Goal: Information Seeking & Learning: Learn about a topic

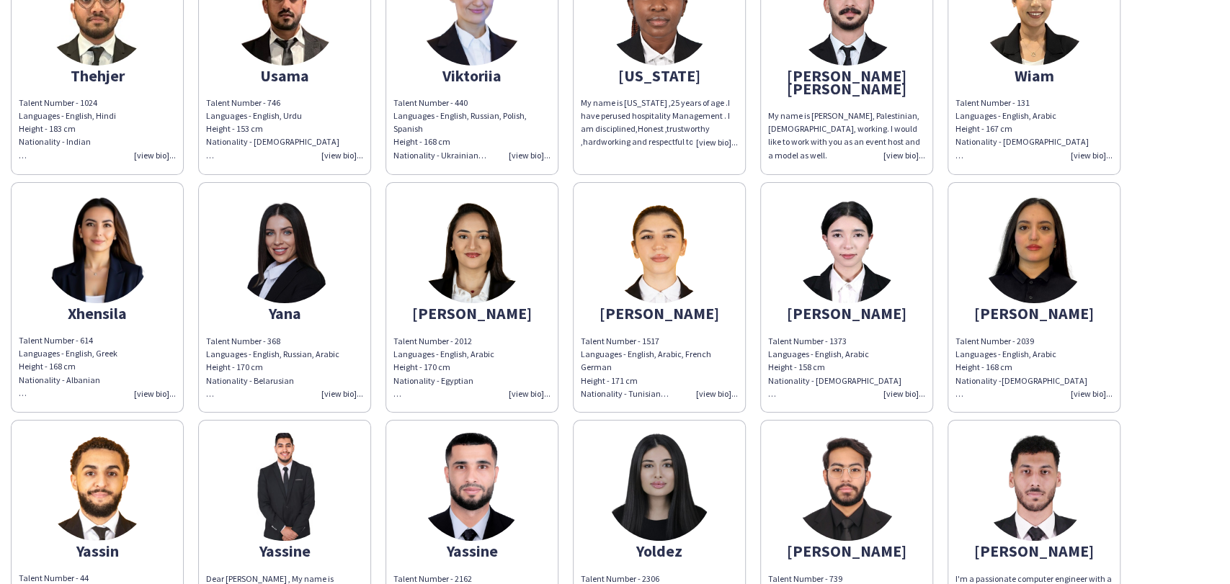
scroll to position [13374, 0]
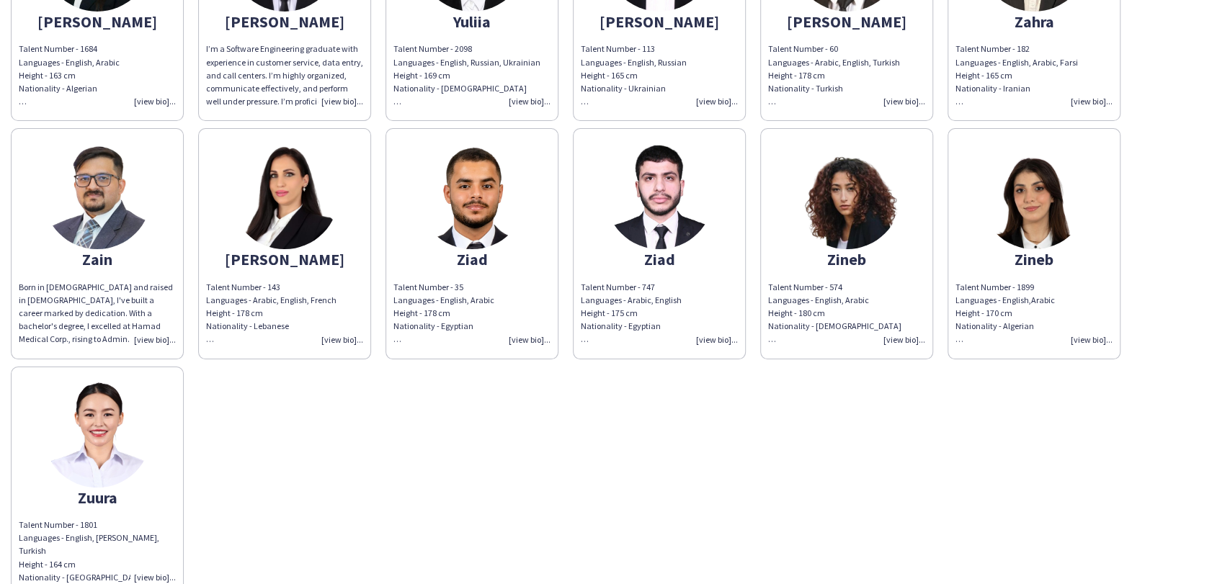
drag, startPoint x: 970, startPoint y: 435, endPoint x: 965, endPoint y: 194, distance: 241.4
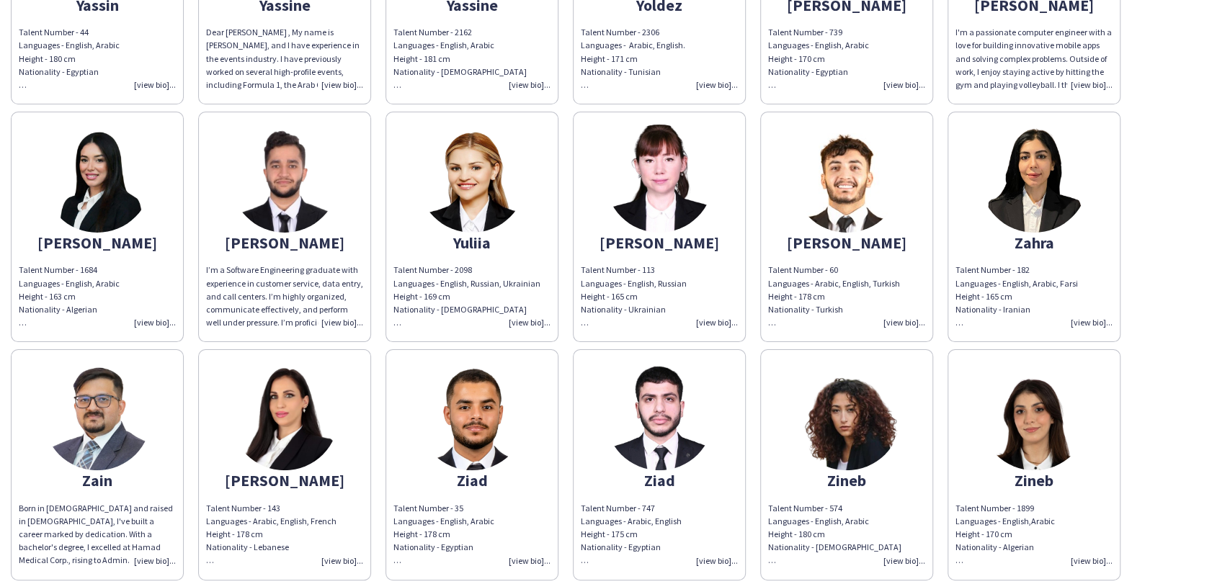
scroll to position [13054, 0]
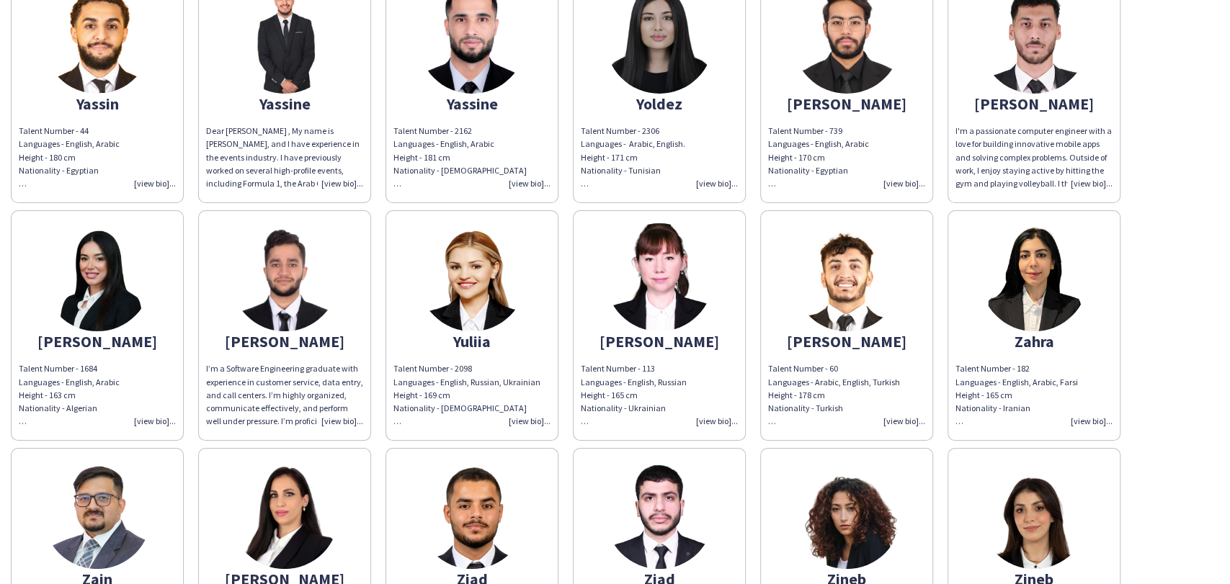
click at [130, 461] on img at bounding box center [97, 515] width 108 height 108
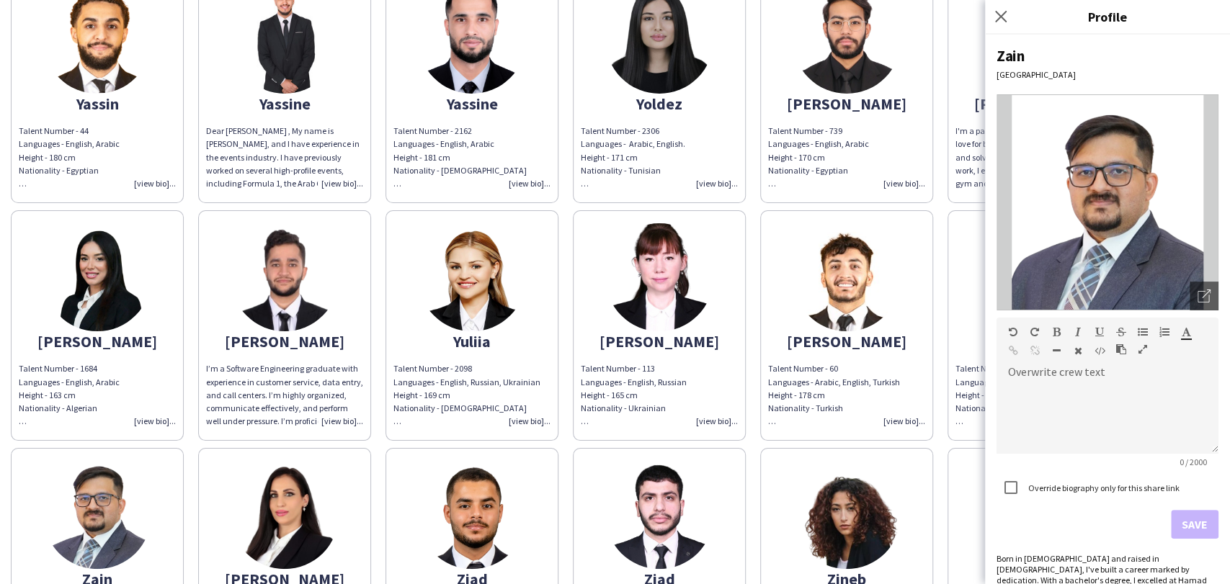
click at [276, 461] on img at bounding box center [285, 515] width 108 height 108
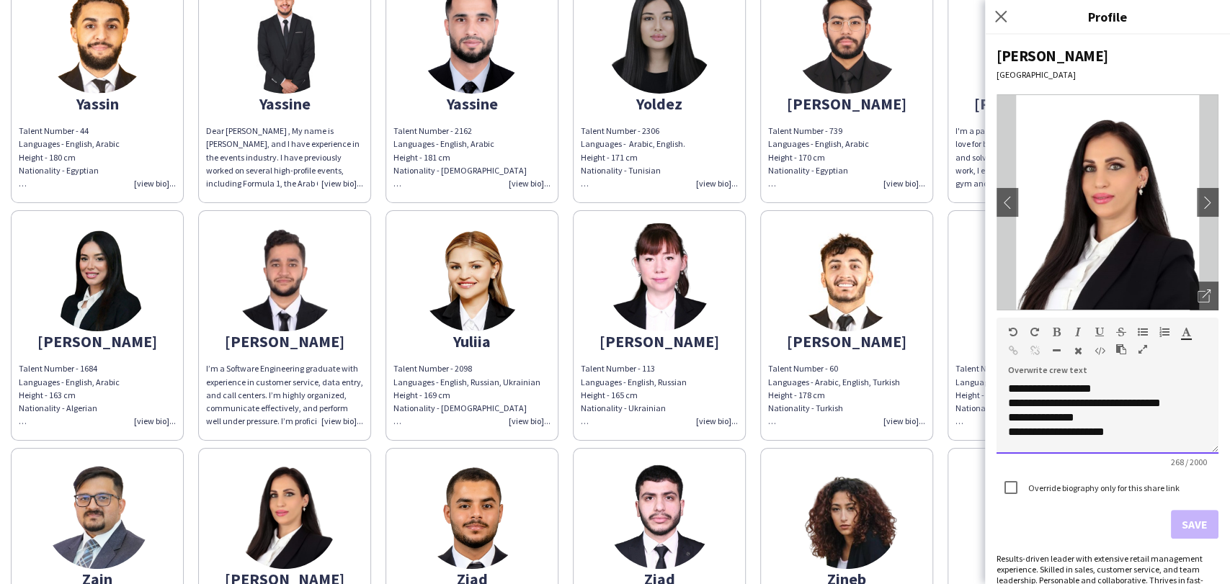
click at [1072, 419] on span "**********" at bounding box center [1084, 403] width 153 height 40
copy div "**********"
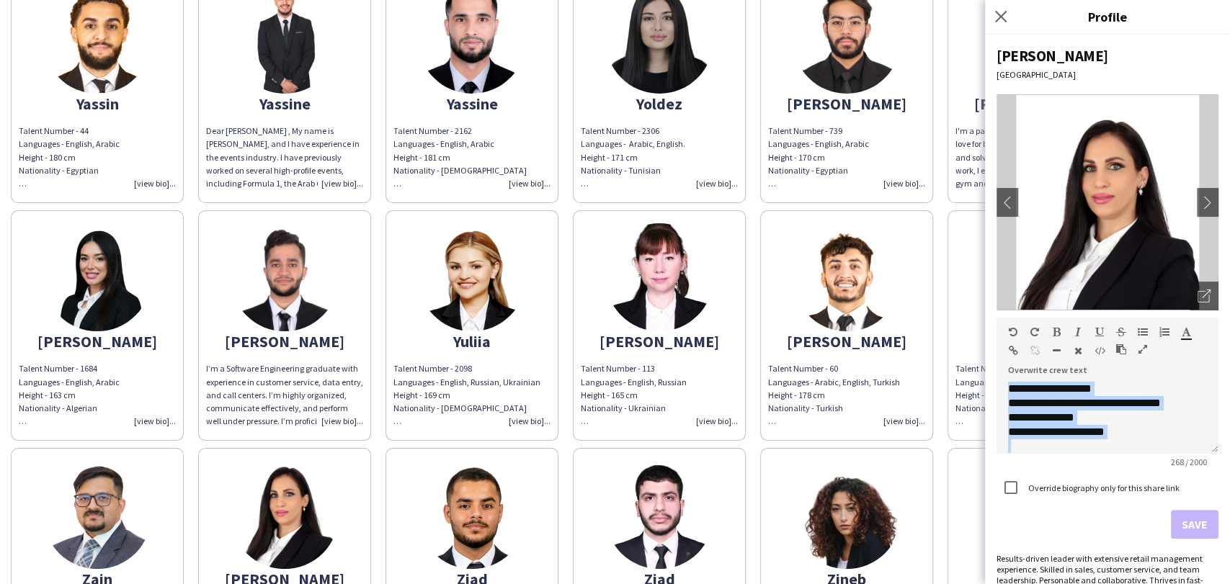
click at [50, 461] on img at bounding box center [97, 515] width 108 height 108
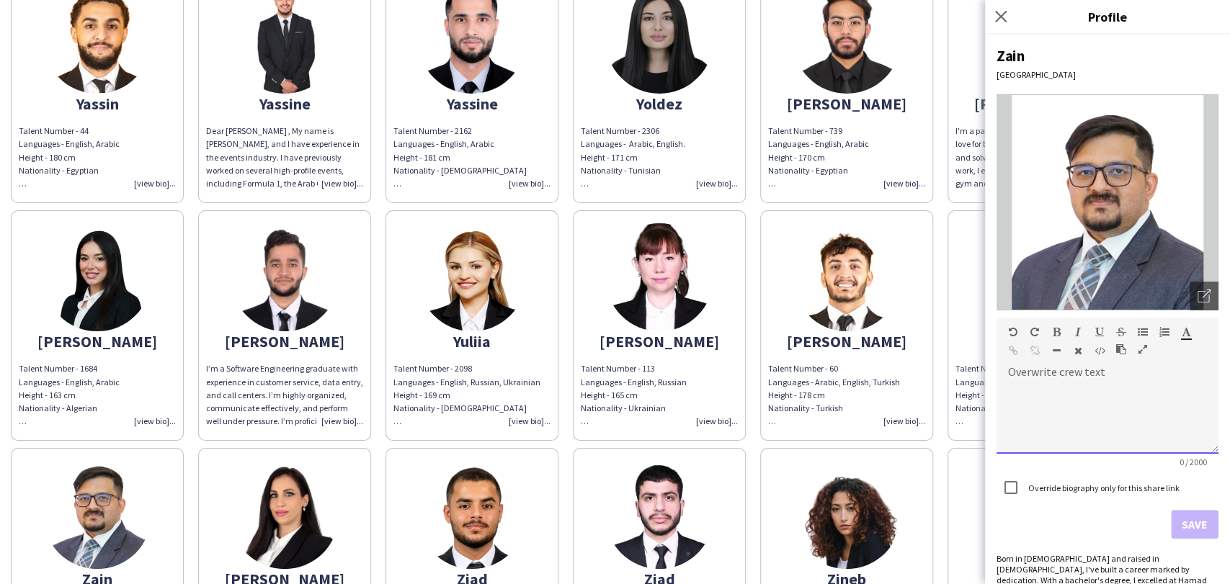
click at [1112, 418] on div at bounding box center [1107, 418] width 222 height 72
paste div
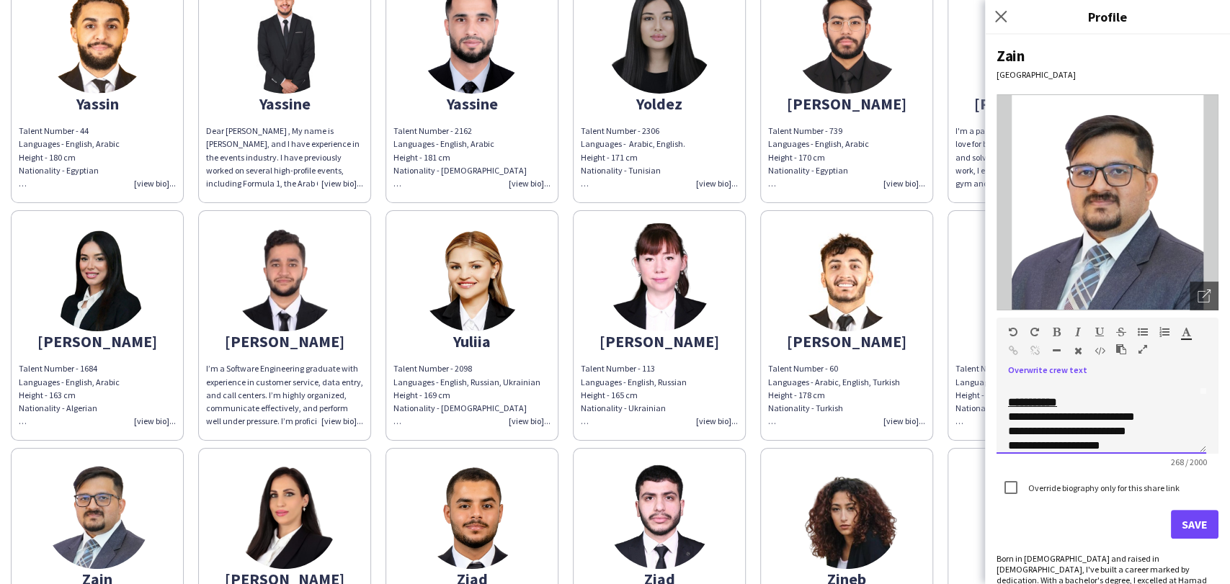
scroll to position [0, 0]
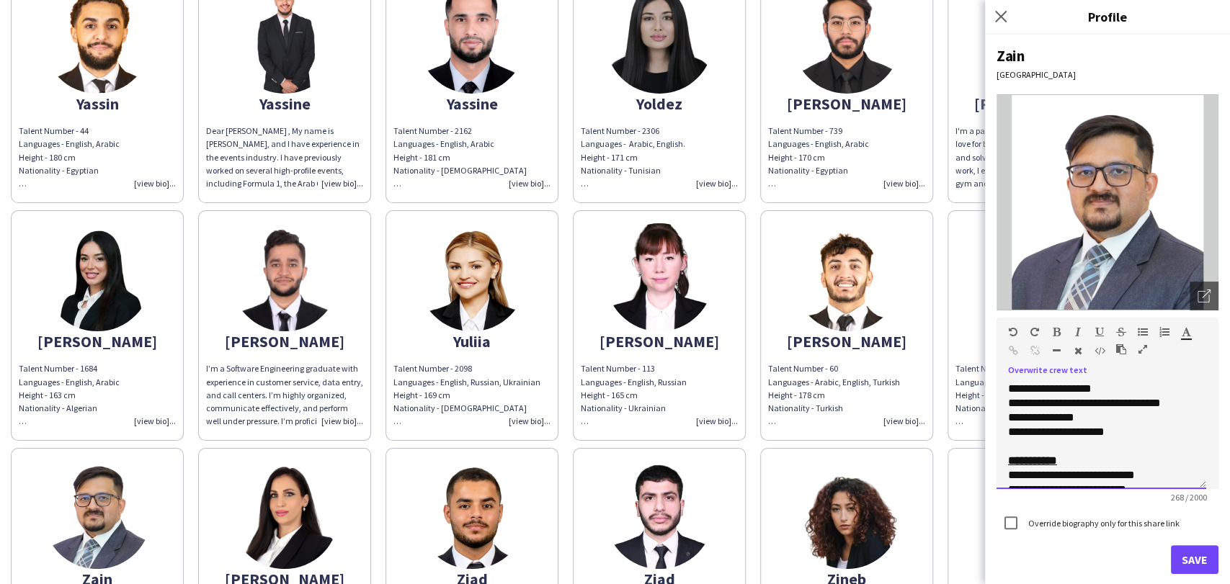
drag, startPoint x: 1205, startPoint y: 446, endPoint x: 1202, endPoint y: 532, distance: 86.5
click at [1202, 489] on div "**********" at bounding box center [1101, 435] width 210 height 107
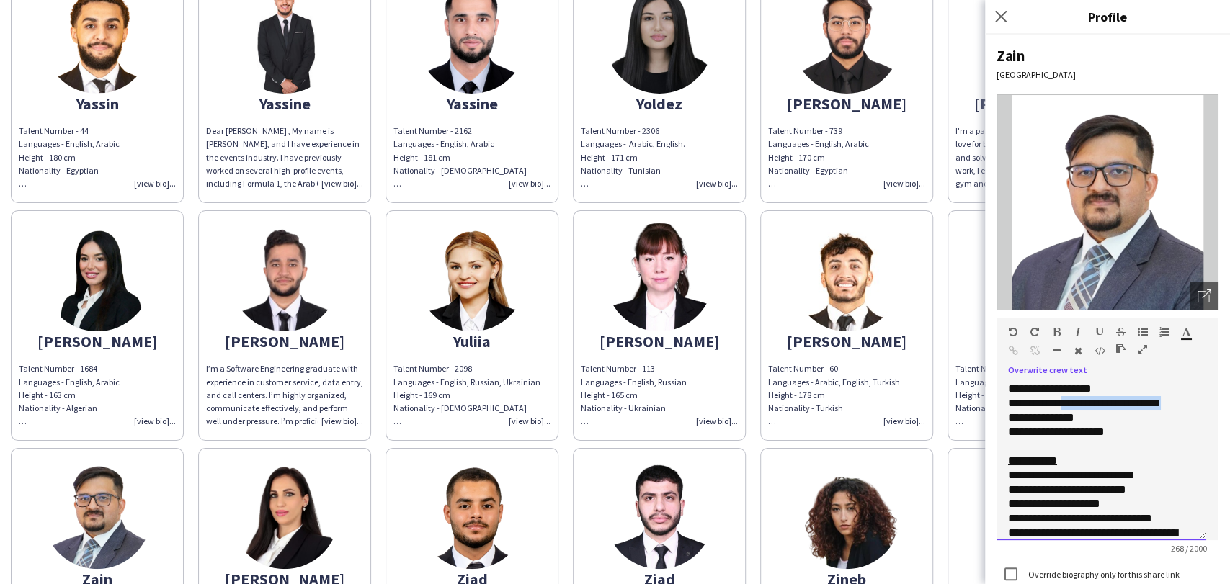
drag, startPoint x: 1169, startPoint y: 401, endPoint x: 1071, endPoint y: 403, distance: 98.0
click at [1071, 403] on div "**********" at bounding box center [1101, 461] width 210 height 159
click at [1120, 346] on icon "button" at bounding box center [1121, 349] width 10 height 10
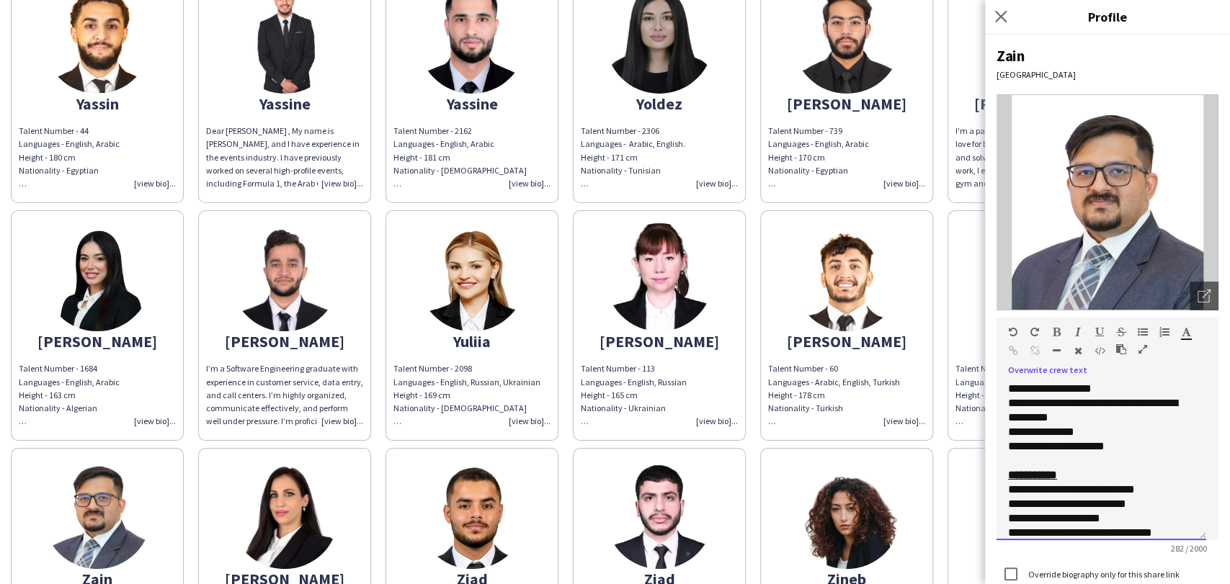
click at [1088, 446] on div "**********" at bounding box center [1095, 460] width 174 height 43
click at [1091, 384] on span "**********" at bounding box center [1092, 410] width 169 height 54
click at [1064, 429] on span "**********" at bounding box center [1092, 410] width 169 height 54
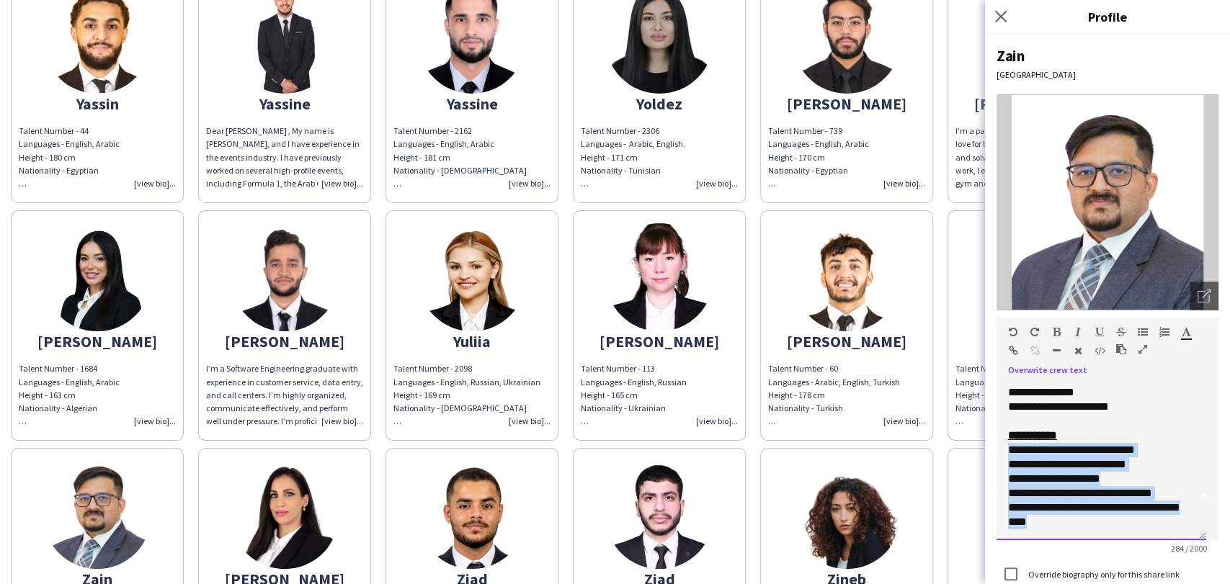
scroll to position [143, 0]
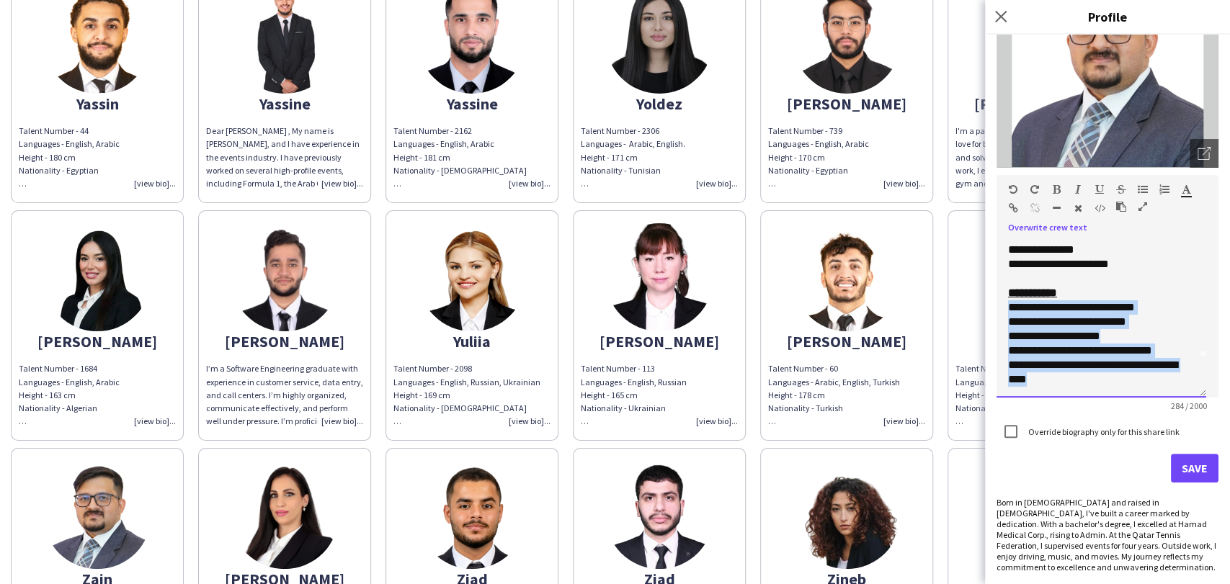
drag, startPoint x: 1009, startPoint y: 486, endPoint x: 1228, endPoint y: 621, distance: 257.8
click at [1228, 584] on html "close https://admin.liveforce.co/v2/s/ee4539be-abb4-46bd-a8db-77ad6c026011 Copy…" at bounding box center [615, 292] width 1230 height 584
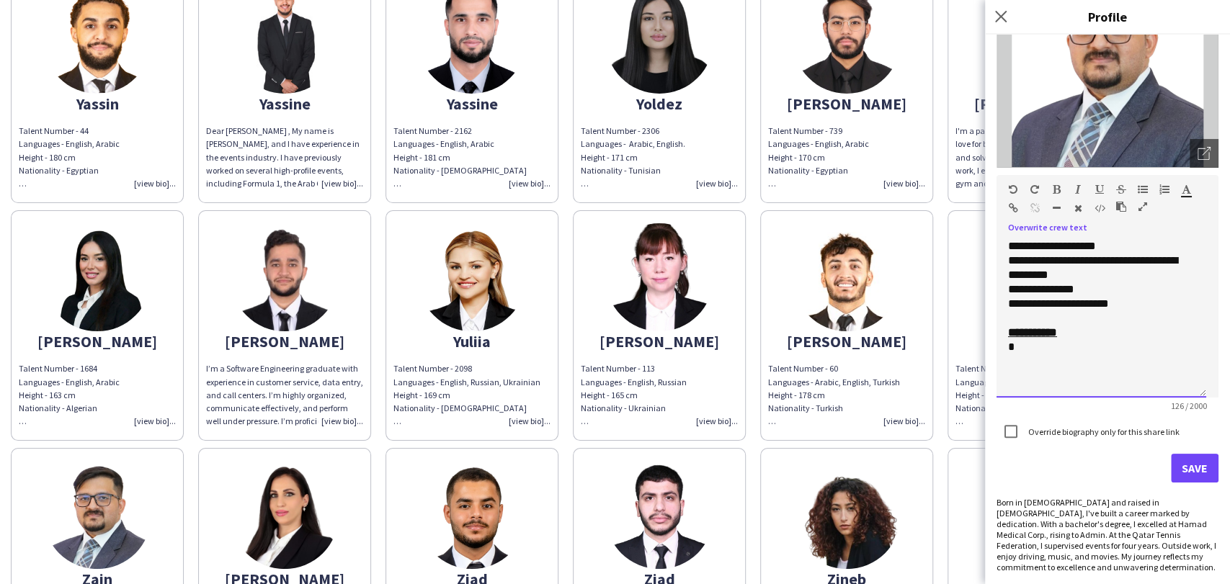
scroll to position [0, 0]
drag, startPoint x: 1076, startPoint y: 331, endPoint x: 995, endPoint y: 329, distance: 81.5
click at [995, 329] on div "**********" at bounding box center [1107, 310] width 245 height 550
click at [1050, 187] on div at bounding box center [1029, 192] width 43 height 17
click at [1054, 182] on div "Standard Heading 1 Heading 2 Heading 3 Heading 4 Heading 5 Heading 6 Heading 7 …" at bounding box center [1107, 202] width 222 height 54
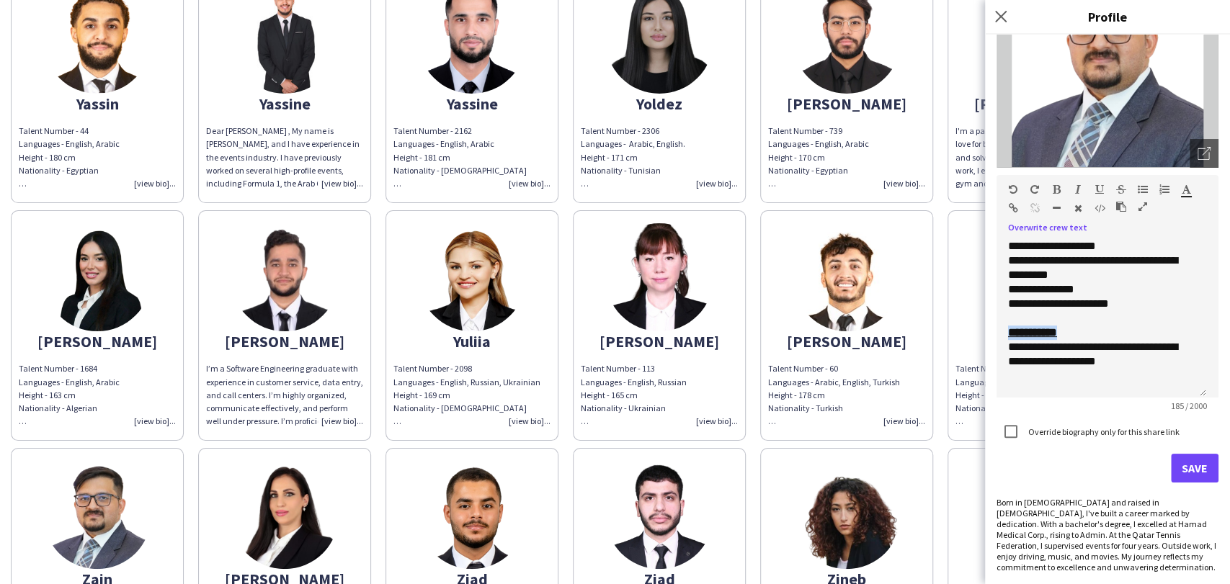
click at [1054, 188] on icon "button" at bounding box center [1057, 189] width 8 height 10
click at [1181, 460] on button "Save" at bounding box center [1195, 468] width 48 height 29
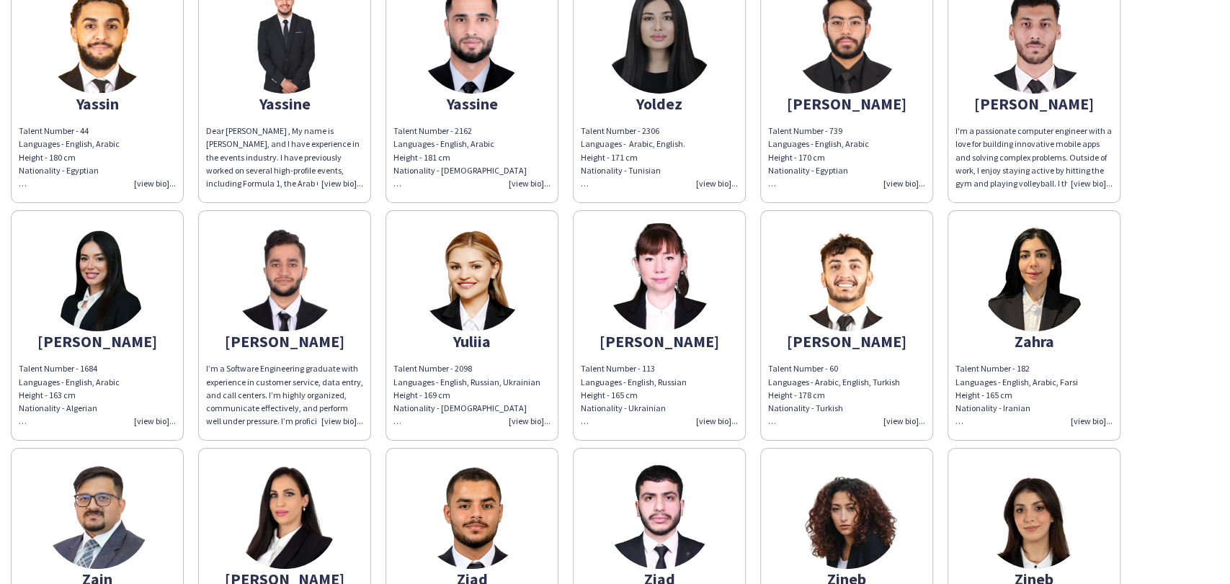
click at [99, 480] on img at bounding box center [97, 515] width 108 height 108
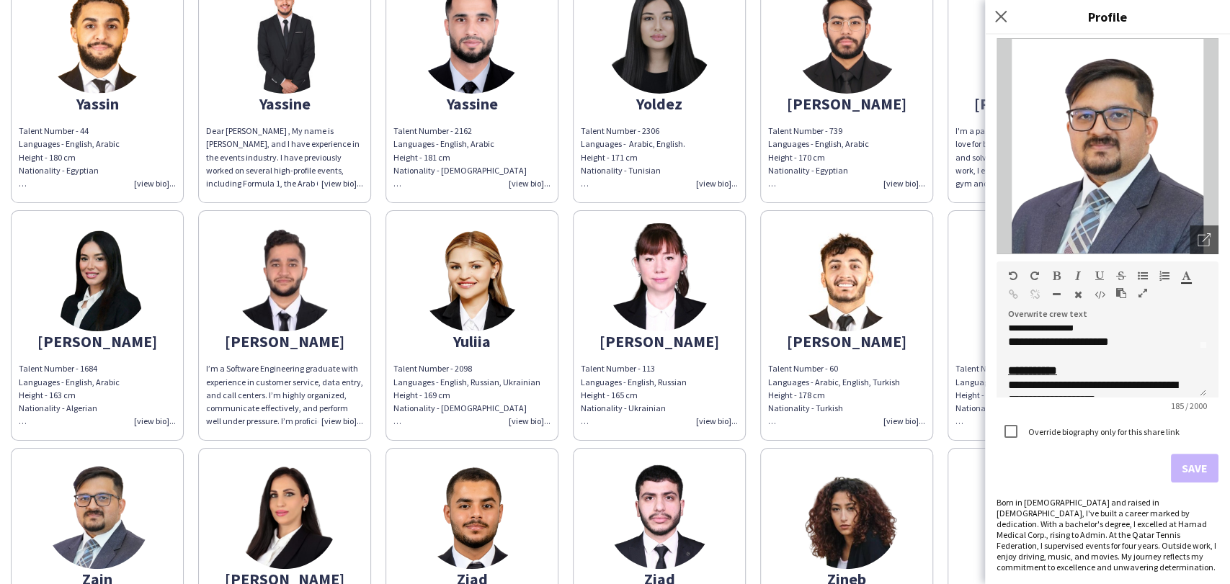
scroll to position [68, 0]
click at [853, 243] on img at bounding box center [847, 277] width 108 height 108
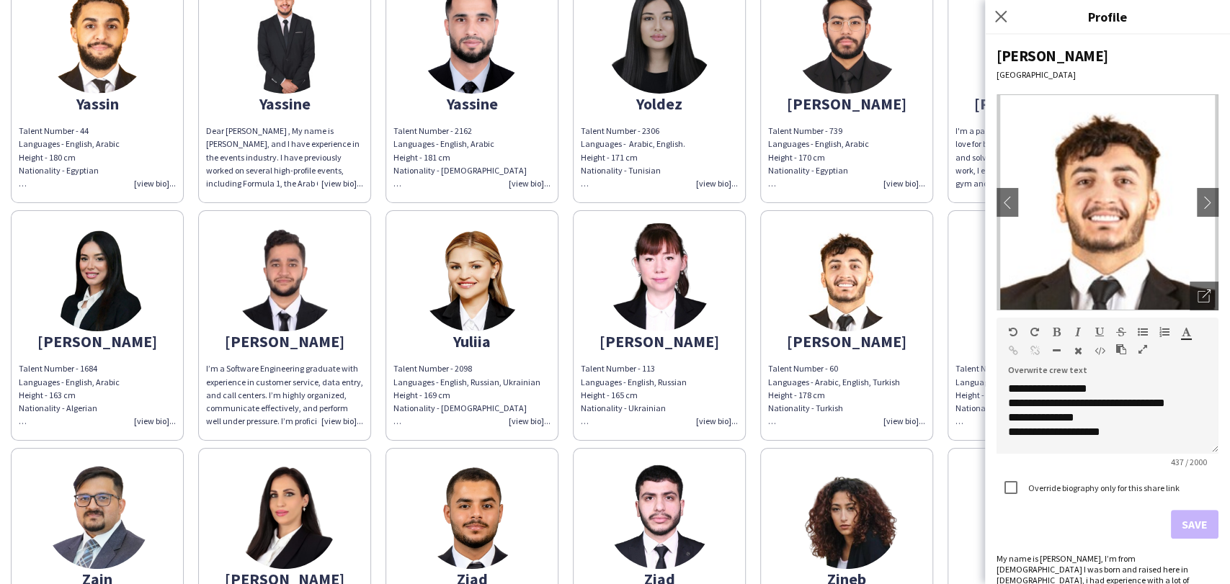
click at [281, 223] on img at bounding box center [285, 277] width 108 height 108
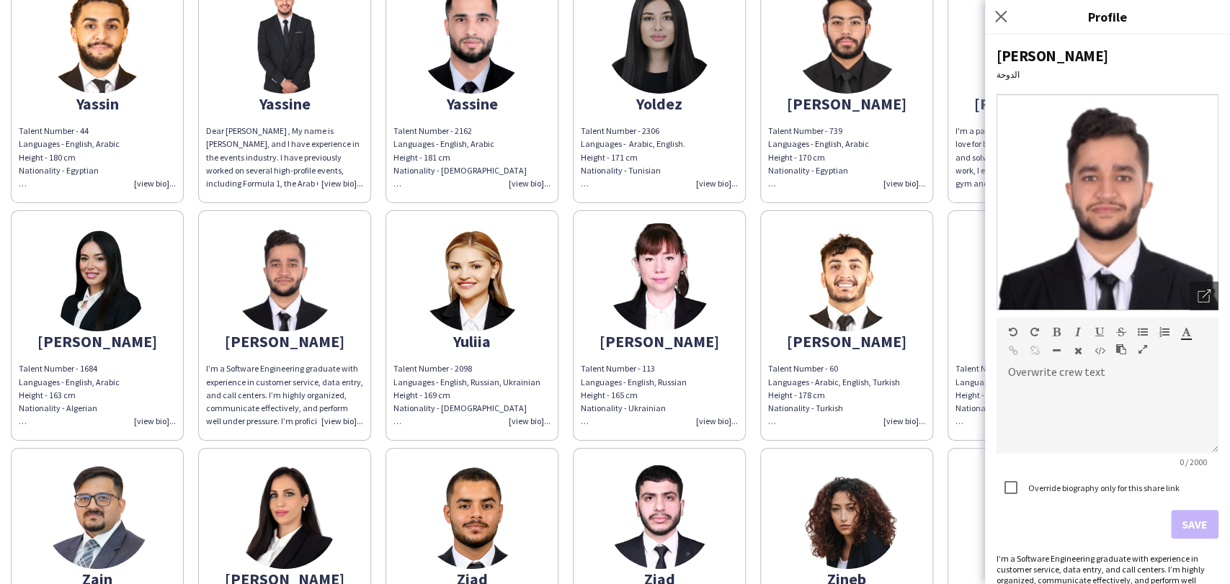
drag, startPoint x: 470, startPoint y: 237, endPoint x: 1089, endPoint y: 375, distance: 633.5
click at [469, 235] on img at bounding box center [472, 277] width 108 height 108
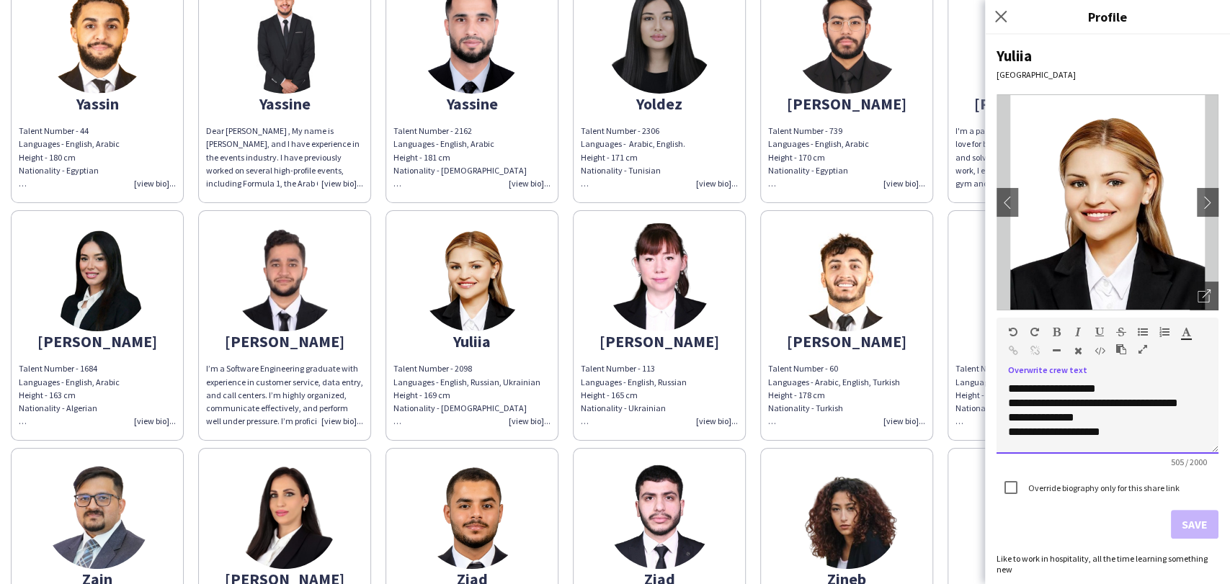
click at [1082, 389] on span "**********" at bounding box center [1093, 410] width 170 height 54
copy div "**********"
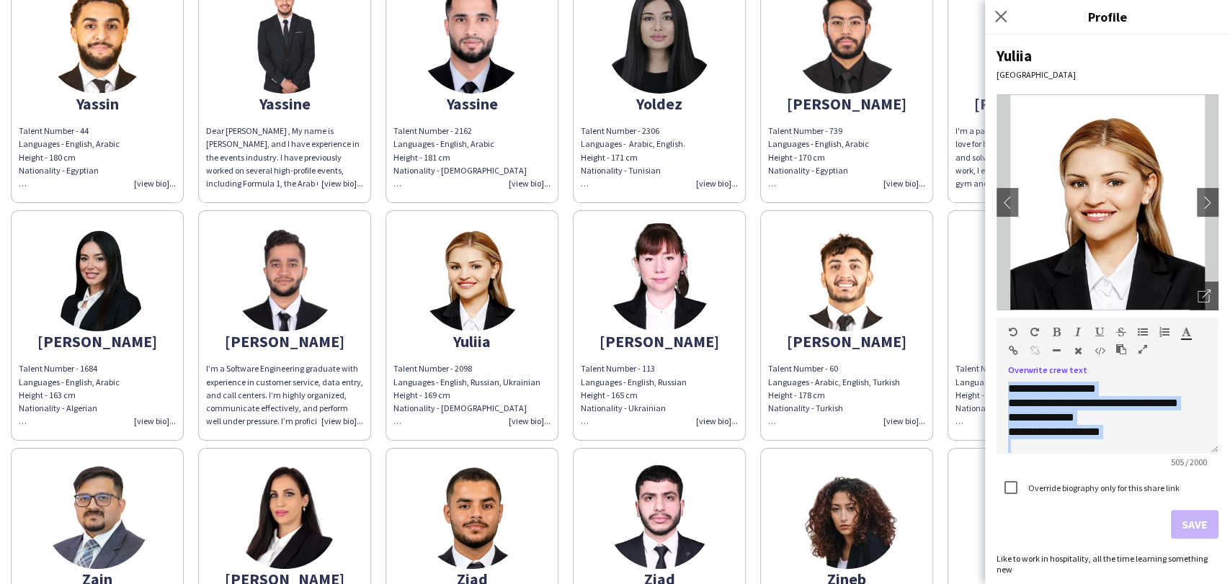
click at [311, 223] on img at bounding box center [285, 277] width 108 height 108
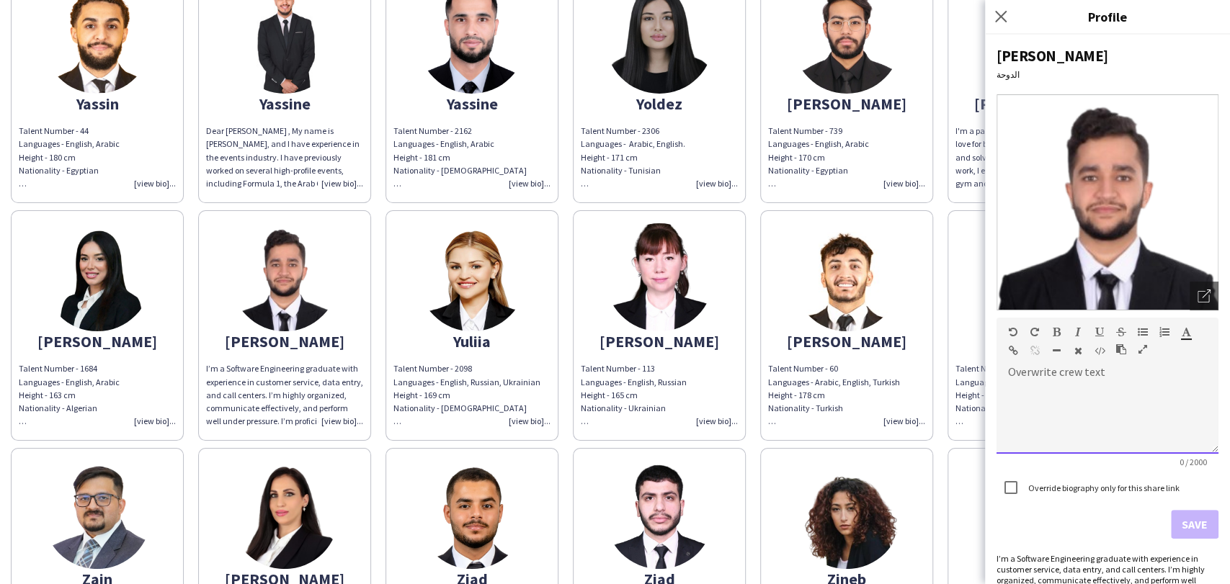
click at [1068, 408] on div at bounding box center [1107, 418] width 222 height 72
paste div
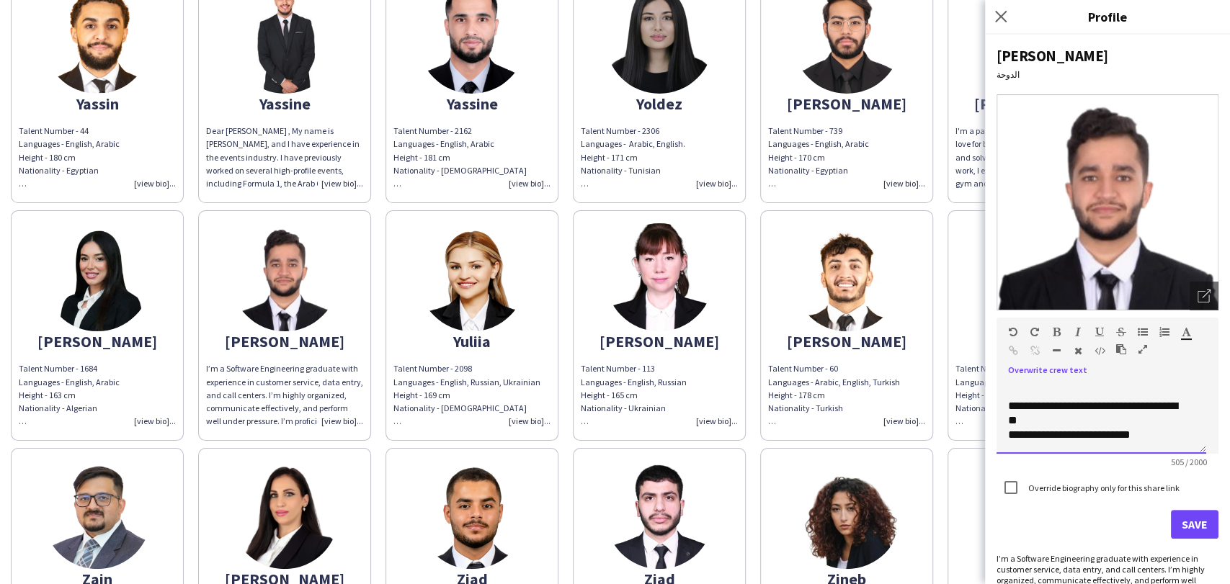
scroll to position [0, 0]
click at [1058, 427] on span "**********" at bounding box center [1093, 410] width 170 height 54
drag, startPoint x: 1110, startPoint y: 398, endPoint x: 1122, endPoint y: 413, distance: 19.5
click at [1122, 413] on div "**********" at bounding box center [1101, 418] width 210 height 72
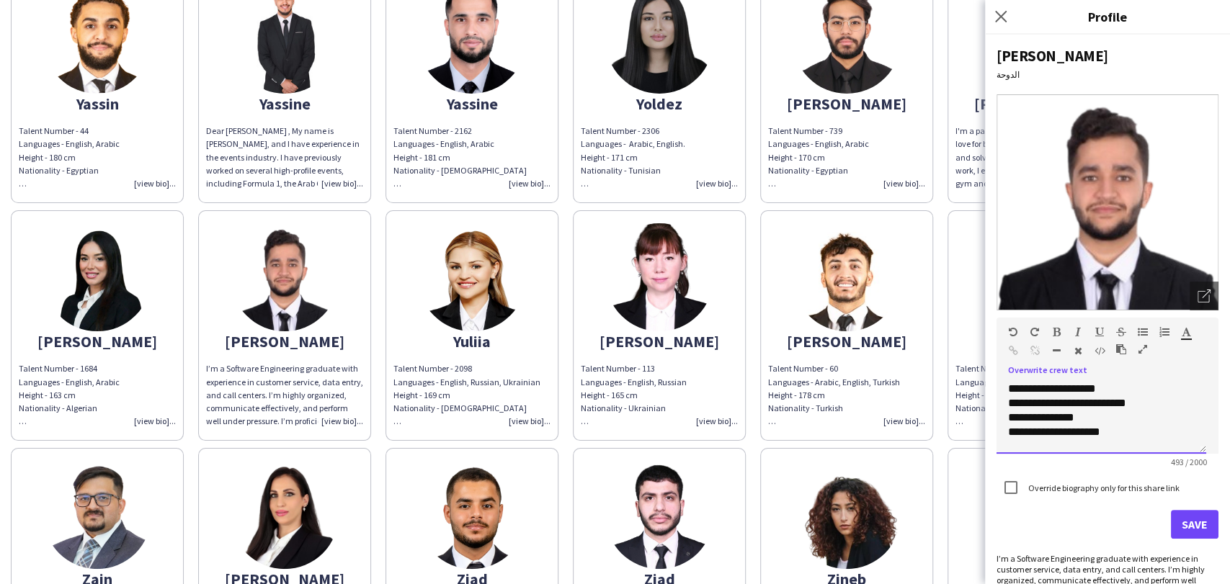
click at [1098, 428] on span "**********" at bounding box center [1067, 410] width 118 height 54
click at [1092, 385] on span "**********" at bounding box center [1067, 410] width 118 height 54
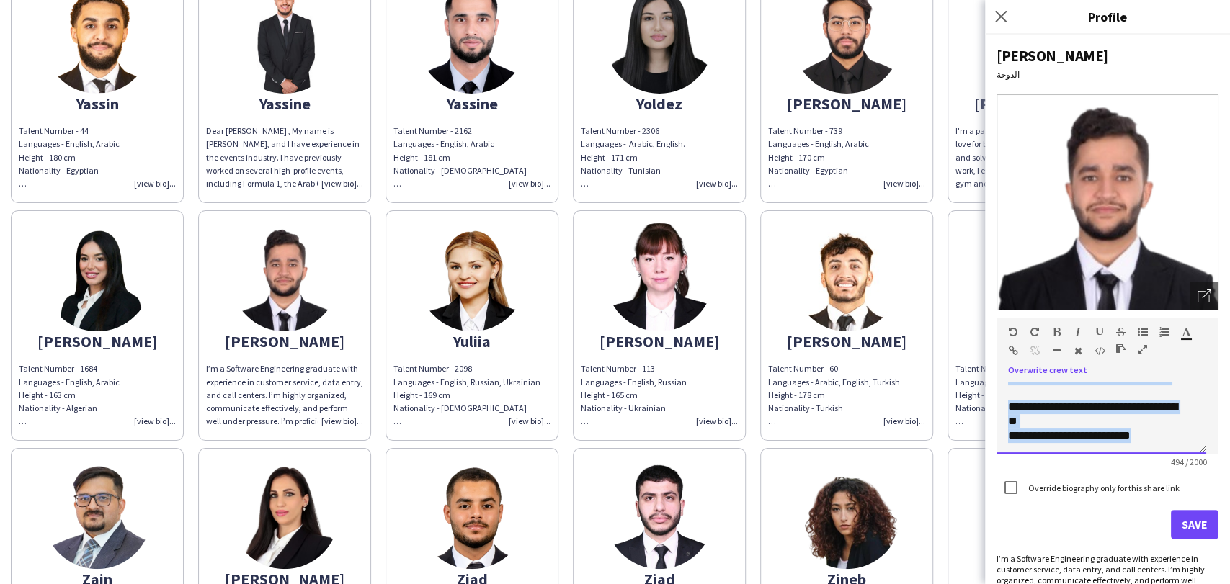
drag, startPoint x: 1014, startPoint y: 396, endPoint x: 1178, endPoint y: 514, distance: 202.2
click at [1178, 514] on form "**********" at bounding box center [1107, 428] width 222 height 221
drag, startPoint x: 1079, startPoint y: 421, endPoint x: 1002, endPoint y: 420, distance: 77.1
click at [1002, 420] on div "**********" at bounding box center [1101, 418] width 210 height 72
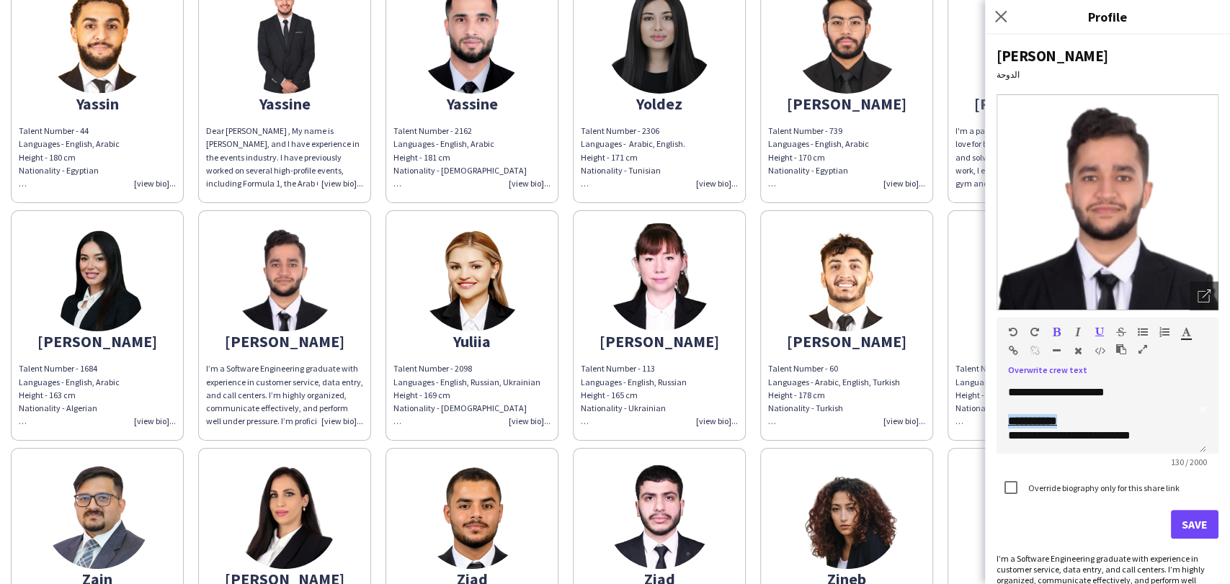
click at [1055, 330] on icon "button" at bounding box center [1057, 332] width 8 height 10
click at [1187, 526] on button "Save" at bounding box center [1195, 524] width 48 height 29
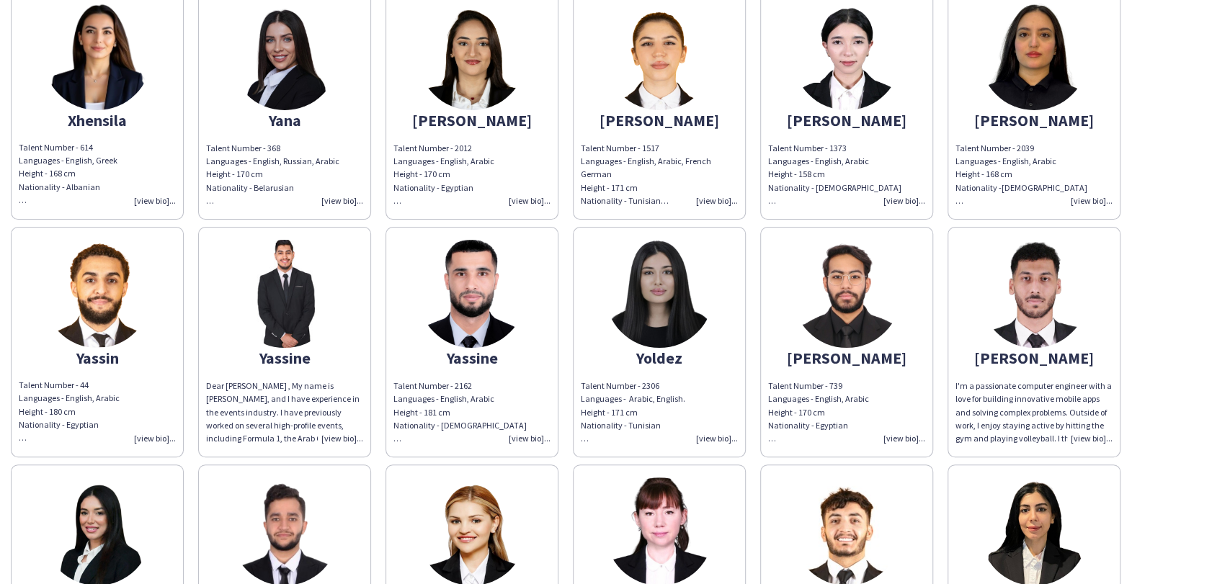
scroll to position [12814, 0]
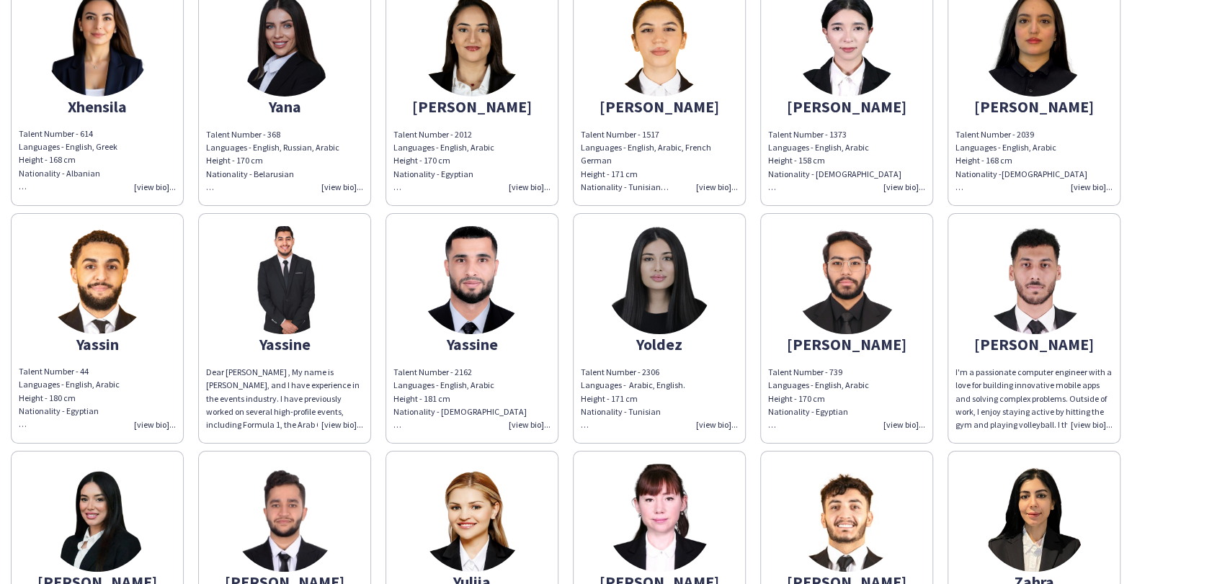
click at [1073, 226] on img at bounding box center [1034, 280] width 108 height 108
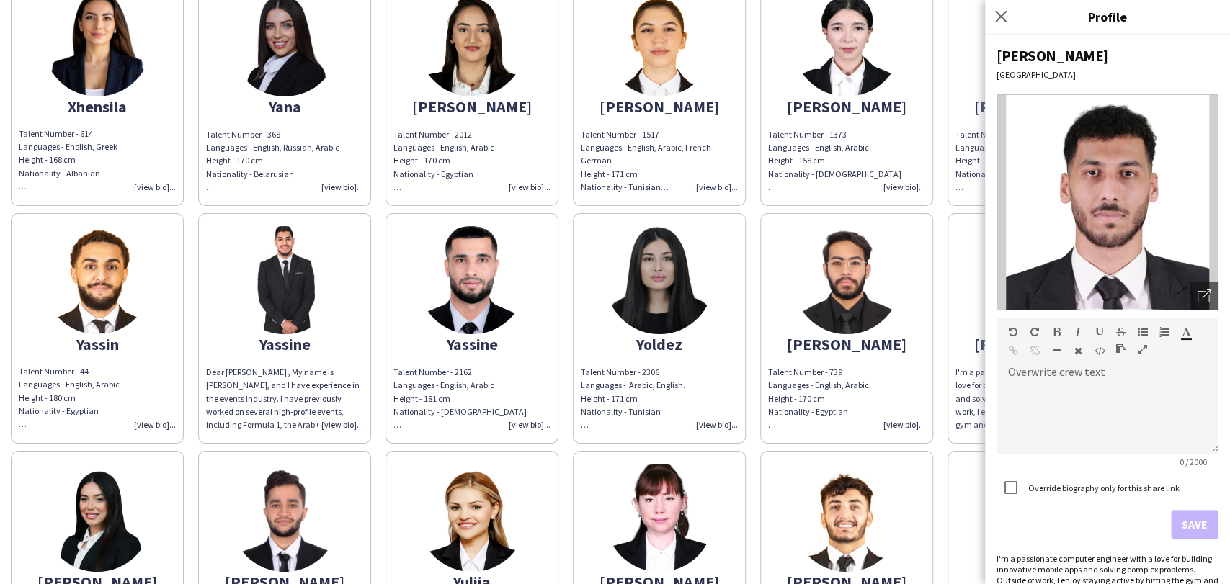
click at [328, 226] on img at bounding box center [285, 280] width 108 height 108
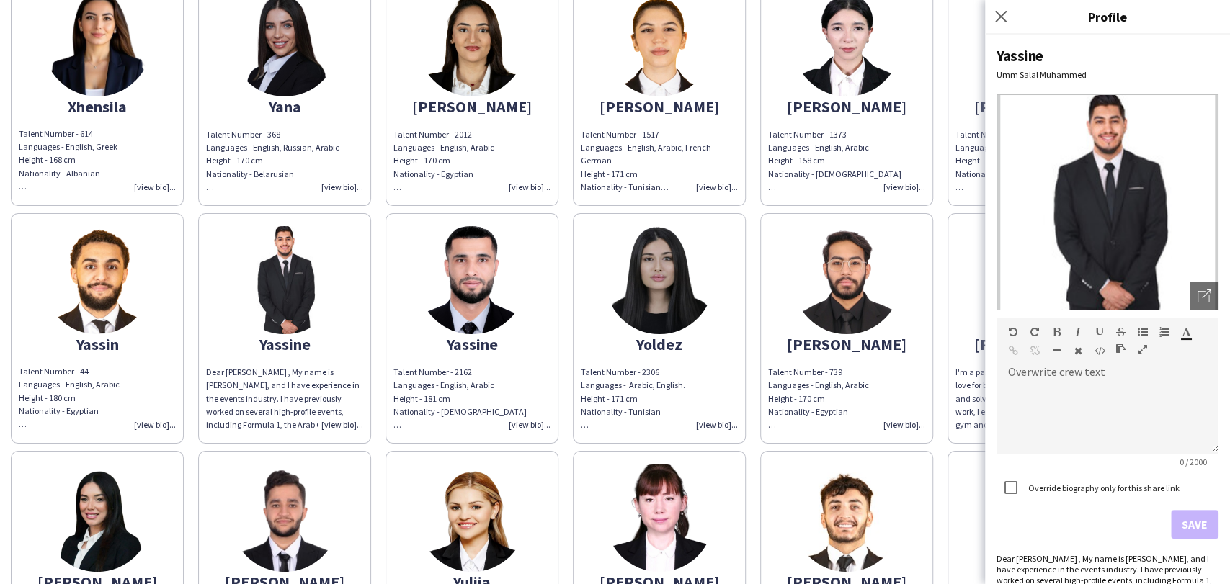
click at [992, 14] on app-icon "Close pop-in" at bounding box center [1000, 16] width 17 height 17
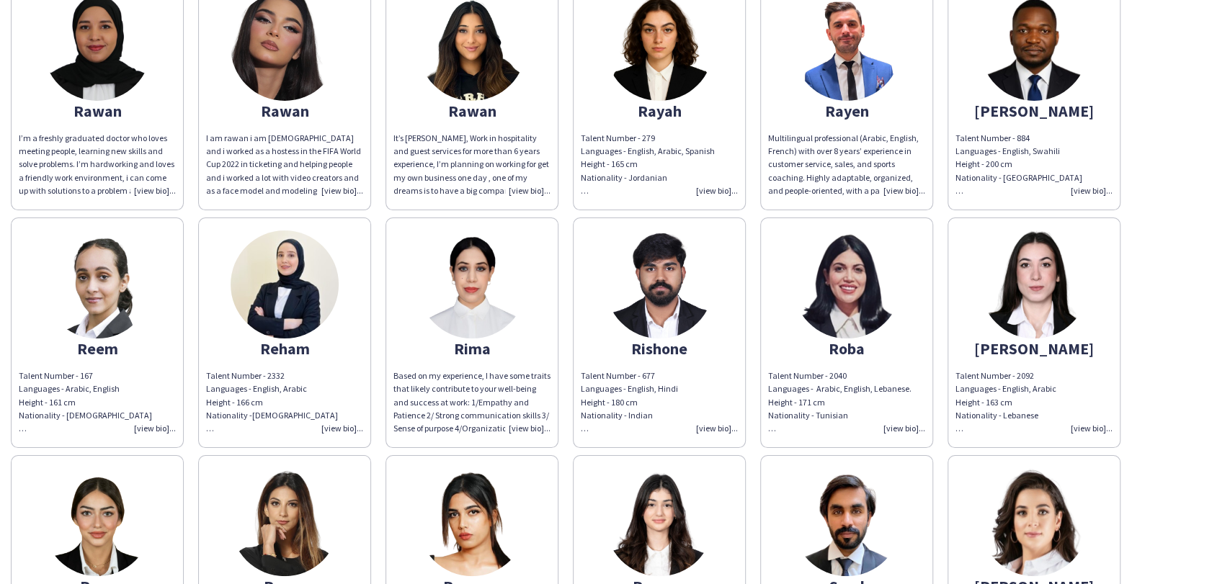
scroll to position [10732, 0]
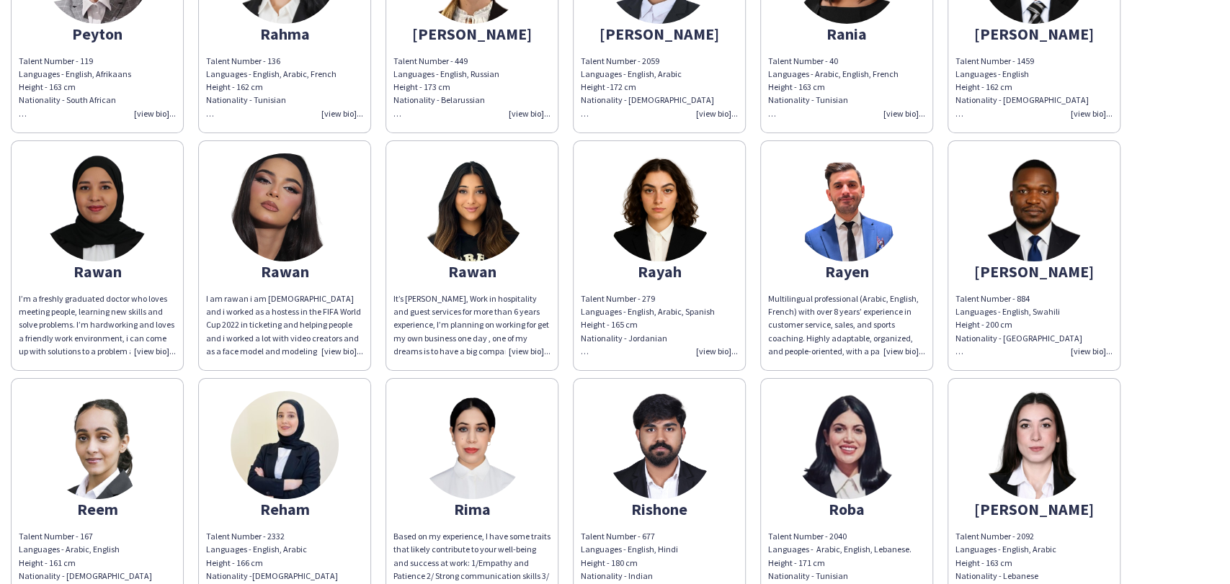
click at [329, 391] on img at bounding box center [285, 445] width 108 height 108
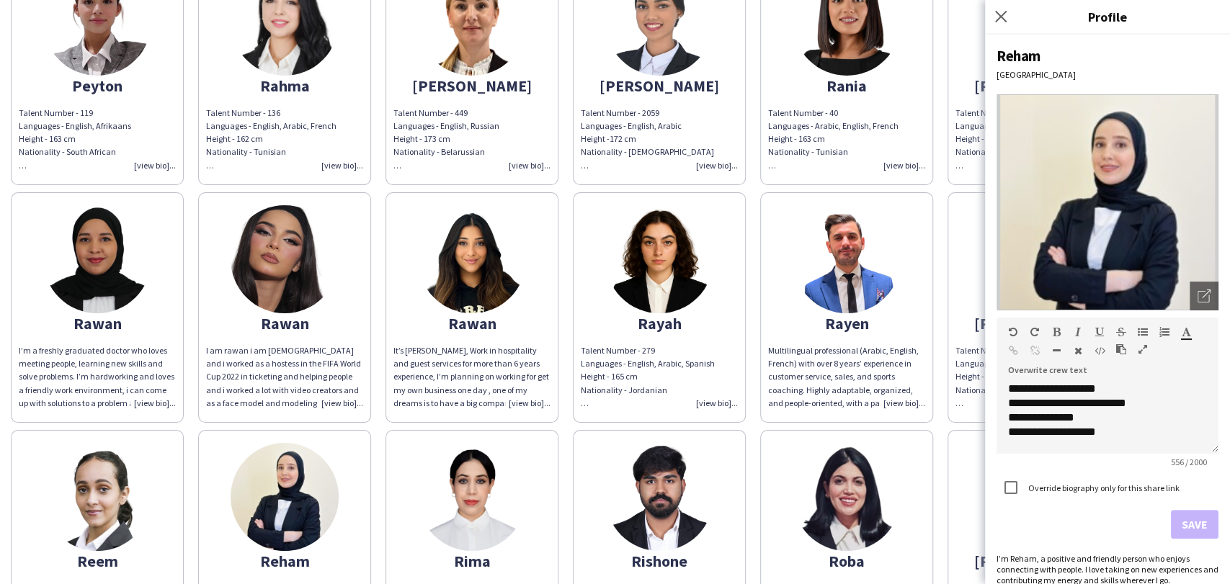
scroll to position [10652, 0]
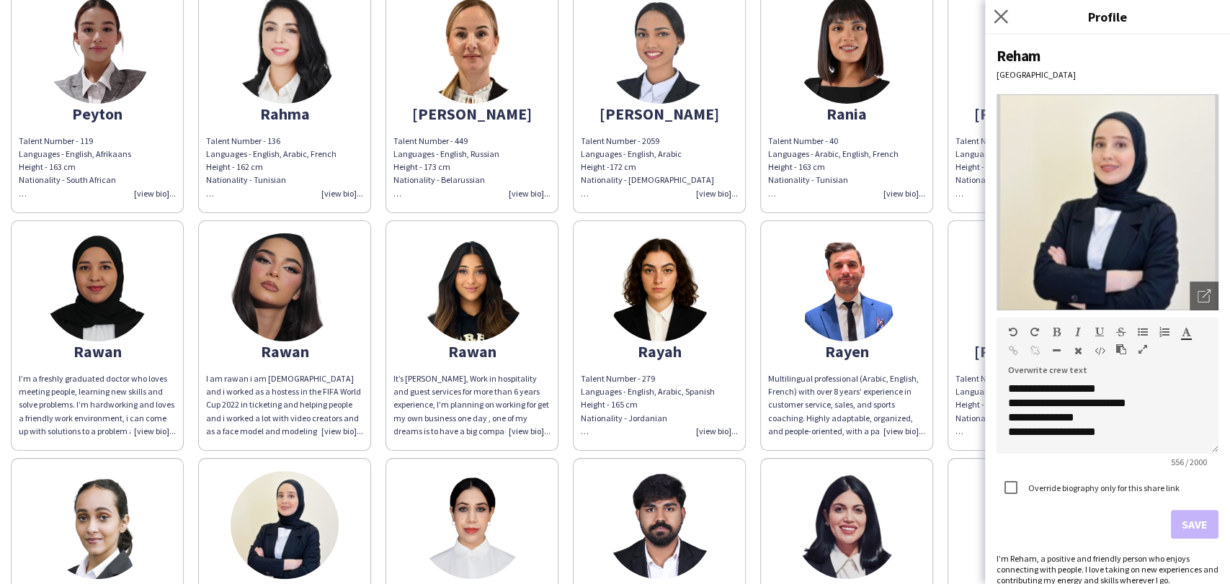
click at [1004, 9] on app-icon "Close pop-in" at bounding box center [1001, 16] width 21 height 21
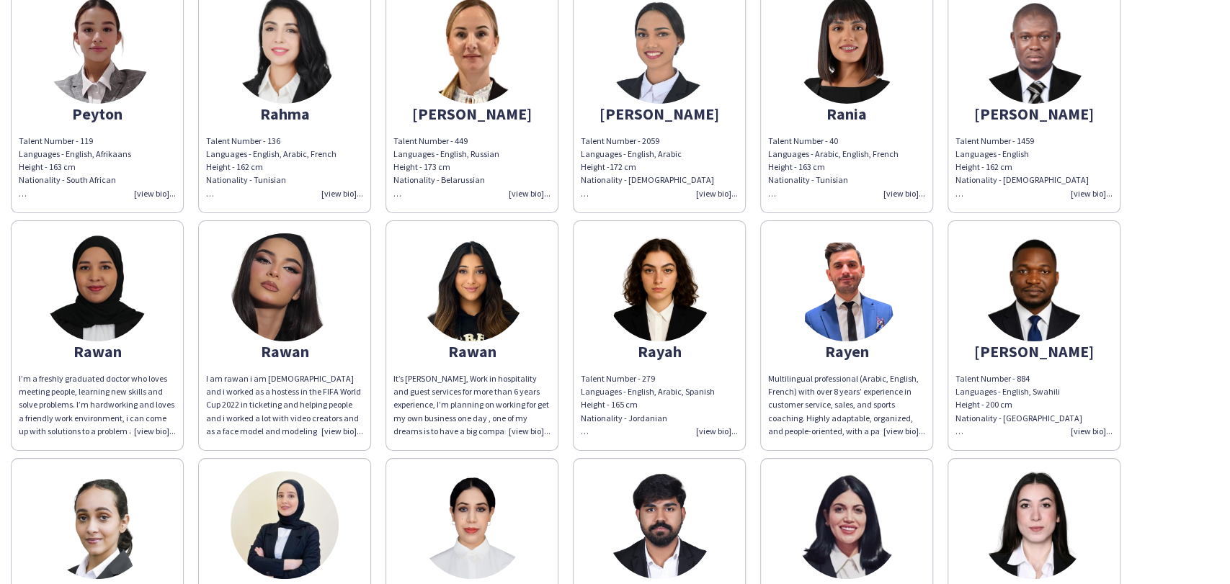
click at [860, 233] on img at bounding box center [847, 287] width 108 height 108
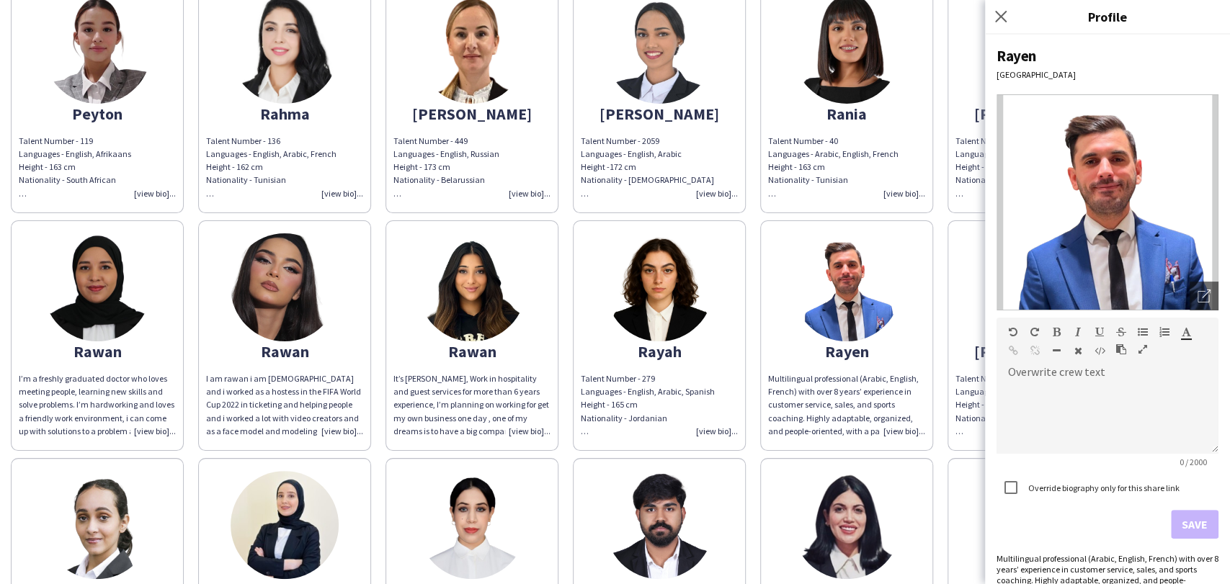
click at [1207, 301] on div "Rayen Doha Open photos pop-in Overwrite crew text default Heading 1 Heading 2 H…" at bounding box center [1107, 310] width 245 height 550
click at [1197, 291] on icon "Open photos pop-in" at bounding box center [1203, 296] width 13 height 13
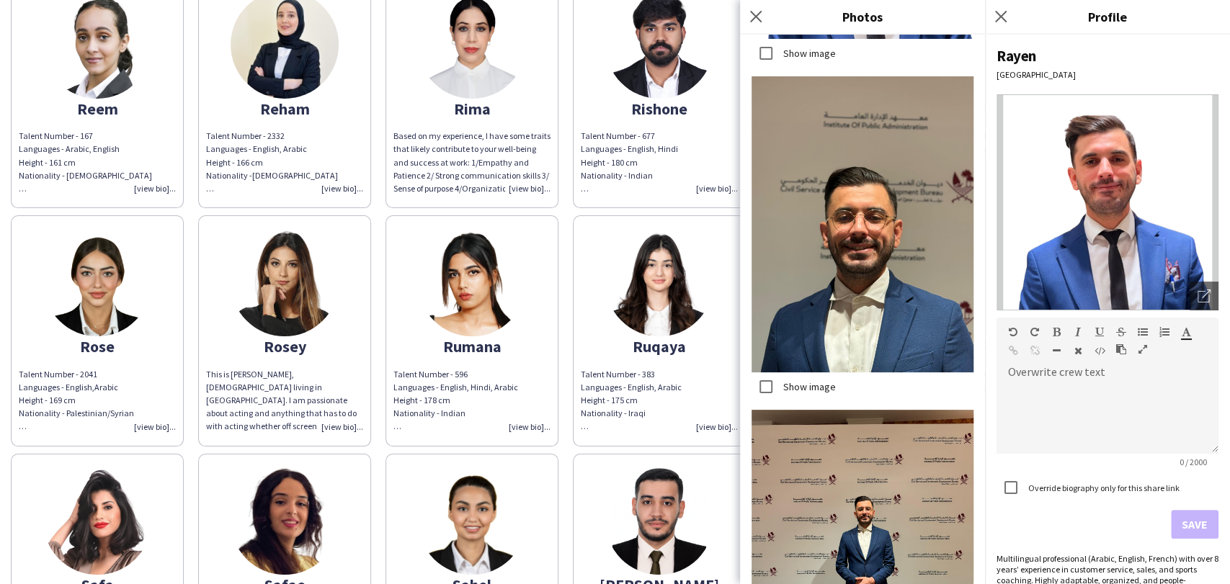
scroll to position [456, 0]
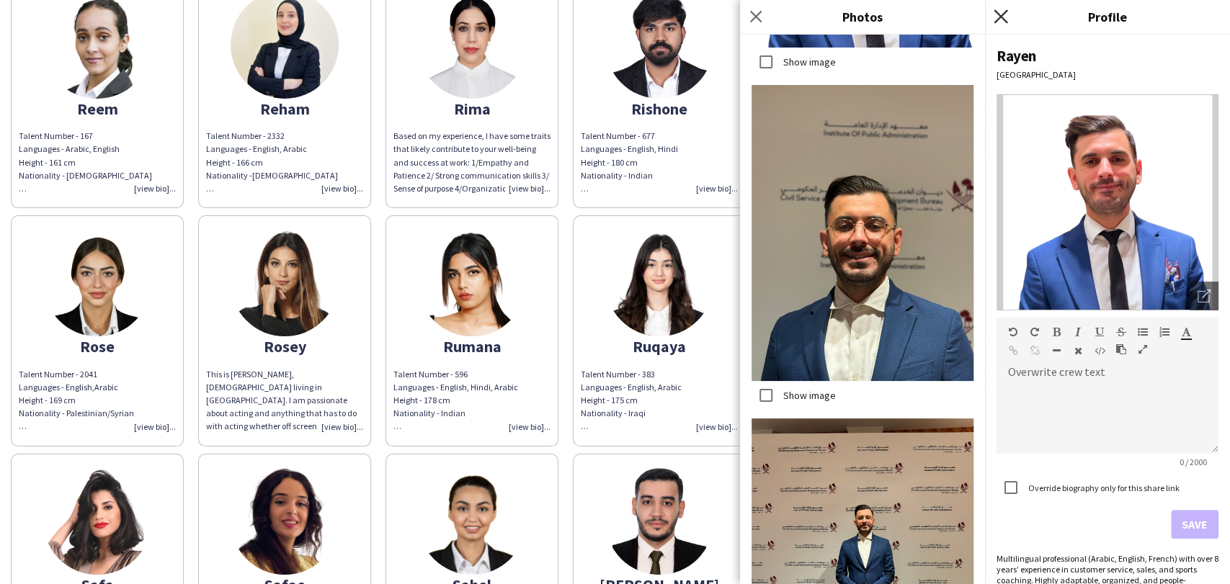
click at [999, 13] on icon "Close pop-in" at bounding box center [1001, 16] width 14 height 14
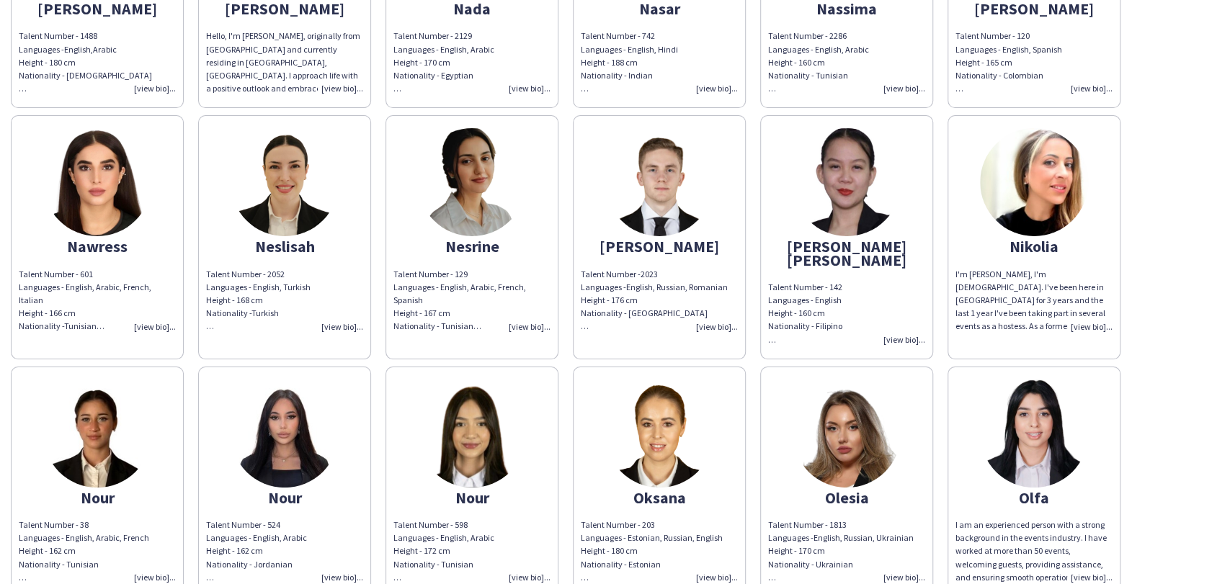
scroll to position [9532, 0]
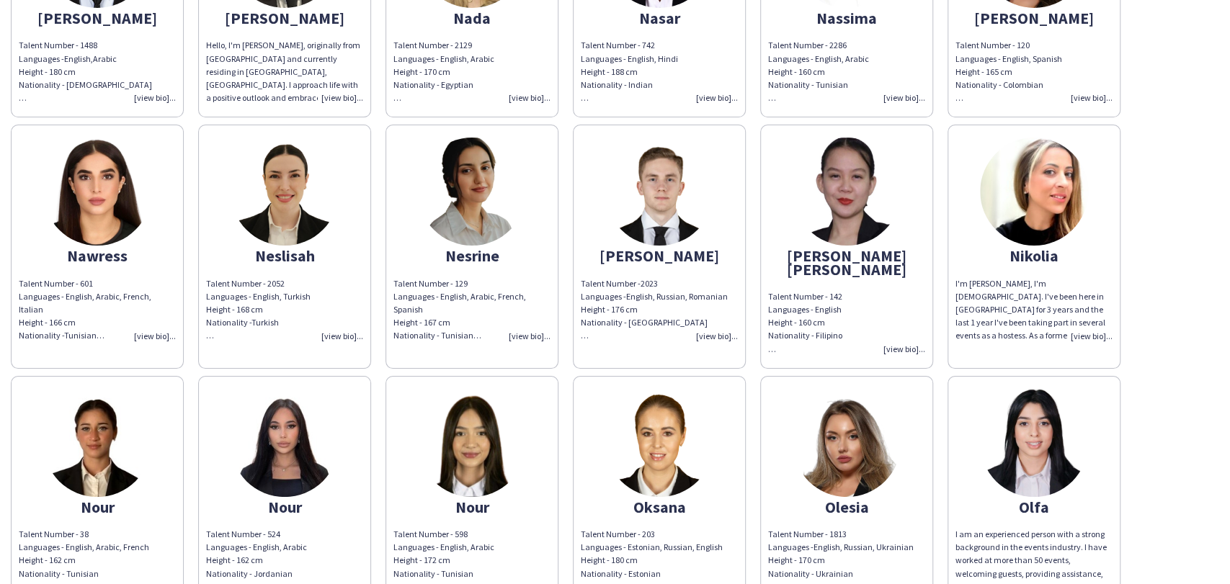
click at [861, 389] on img at bounding box center [847, 443] width 108 height 108
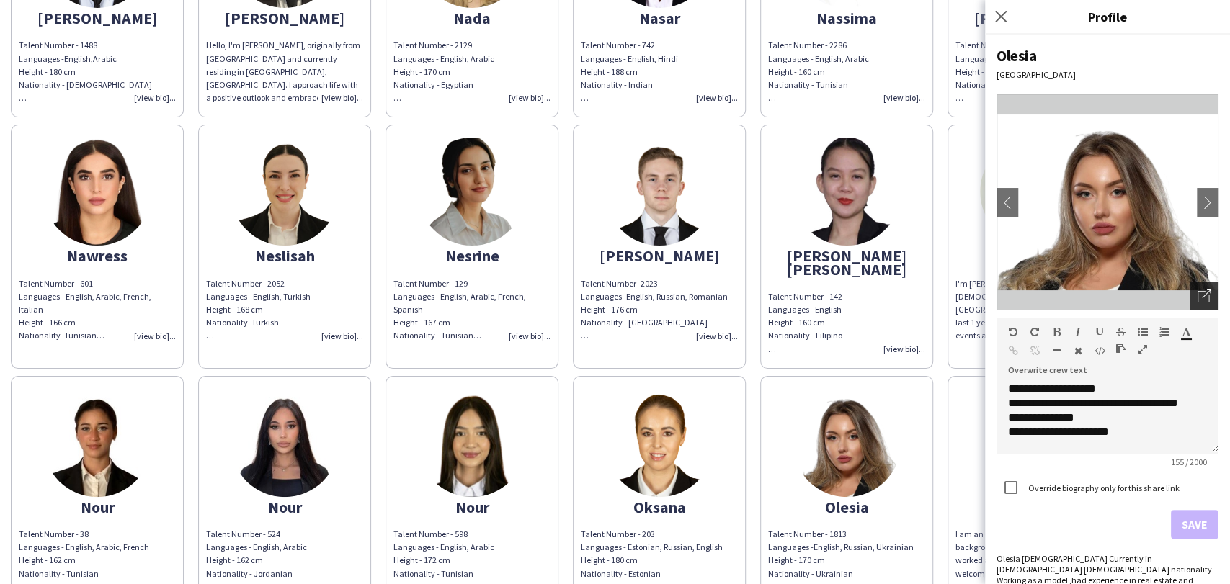
click at [1189, 306] on div "Open photos pop-in" at bounding box center [1203, 296] width 29 height 29
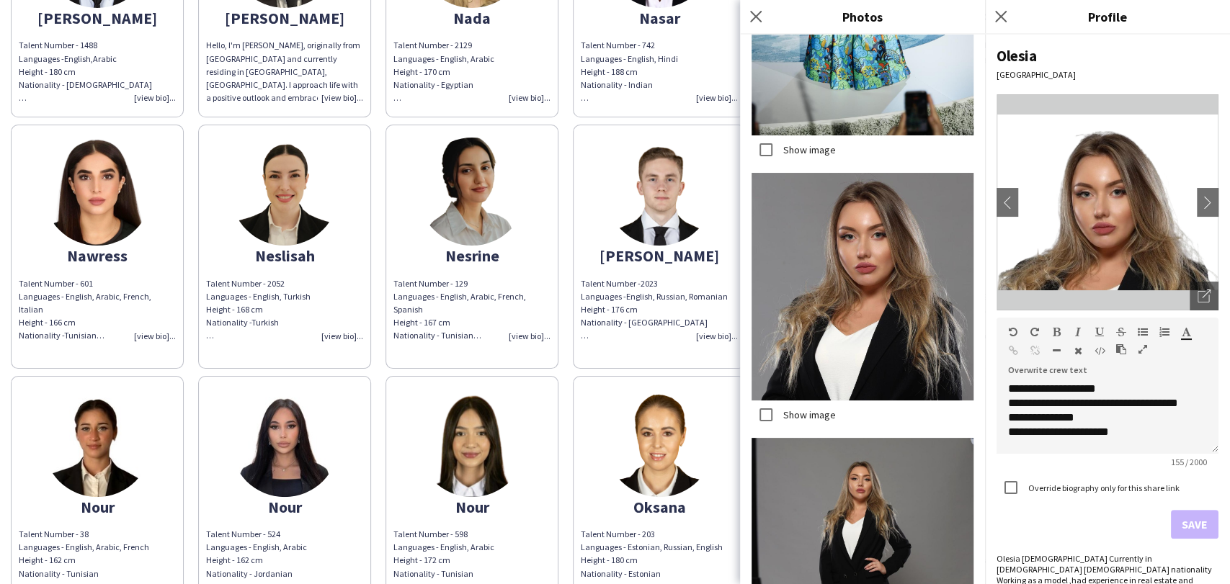
scroll to position [2801, 0]
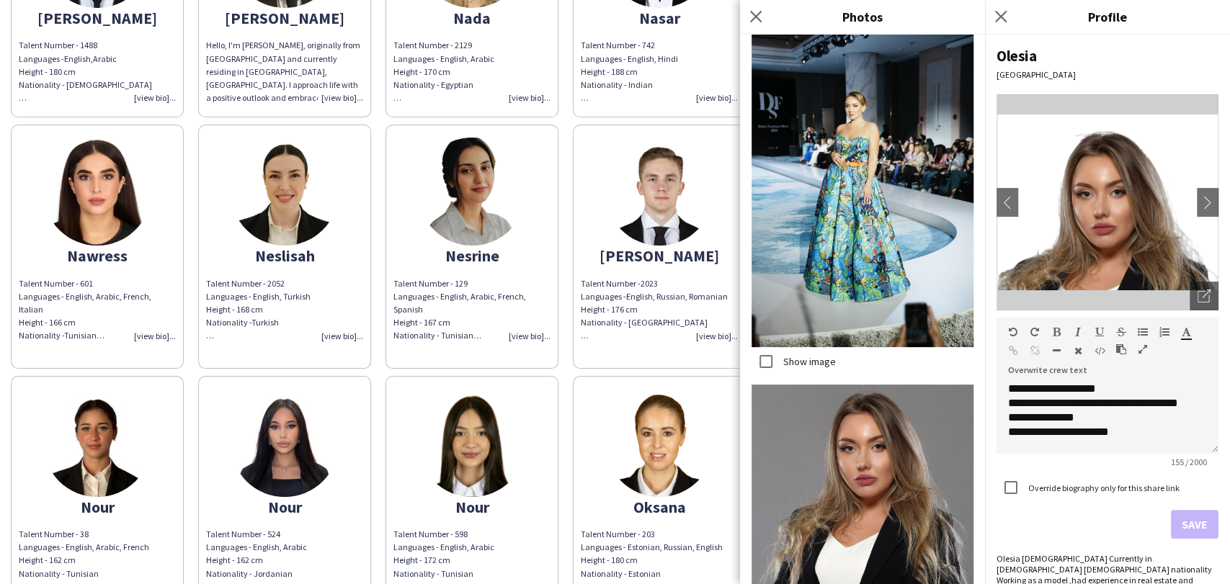
click at [988, 15] on div "Close pop-in" at bounding box center [1003, 16] width 36 height 33
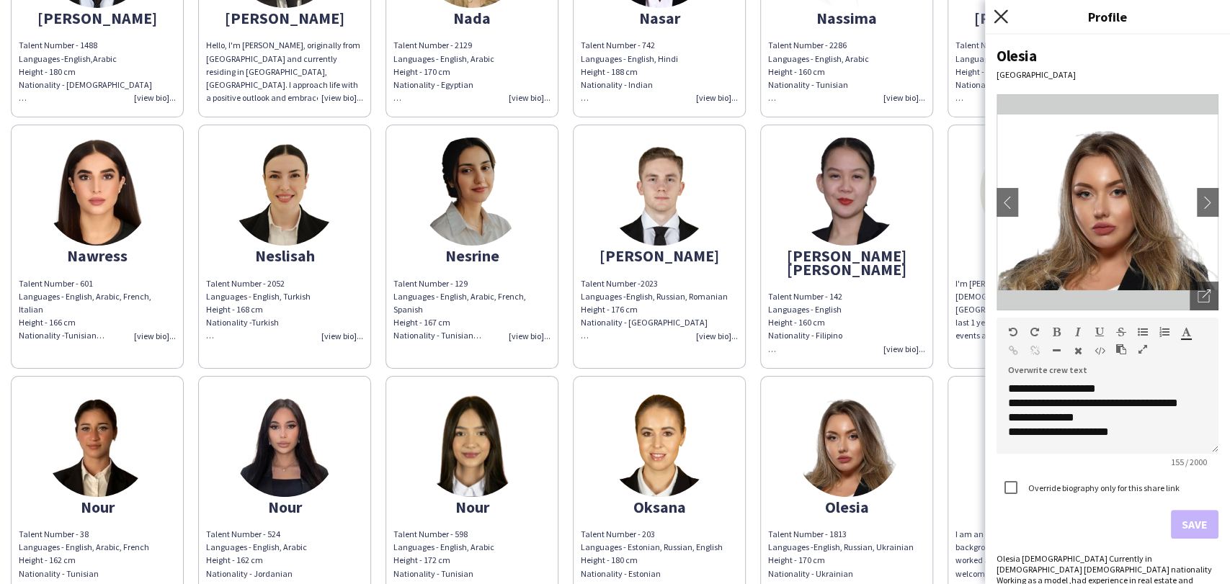
click at [999, 14] on icon "Close pop-in" at bounding box center [1001, 16] width 14 height 14
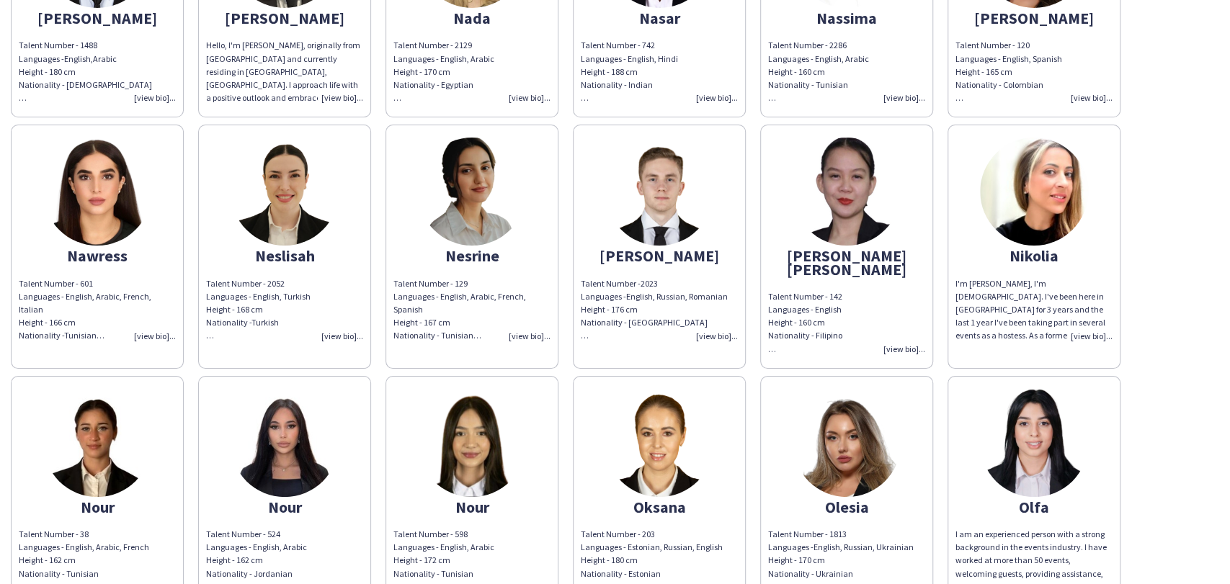
click at [1037, 179] on img at bounding box center [1034, 192] width 108 height 108
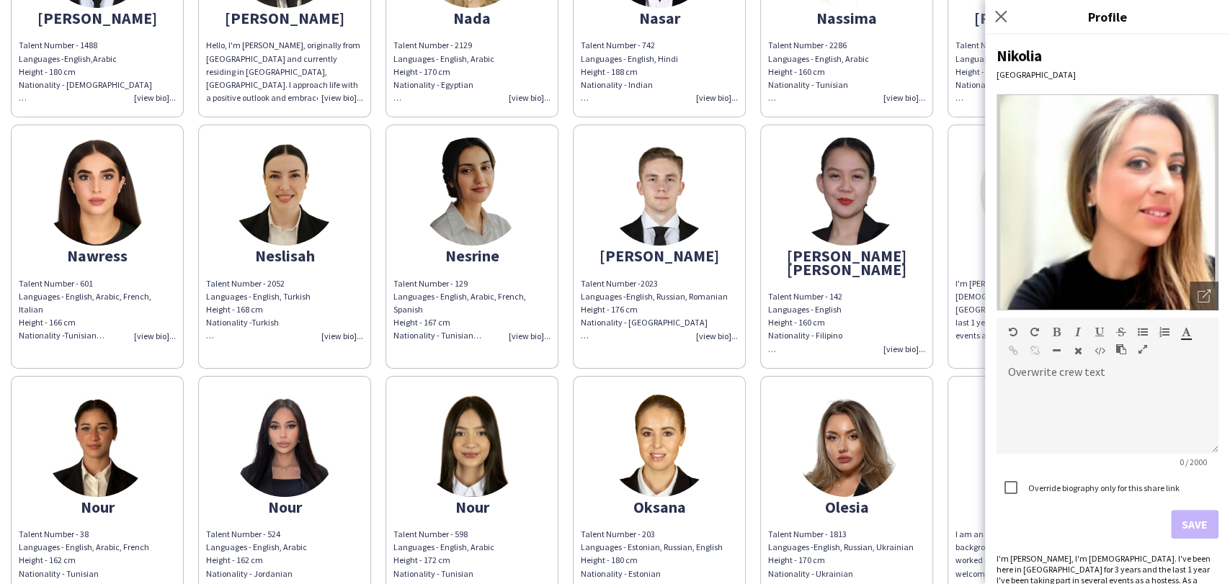
click at [1001, 7] on div "Close pop-in" at bounding box center [1003, 16] width 36 height 33
click at [1004, 17] on icon "Close pop-in" at bounding box center [1001, 16] width 14 height 14
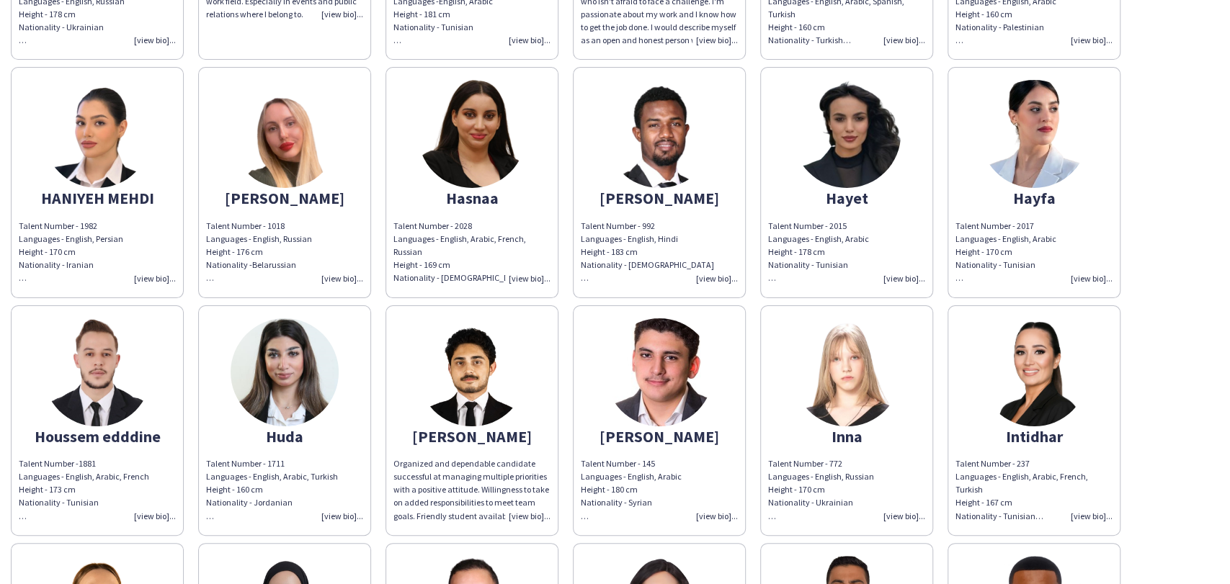
scroll to position [5750, 0]
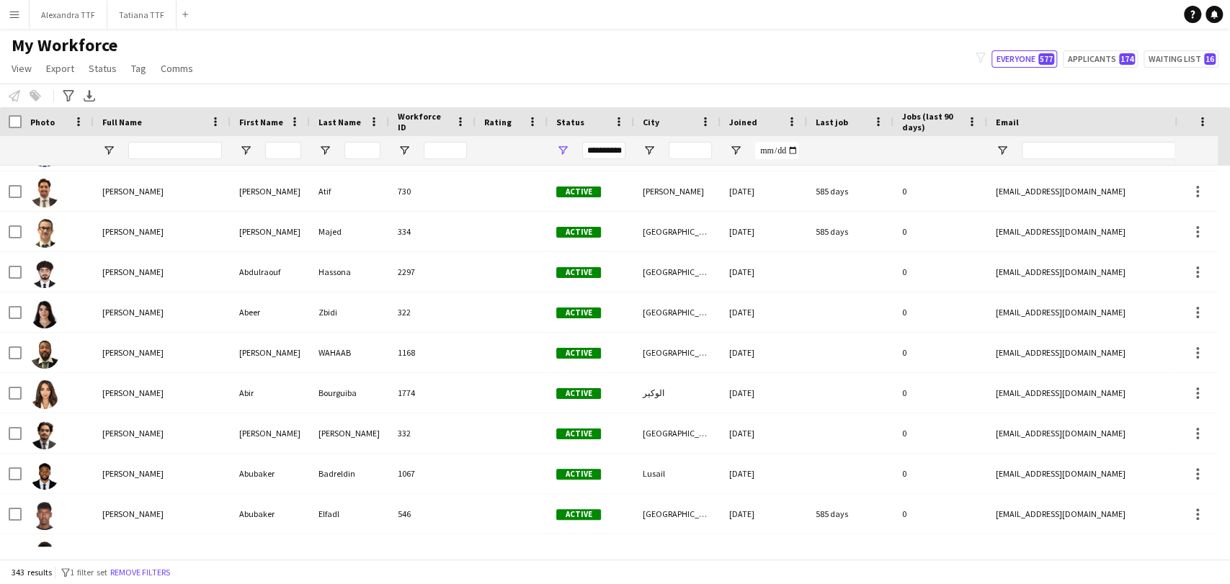
scroll to position [13458, 0]
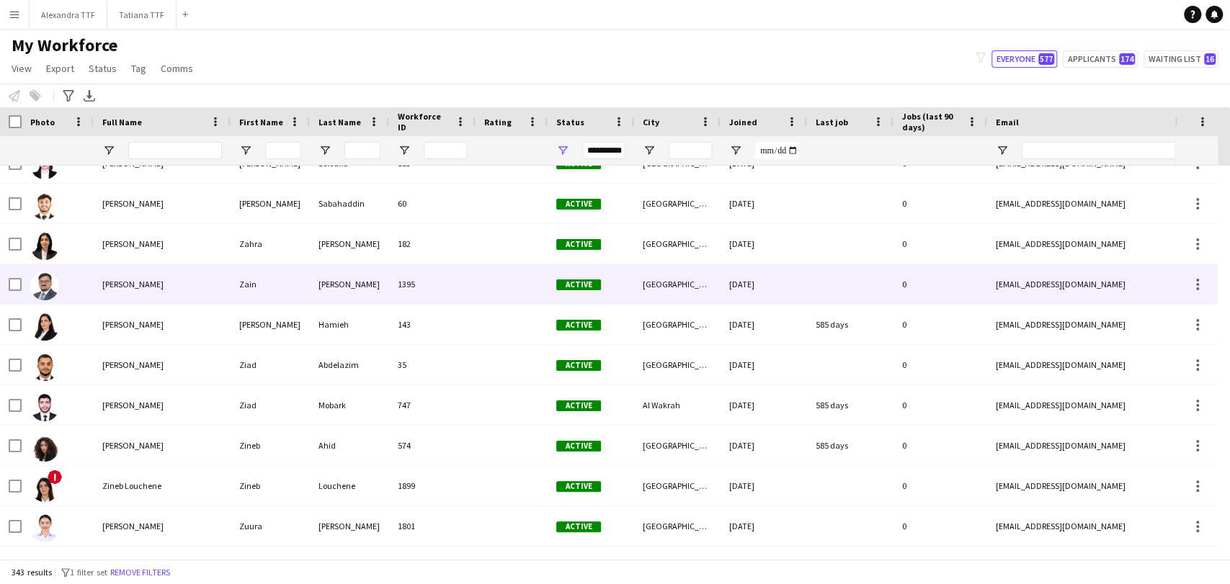
click at [122, 277] on div "Zain Bin Imran" at bounding box center [162, 284] width 137 height 40
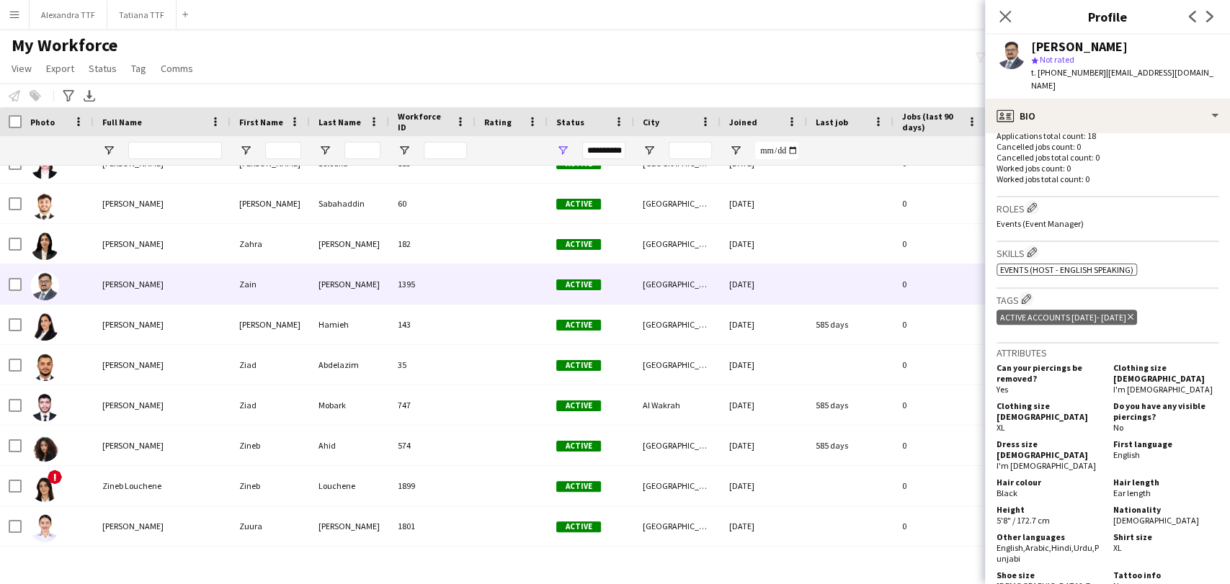
scroll to position [480, 0]
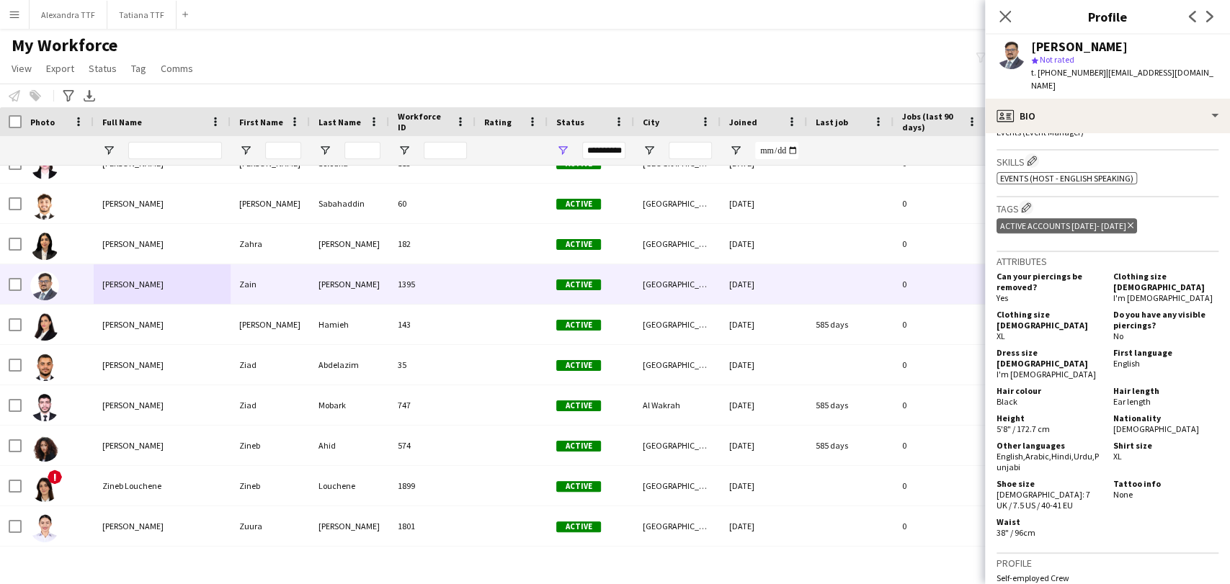
drag, startPoint x: 1052, startPoint y: 427, endPoint x: 996, endPoint y: 418, distance: 56.1
click at [996, 440] on div "Other languages English , Arabic , Hindi , Urdu , Punjabi" at bounding box center [1051, 456] width 111 height 32
copy div "English , Arabic , Hindi , Urdu , Punjabi"
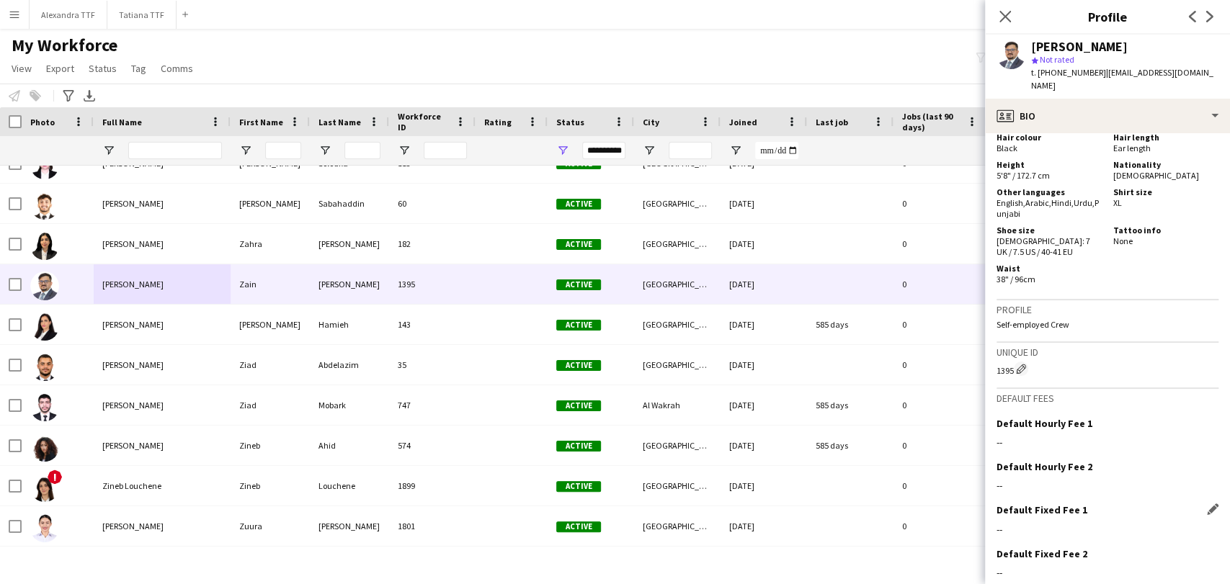
scroll to position [756, 0]
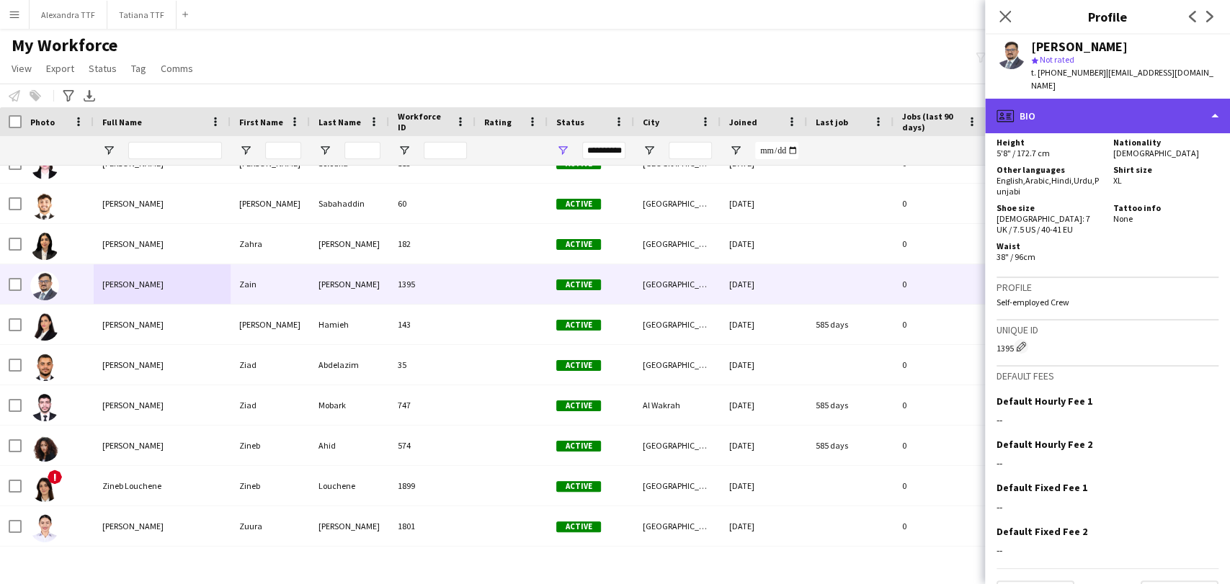
click at [1098, 99] on div "profile Bio" at bounding box center [1107, 116] width 245 height 35
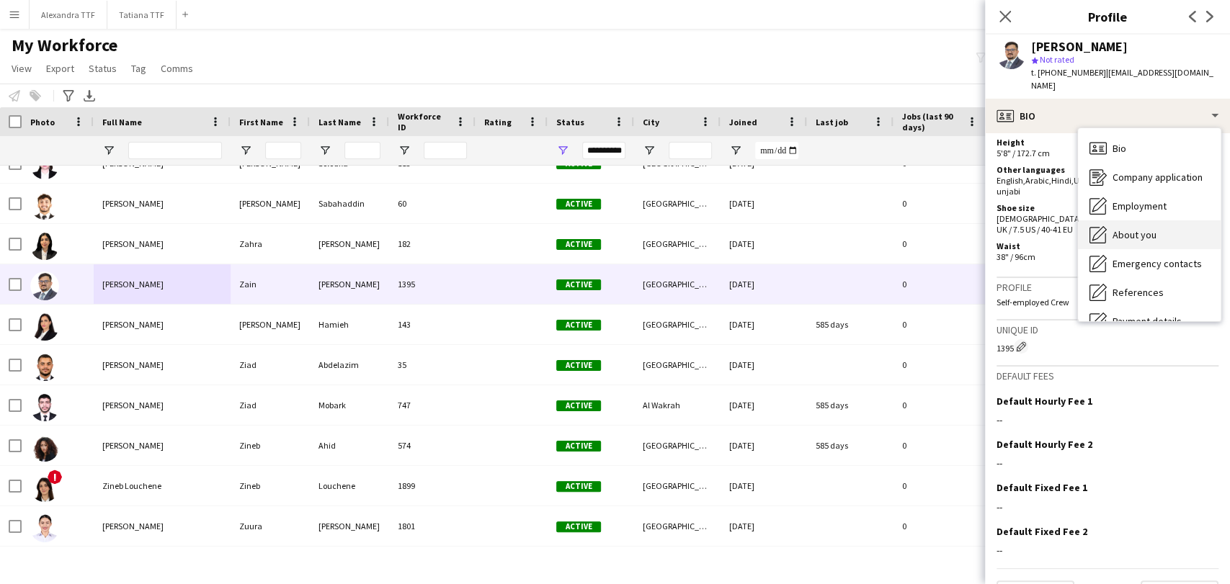
click at [1164, 226] on div "About you About you" at bounding box center [1149, 234] width 143 height 29
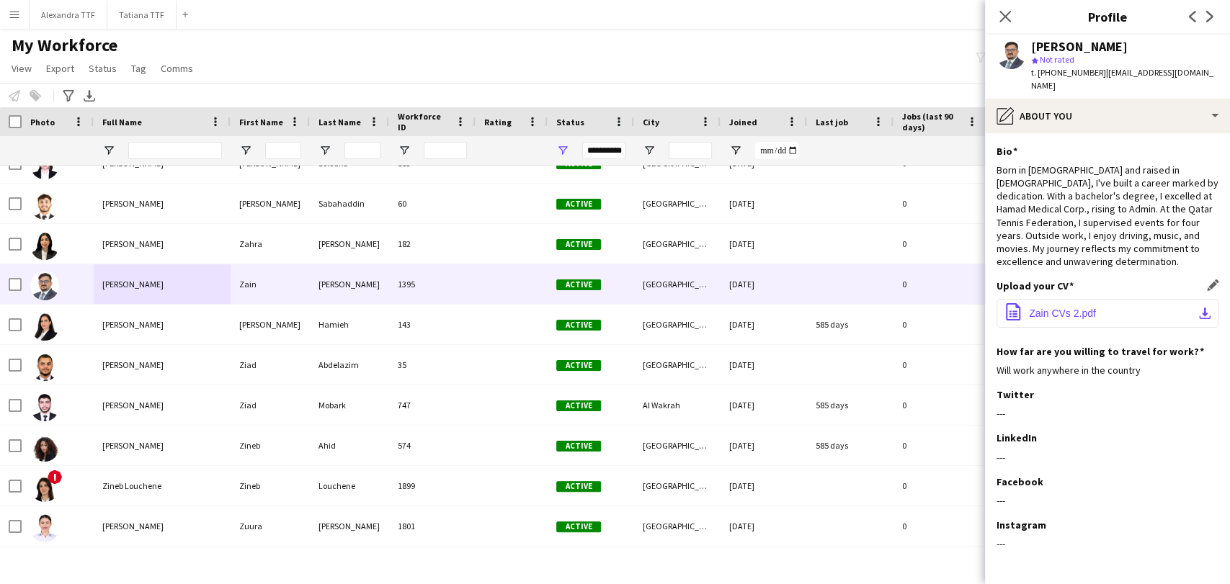
click at [1184, 299] on button "office-file-sheet Zain CVs 2.pdf download-bottom" at bounding box center [1107, 313] width 222 height 29
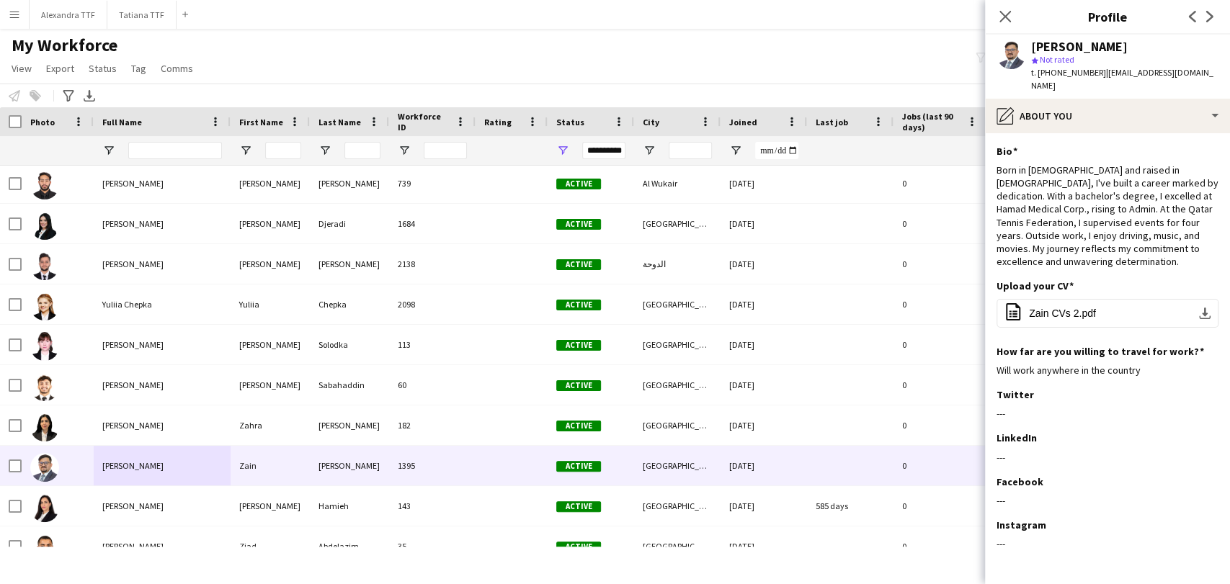
scroll to position [13217, 0]
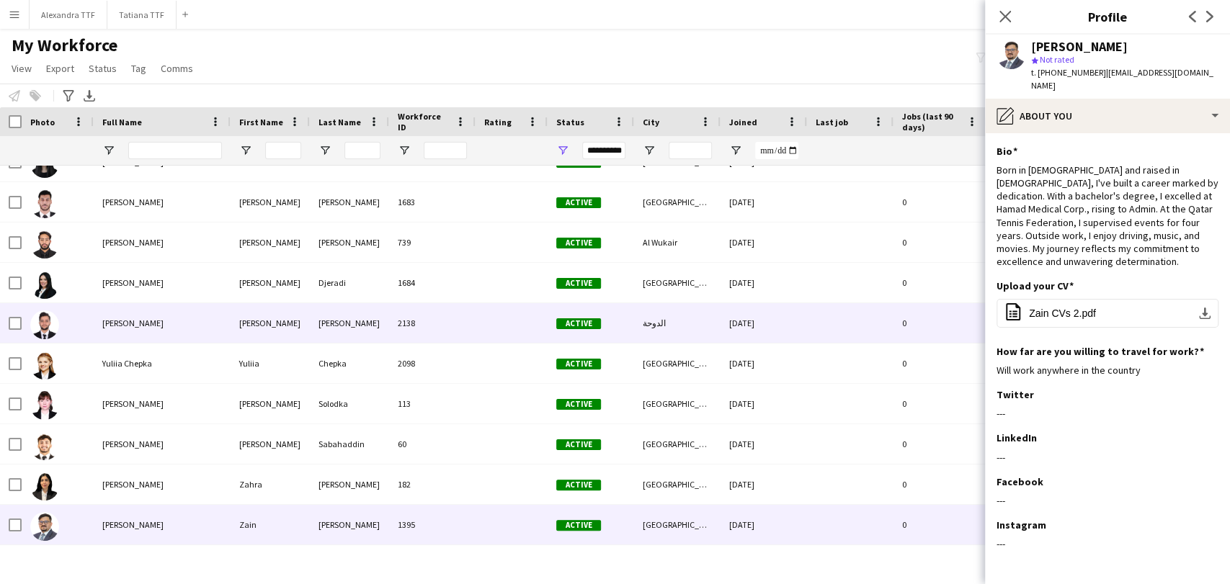
click at [97, 327] on div "Youssef Youssef" at bounding box center [162, 323] width 137 height 40
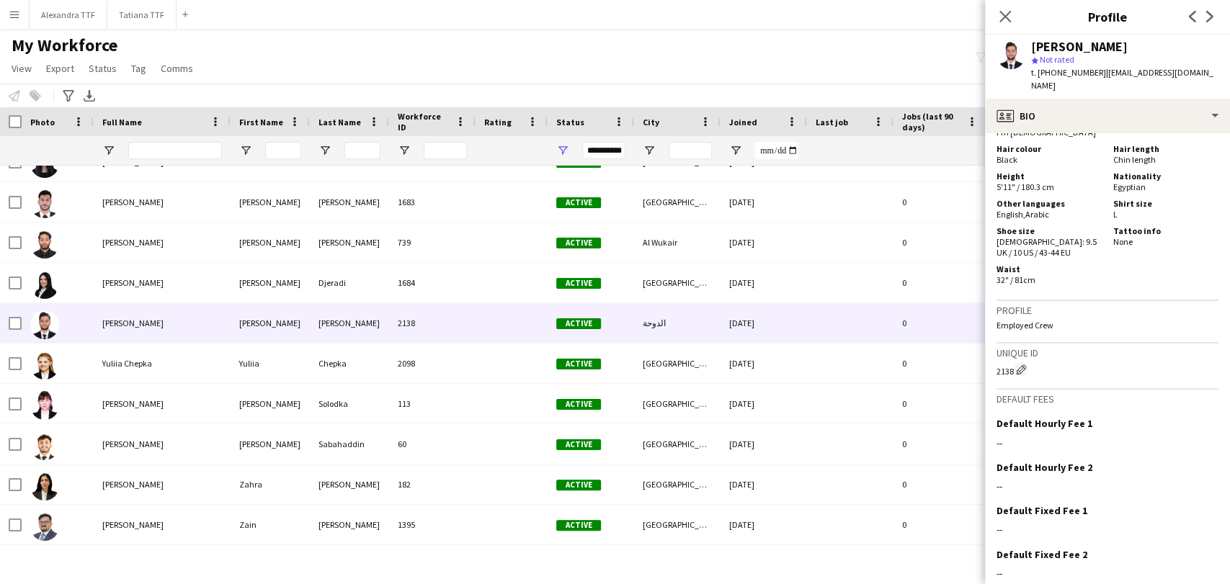
scroll to position [765, 0]
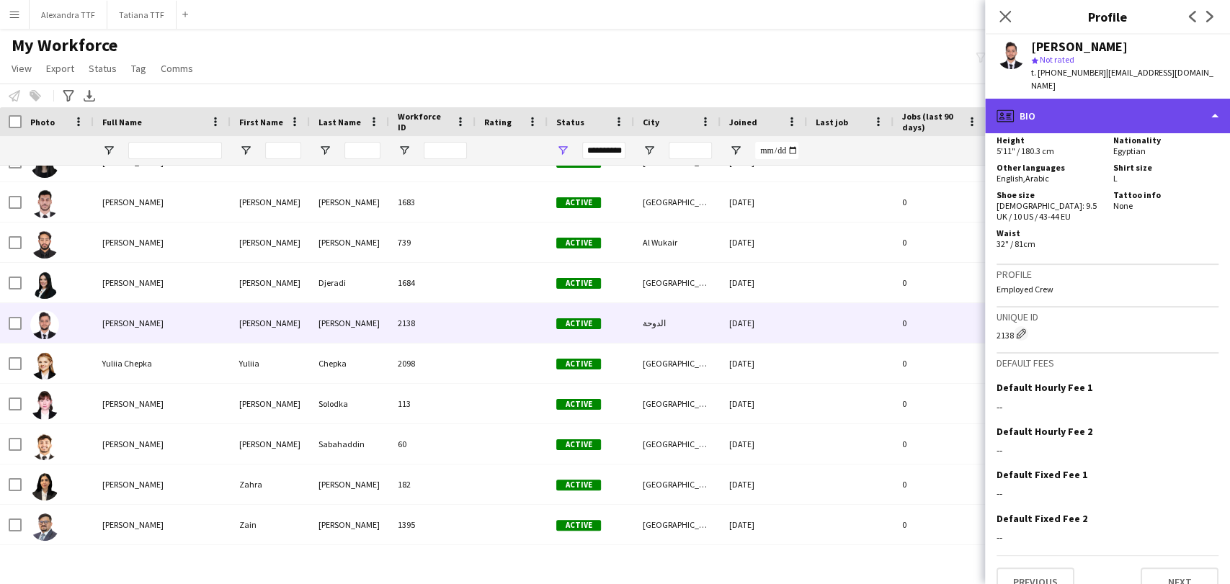
click at [1101, 100] on div "profile Bio" at bounding box center [1107, 116] width 245 height 35
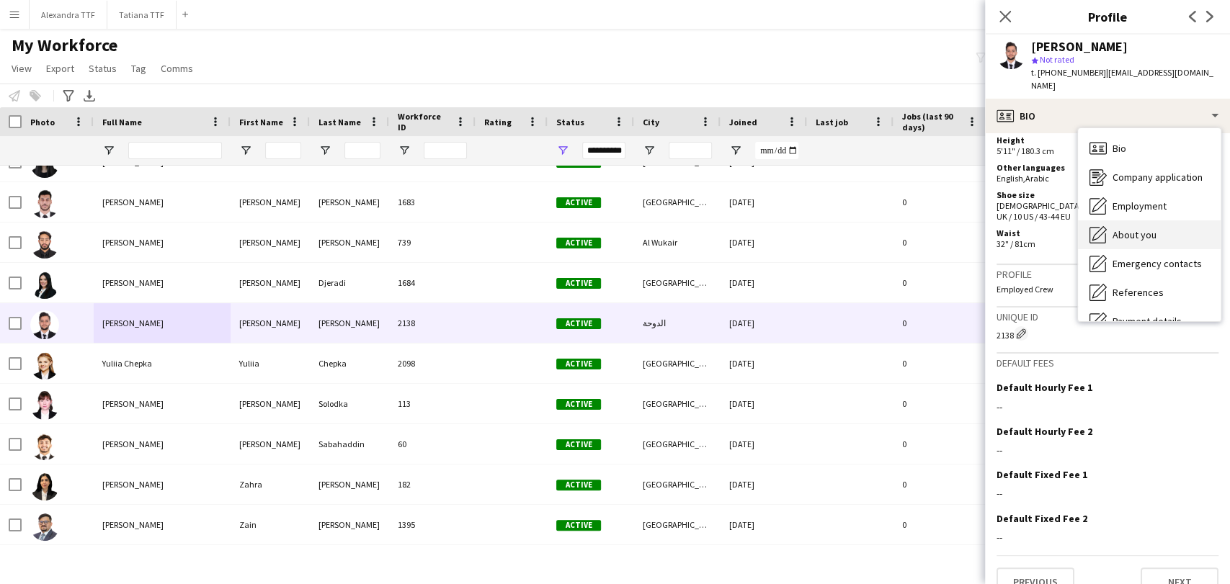
click at [1141, 228] on span "About you" at bounding box center [1134, 234] width 44 height 13
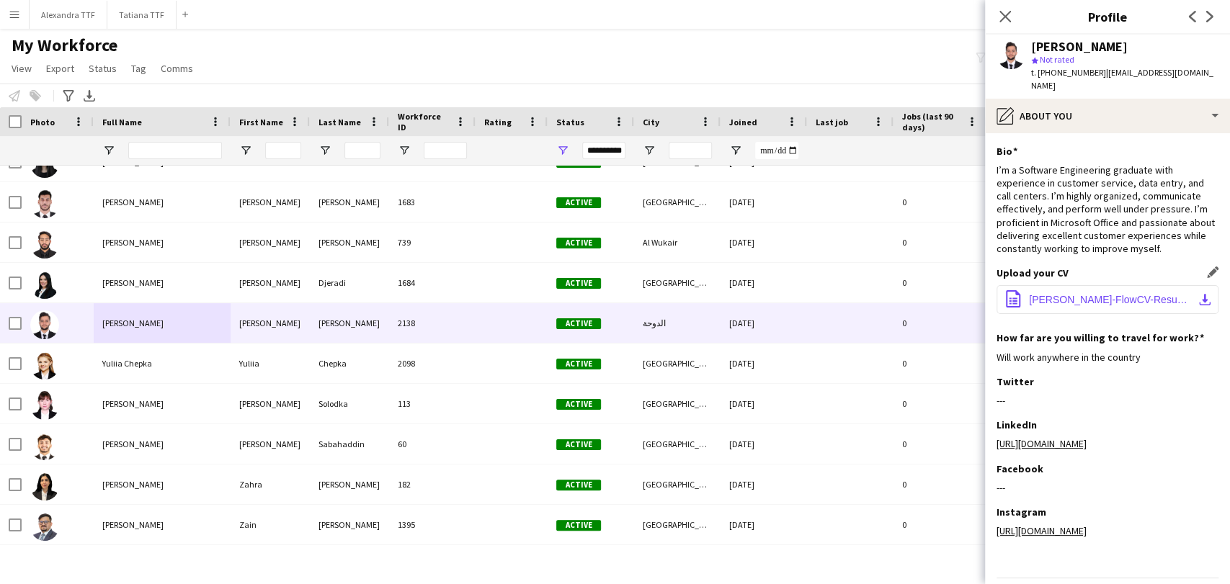
click at [1203, 285] on button "office-file-sheet Youssef-Yasser-FlowCV-Resume-20250127.pdf download-bottom" at bounding box center [1107, 299] width 222 height 29
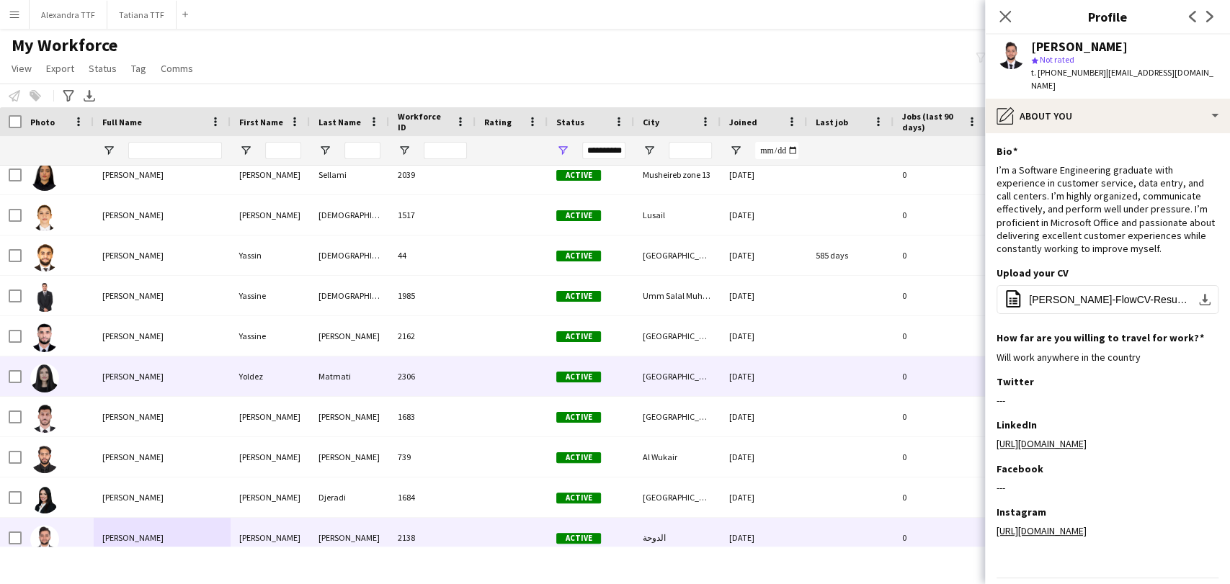
scroll to position [12977, 0]
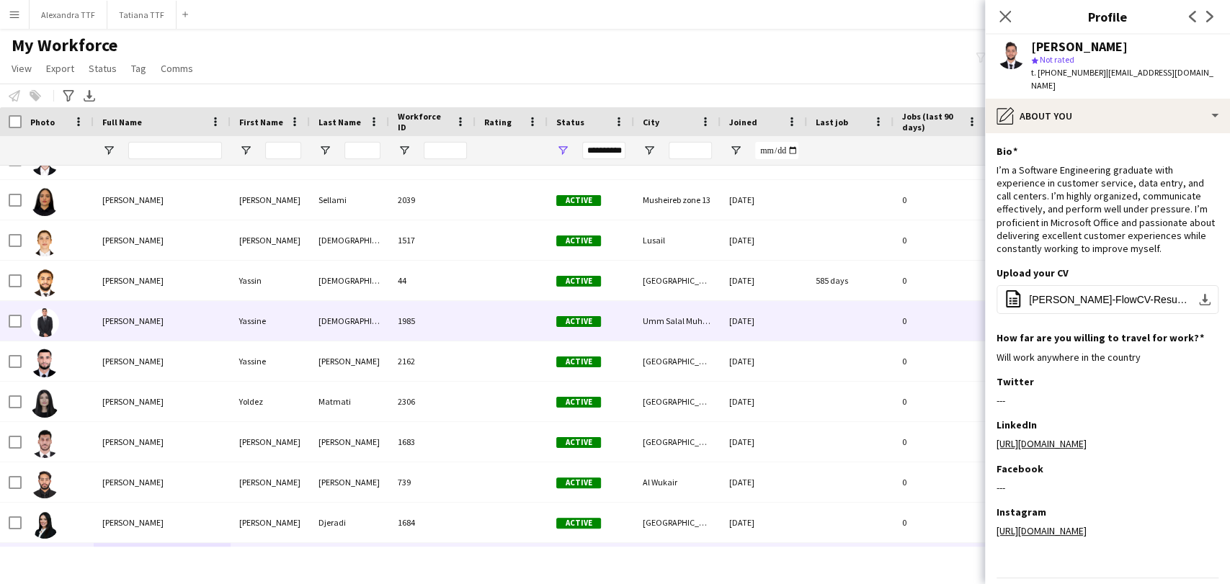
click at [150, 332] on div "Yassine Tanane" at bounding box center [162, 321] width 137 height 40
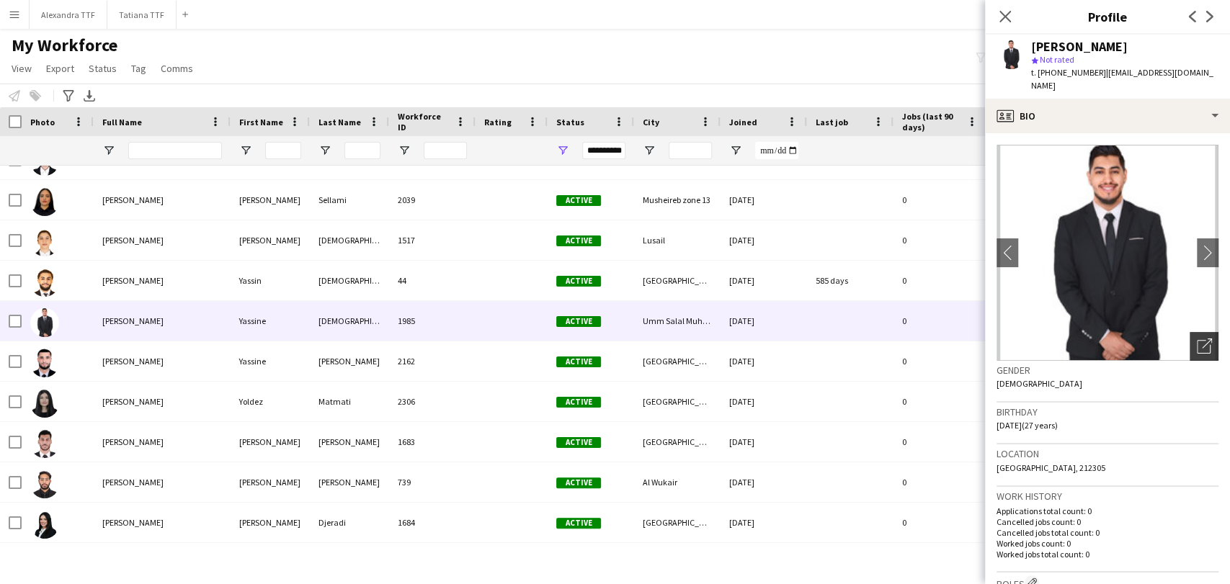
click at [1197, 339] on icon "Open photos pop-in" at bounding box center [1204, 346] width 15 height 15
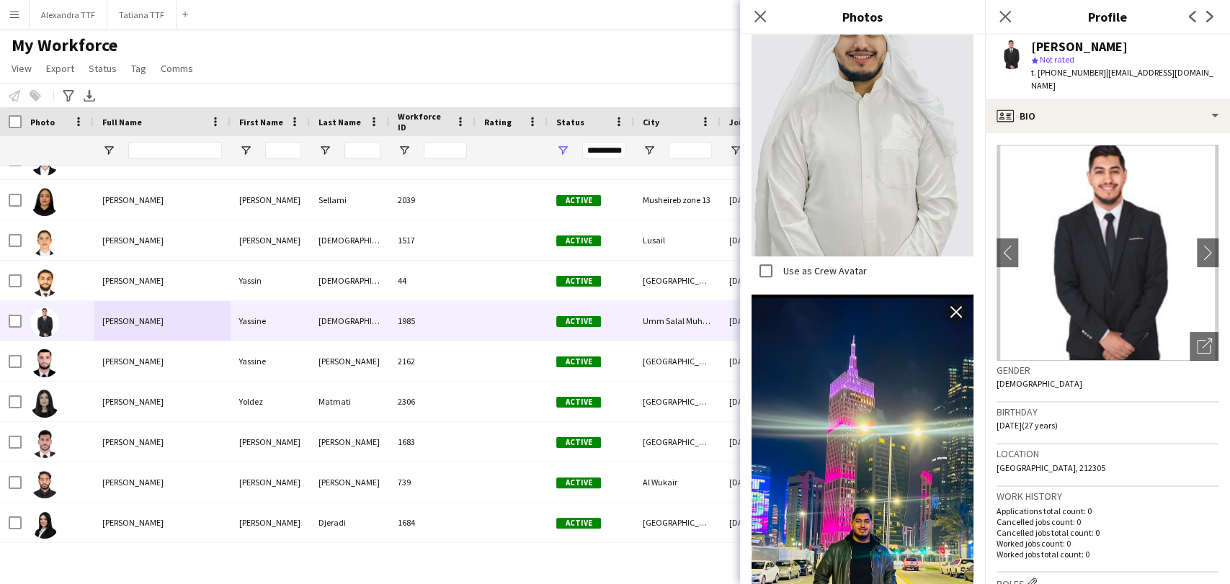
scroll to position [0, 0]
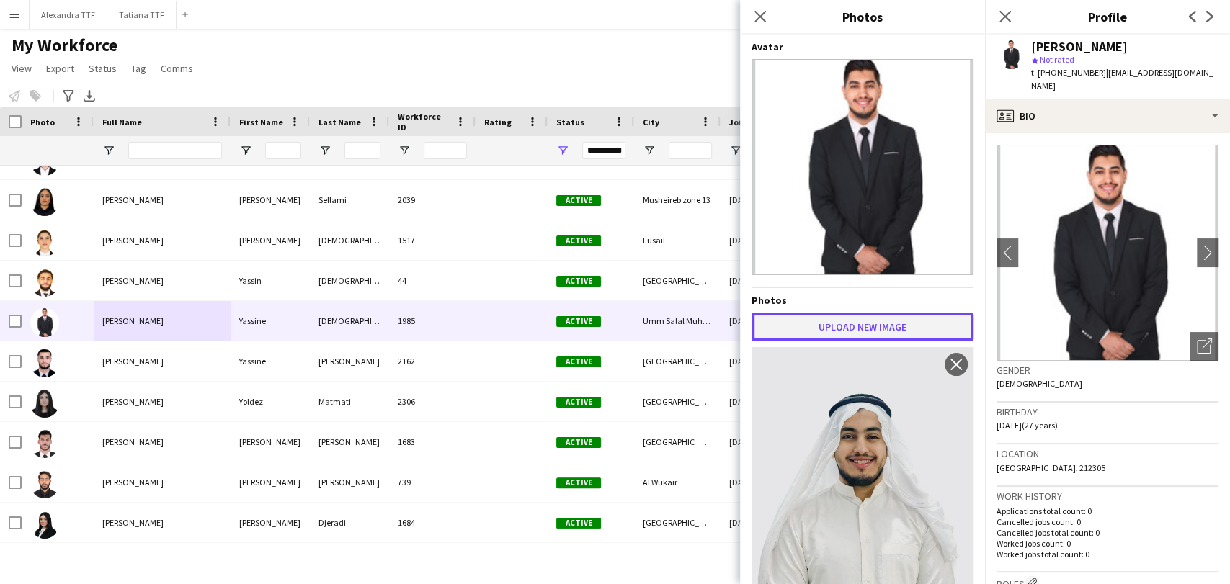
click at [831, 318] on button "Upload new image" at bounding box center [862, 327] width 222 height 29
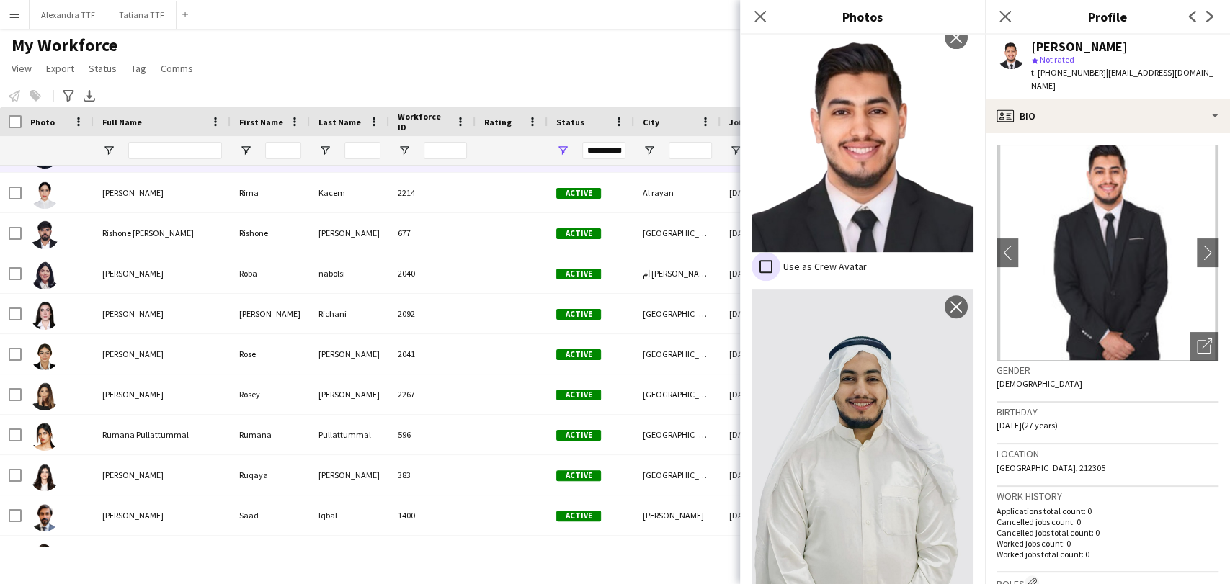
scroll to position [10976, 0]
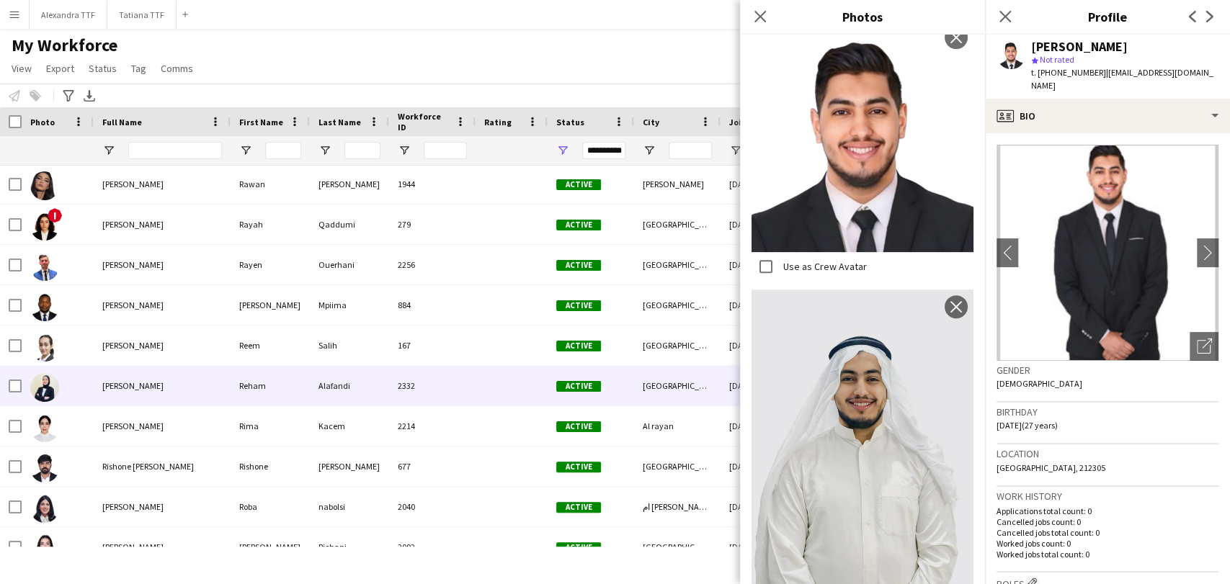
click at [99, 392] on div "Reham Alafandi" at bounding box center [162, 386] width 137 height 40
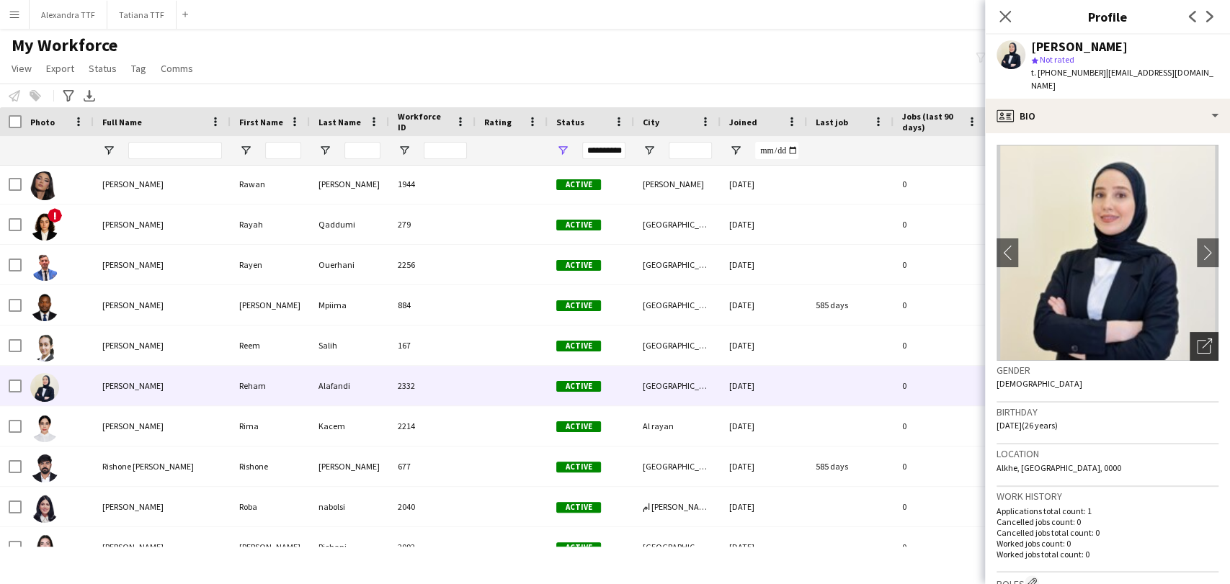
click at [1198, 339] on icon "Open photos pop-in" at bounding box center [1204, 346] width 15 height 15
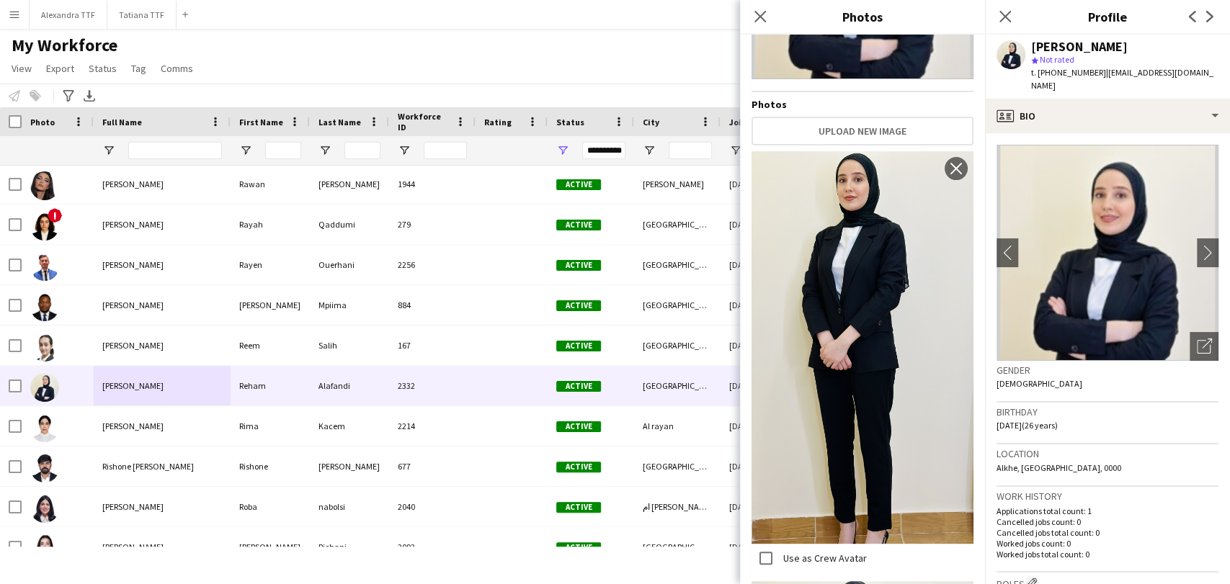
scroll to position [0, 0]
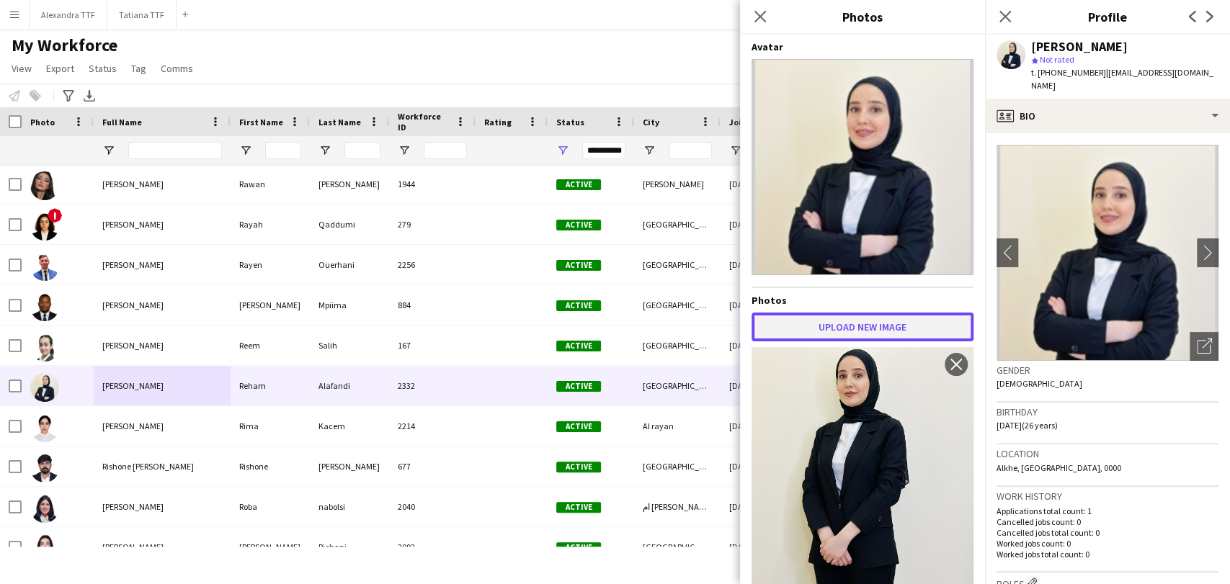
click at [823, 313] on button "Upload new image" at bounding box center [862, 327] width 222 height 29
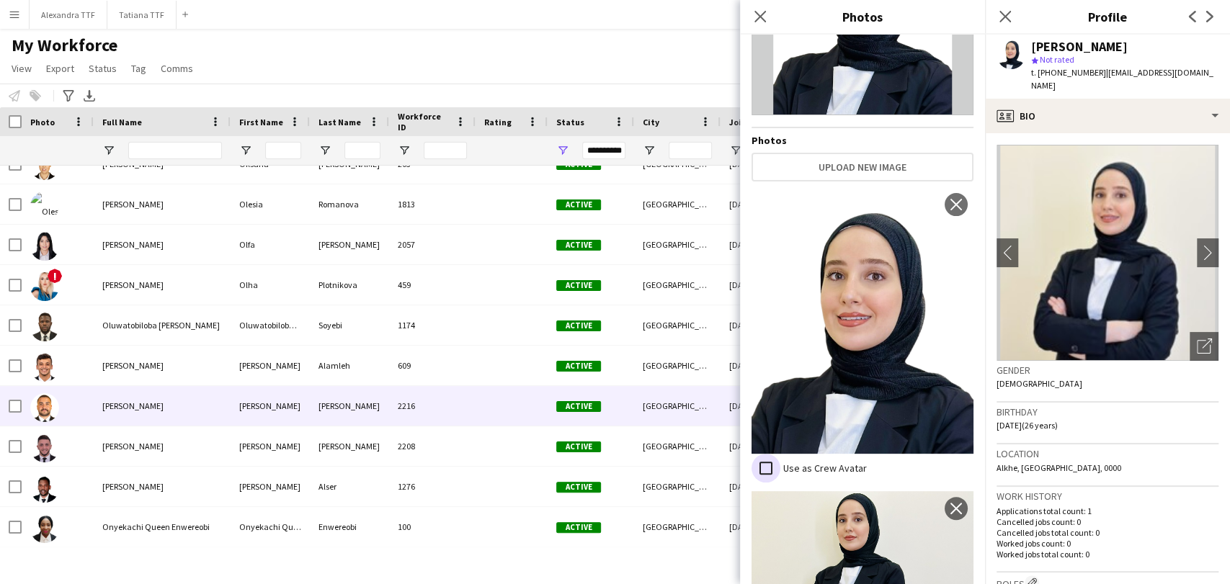
scroll to position [10015, 0]
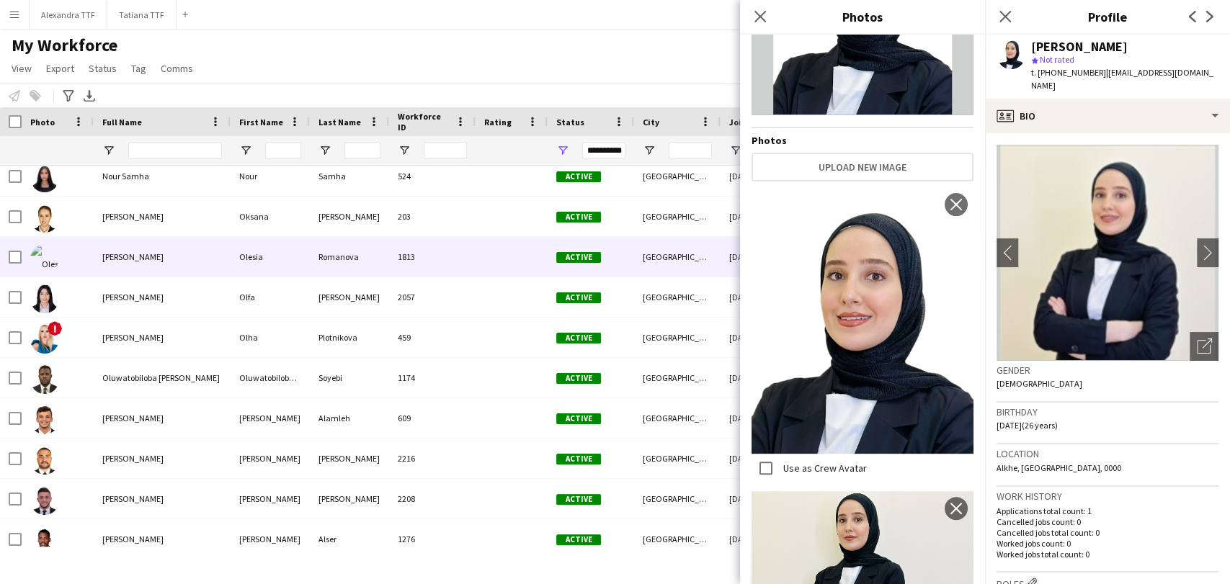
click at [94, 255] on div "Olesia Romanova" at bounding box center [162, 257] width 137 height 40
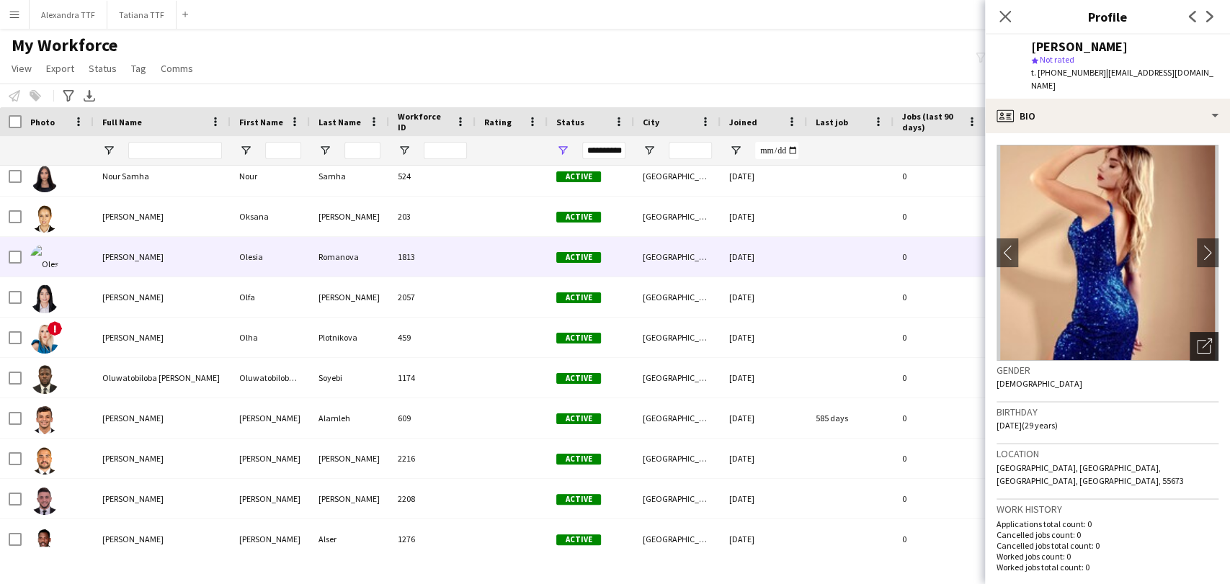
click at [1197, 339] on icon "Open photos pop-in" at bounding box center [1204, 346] width 15 height 15
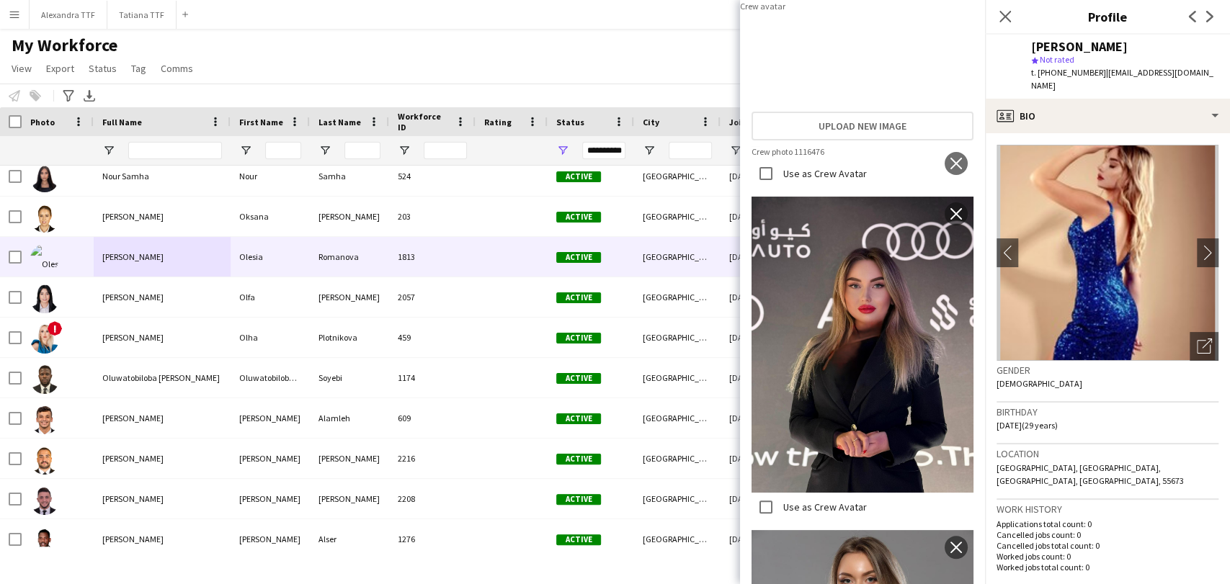
drag, startPoint x: 811, startPoint y: 259, endPoint x: 816, endPoint y: 274, distance: 15.9
click at [811, 259] on div "Avatar Photos Upload new image Use as Crew Avatar close Use as Crew Avatar clos…" at bounding box center [862, 306] width 222 height 532
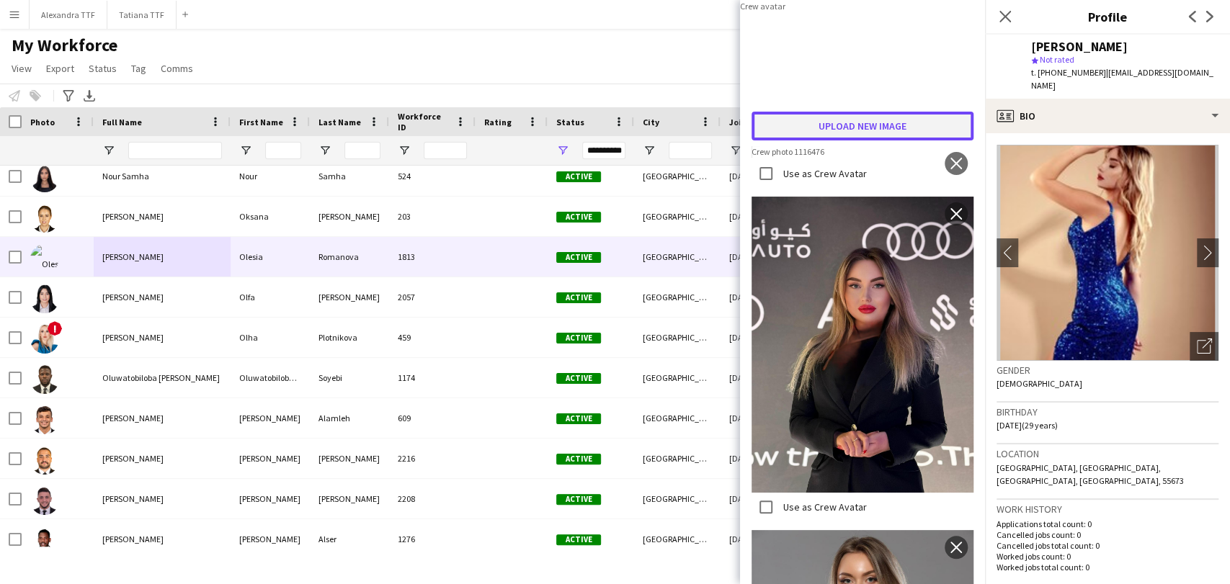
click at [816, 140] on button "Upload new image" at bounding box center [862, 126] width 222 height 29
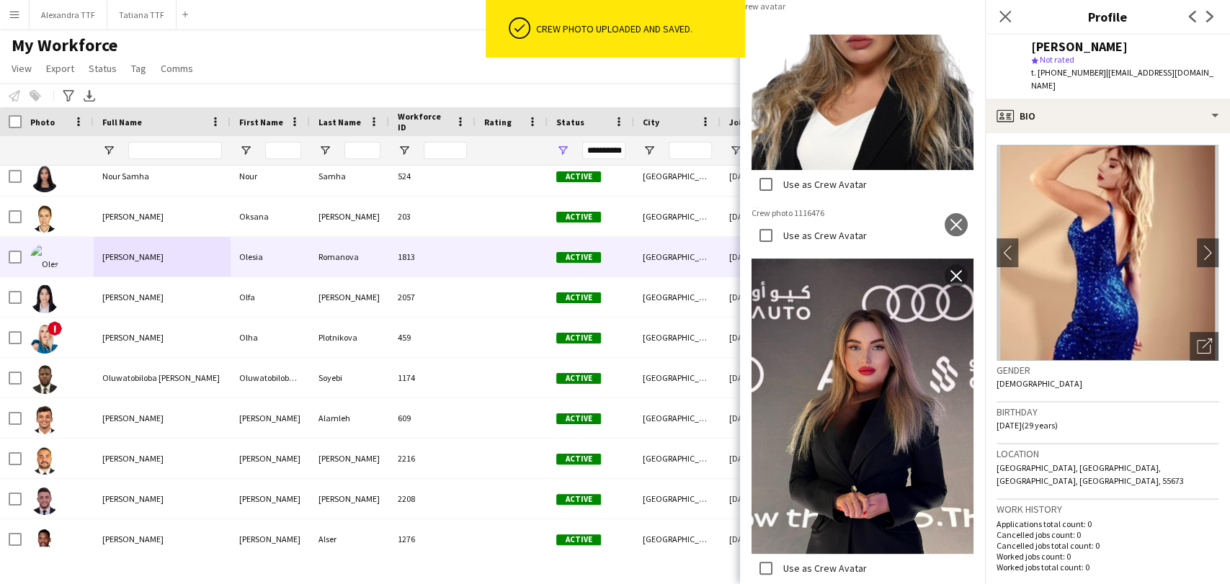
click at [797, 191] on label "Use as Crew Avatar" at bounding box center [823, 184] width 86 height 13
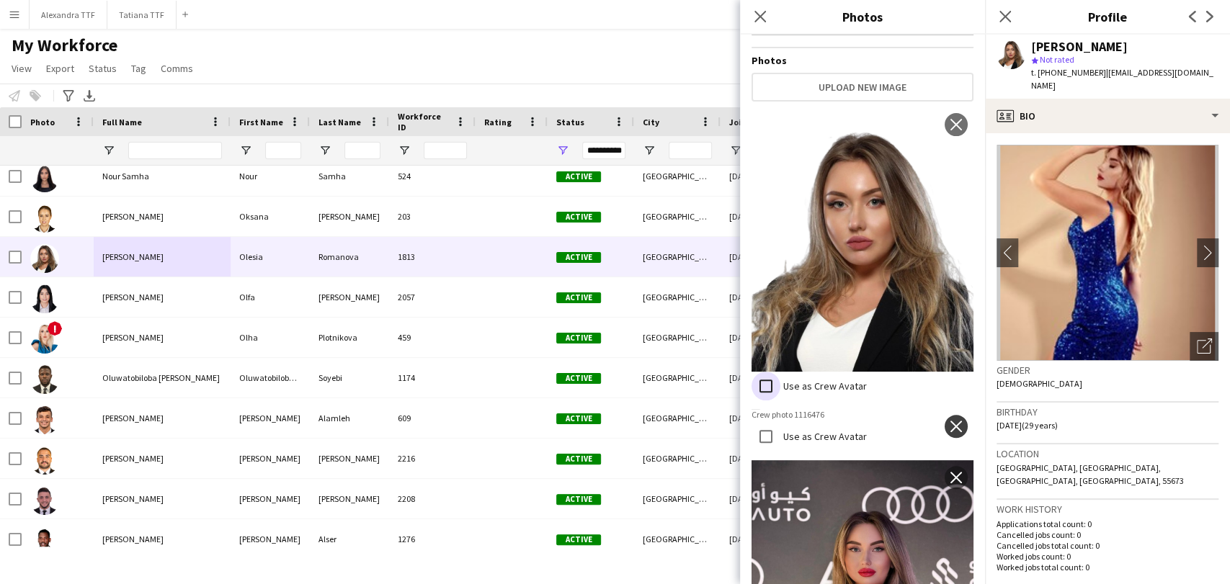
scroll to position [289, 0]
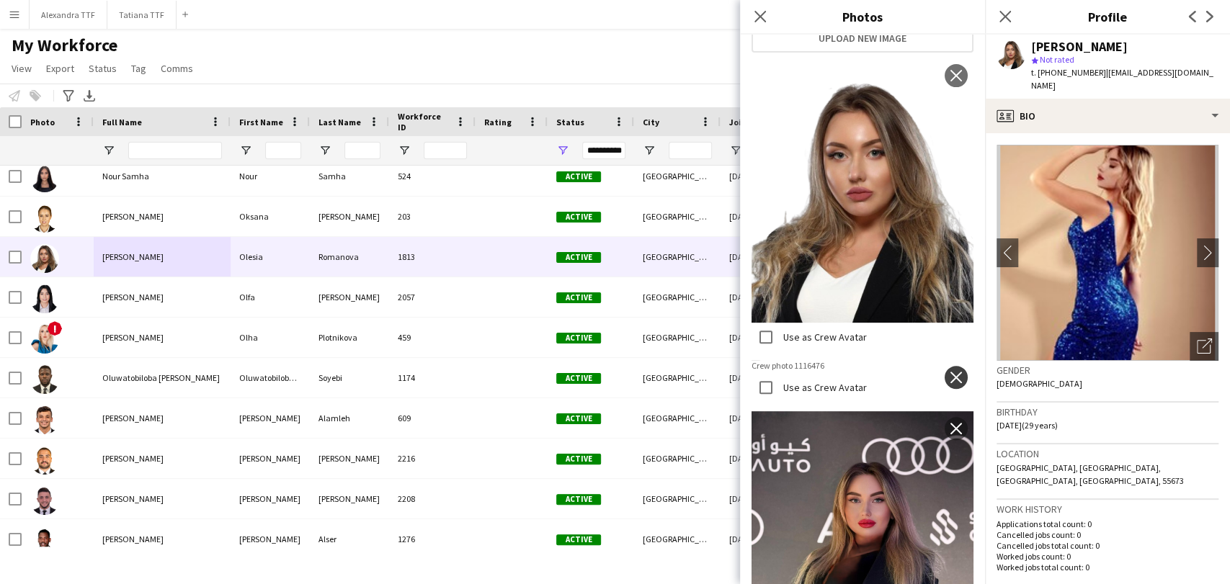
click at [945, 366] on button "close" at bounding box center [956, 377] width 23 height 23
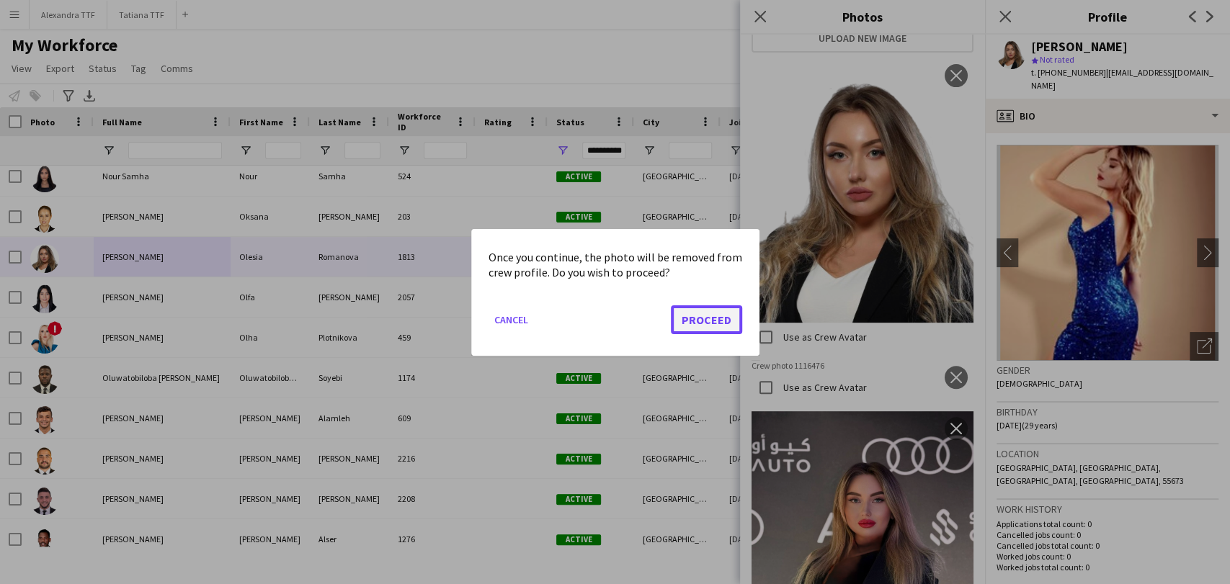
click at [700, 320] on button "Proceed" at bounding box center [706, 319] width 71 height 29
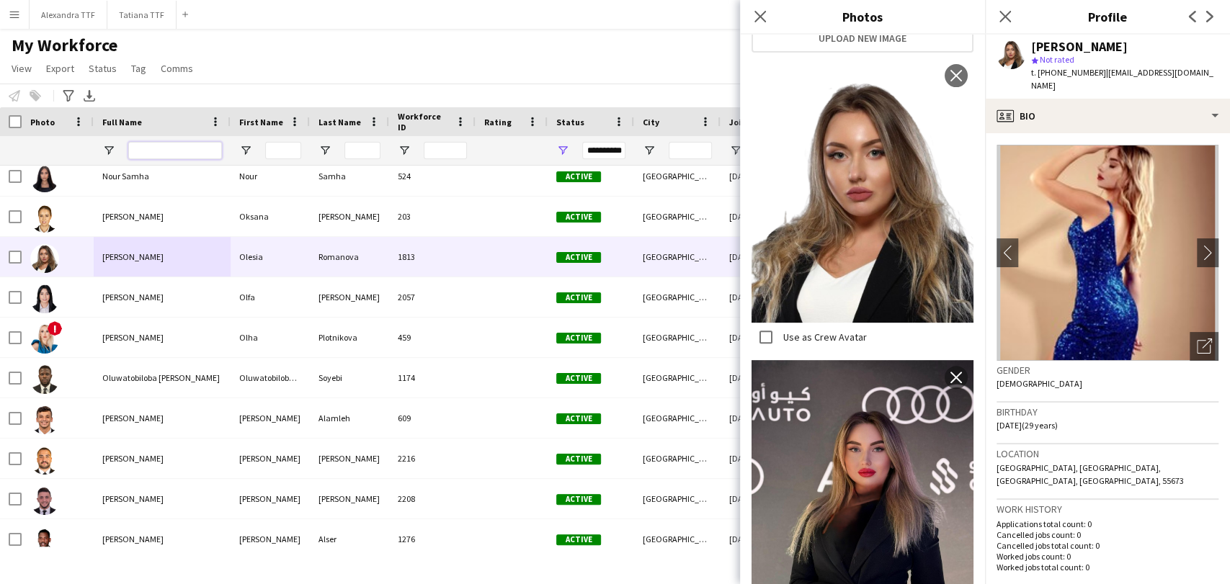
click at [159, 144] on input "Full Name Filter Input" at bounding box center [175, 150] width 94 height 17
type input "*"
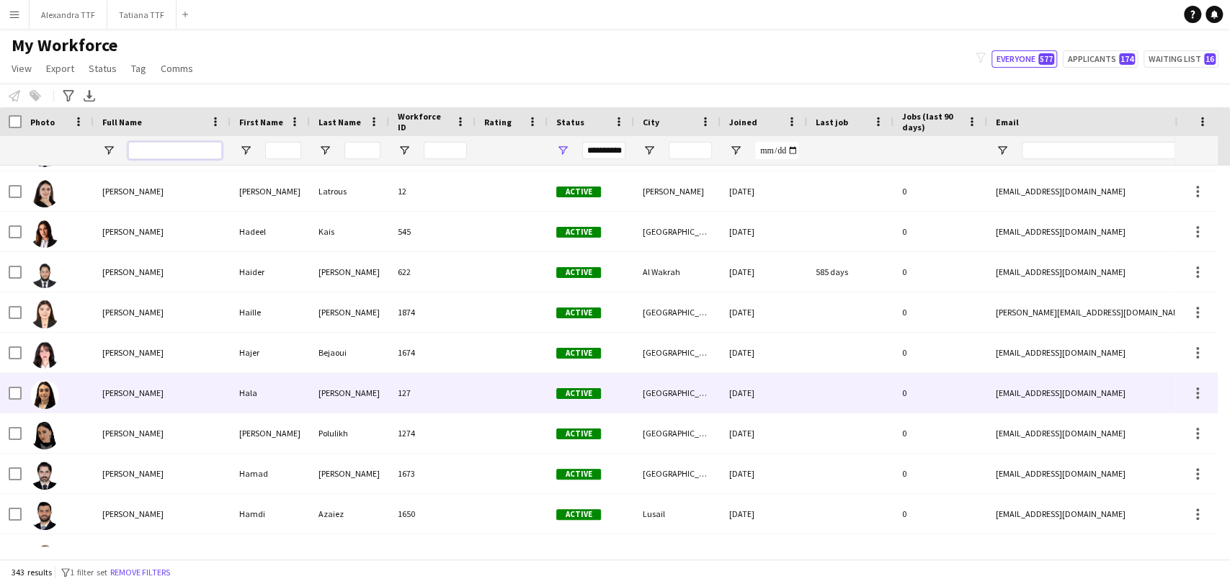
scroll to position [0, 0]
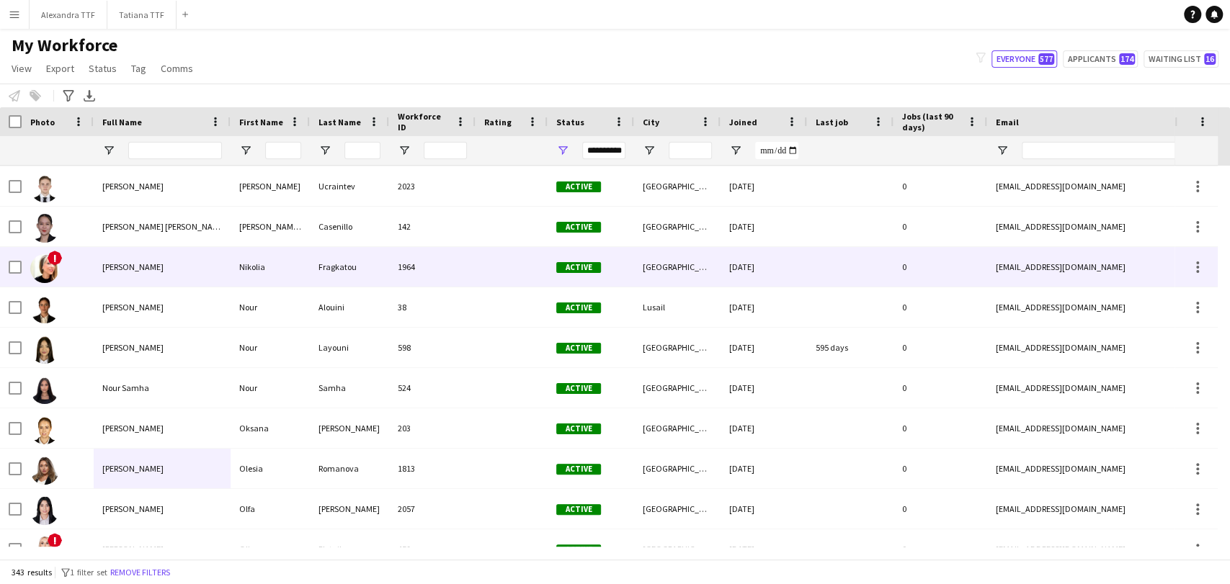
click at [110, 277] on div "Nikolia Fragkatou" at bounding box center [162, 267] width 137 height 40
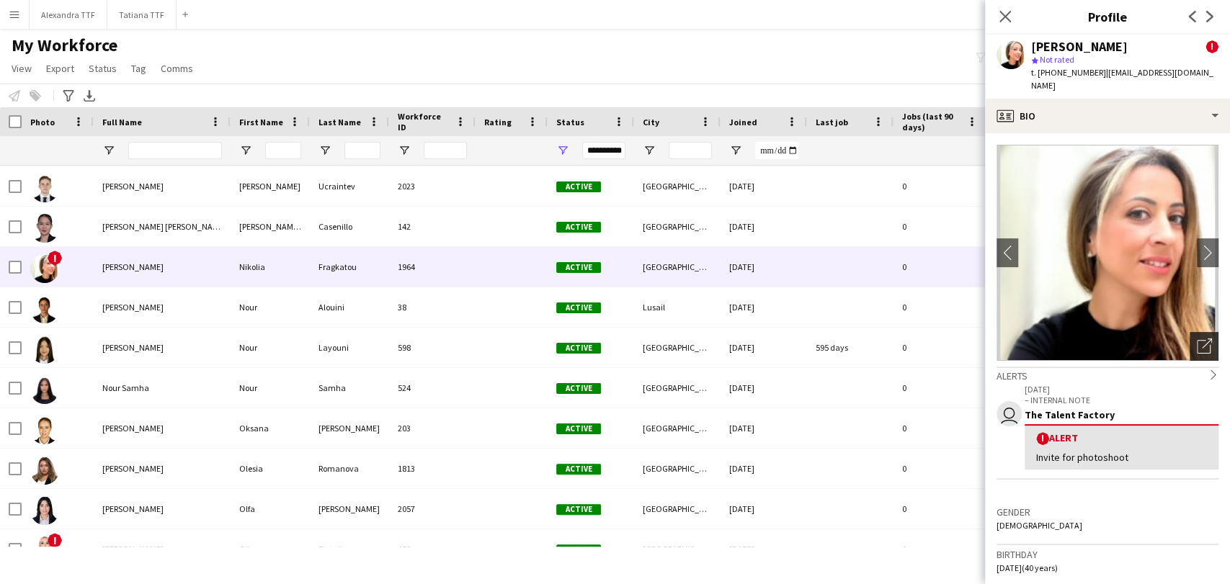
click at [1190, 343] on div "Open photos pop-in" at bounding box center [1203, 346] width 29 height 29
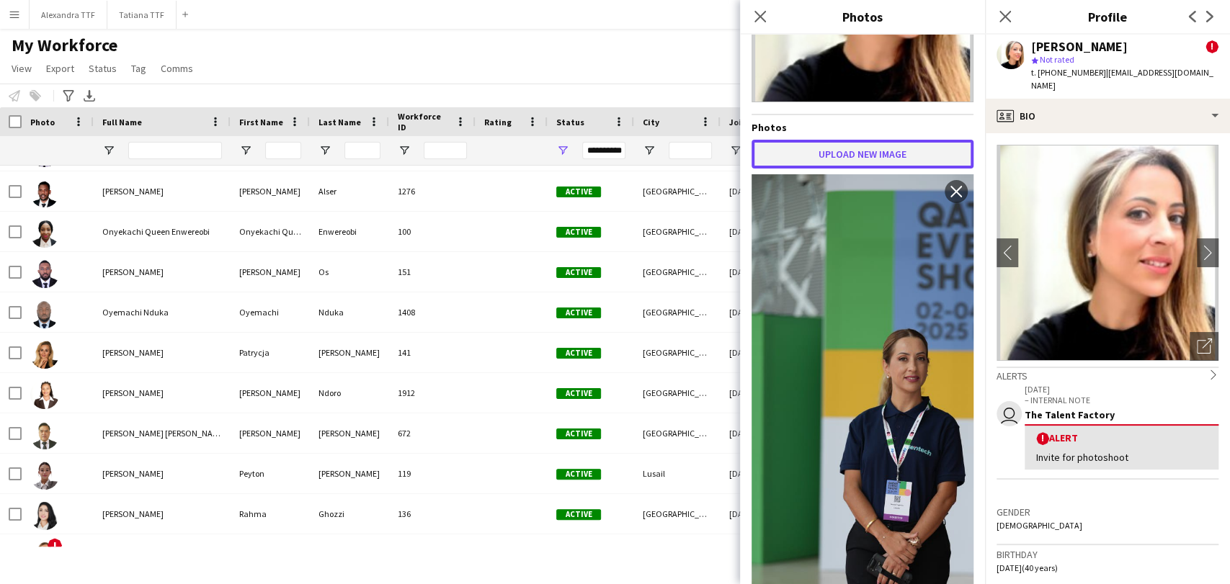
click at [821, 142] on button "Upload new image" at bounding box center [862, 154] width 222 height 29
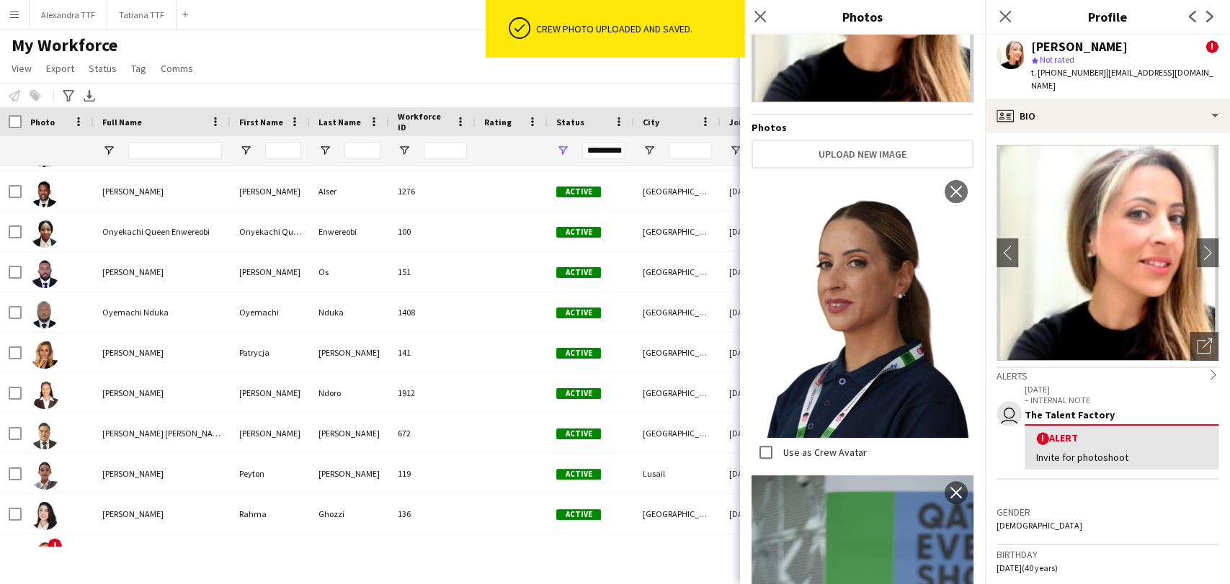
click at [793, 446] on label "Use as Crew Avatar" at bounding box center [823, 452] width 86 height 13
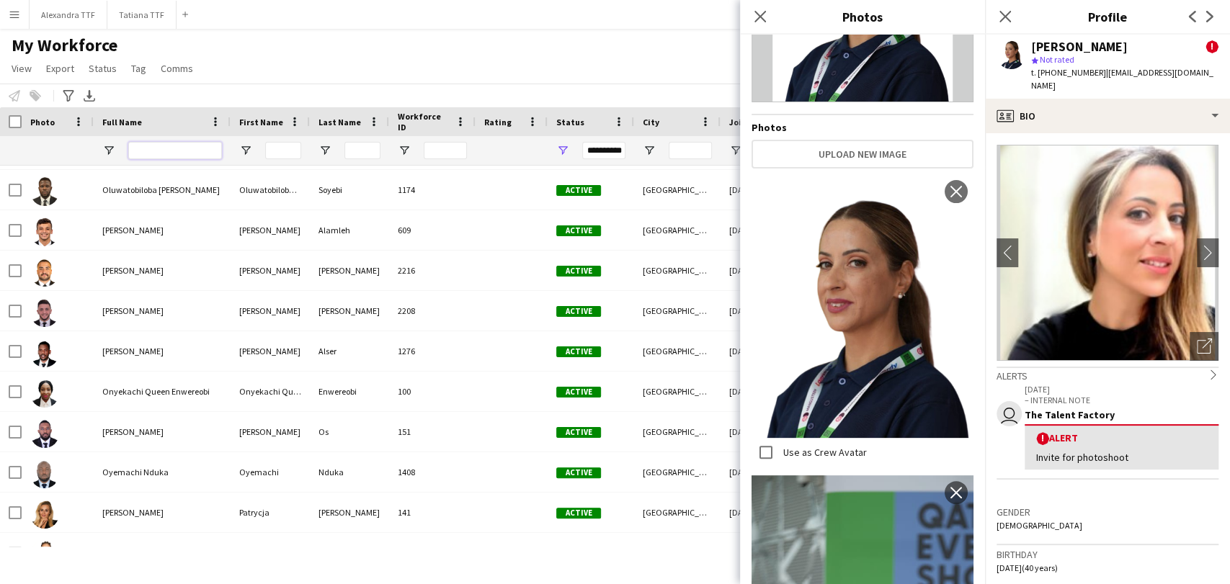
click at [171, 143] on input "Full Name Filter Input" at bounding box center [175, 150] width 94 height 17
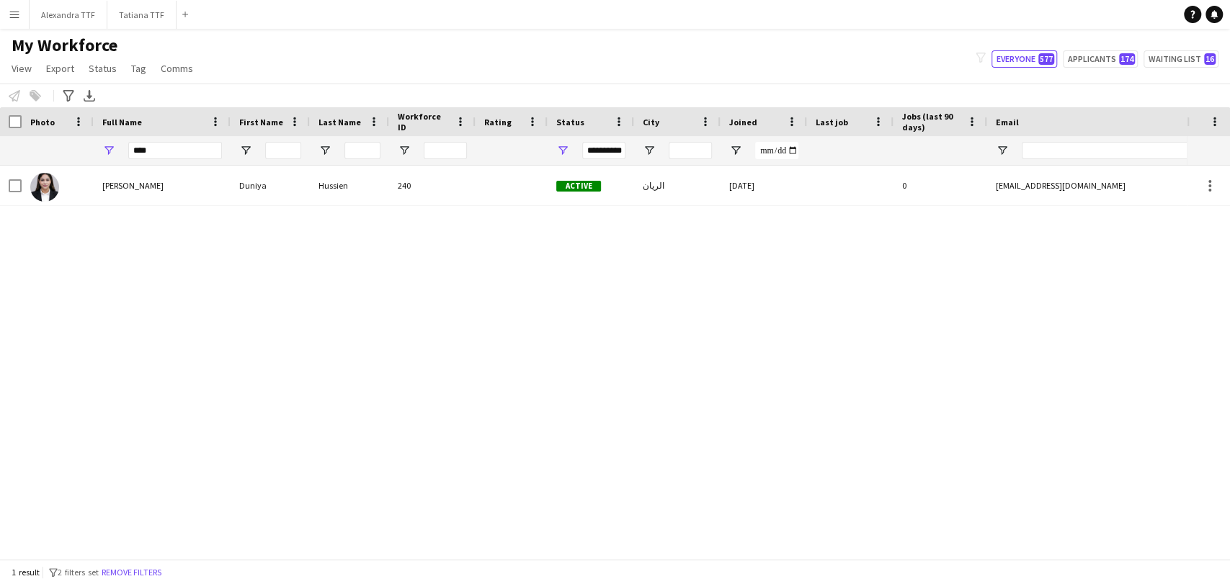
click at [104, 187] on span "Duniya Hussien" at bounding box center [132, 185] width 61 height 11
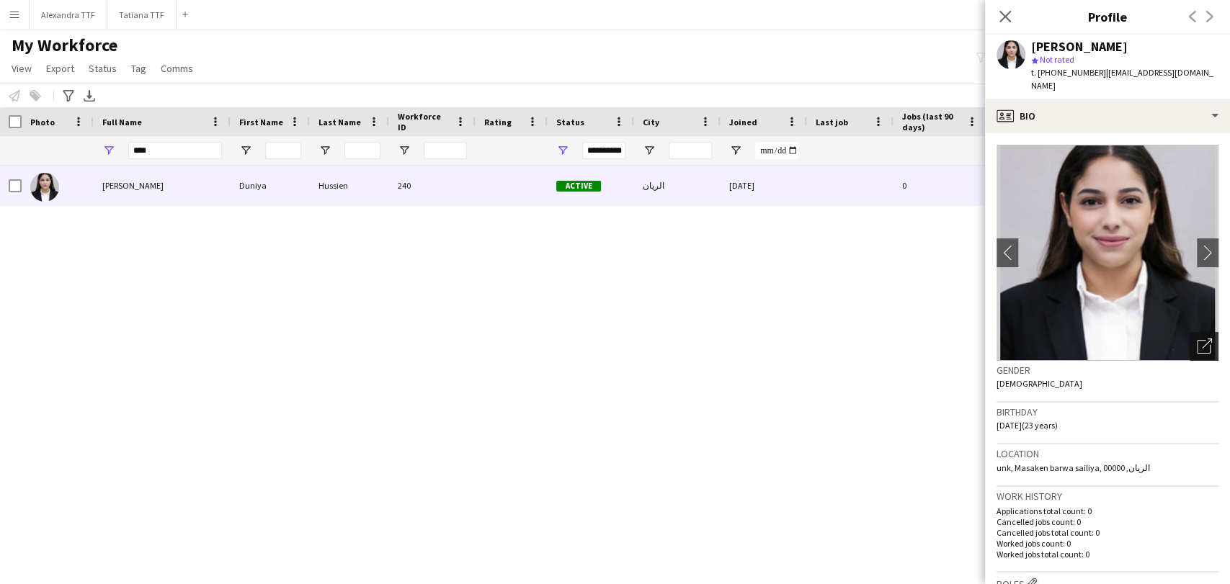
click at [1197, 339] on icon "Open photos pop-in" at bounding box center [1204, 346] width 15 height 15
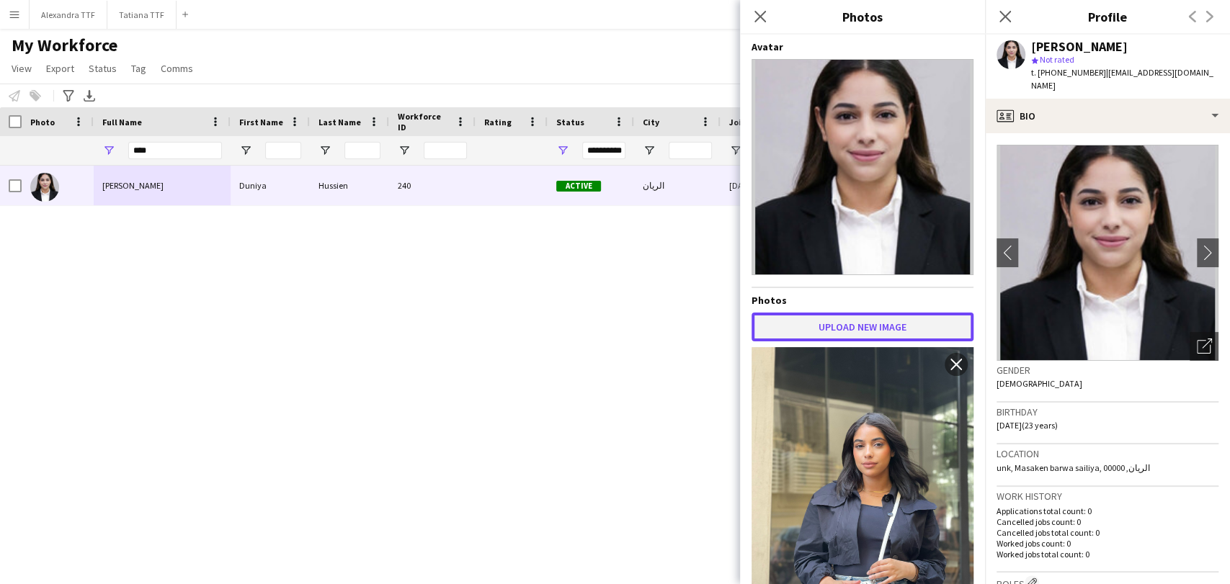
click at [844, 328] on button "Upload new image" at bounding box center [862, 327] width 222 height 29
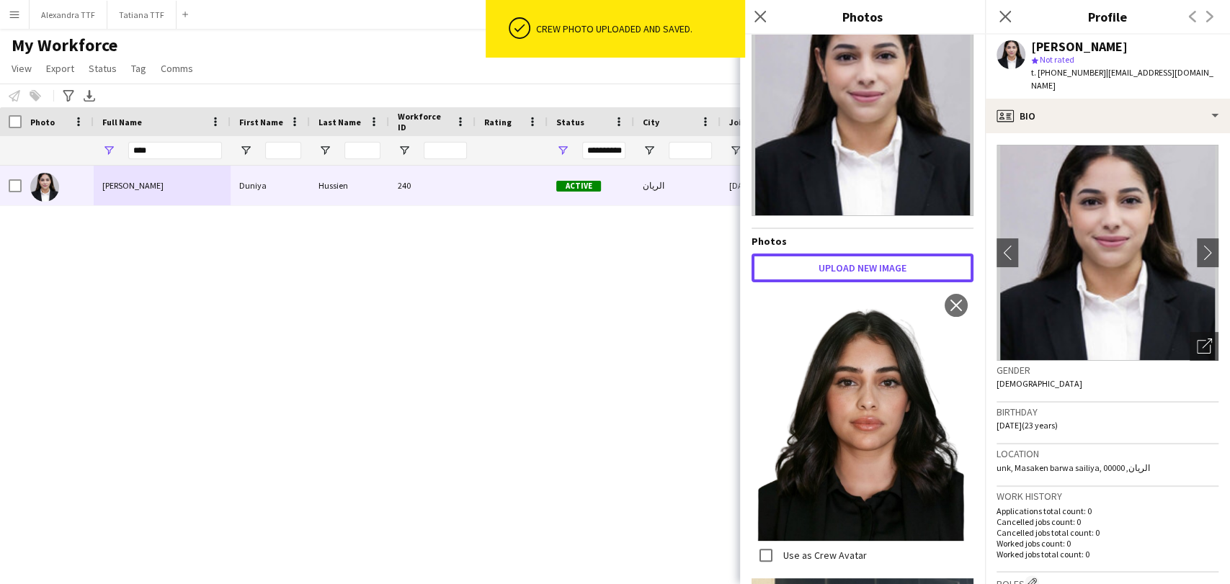
scroll to position [80, 0]
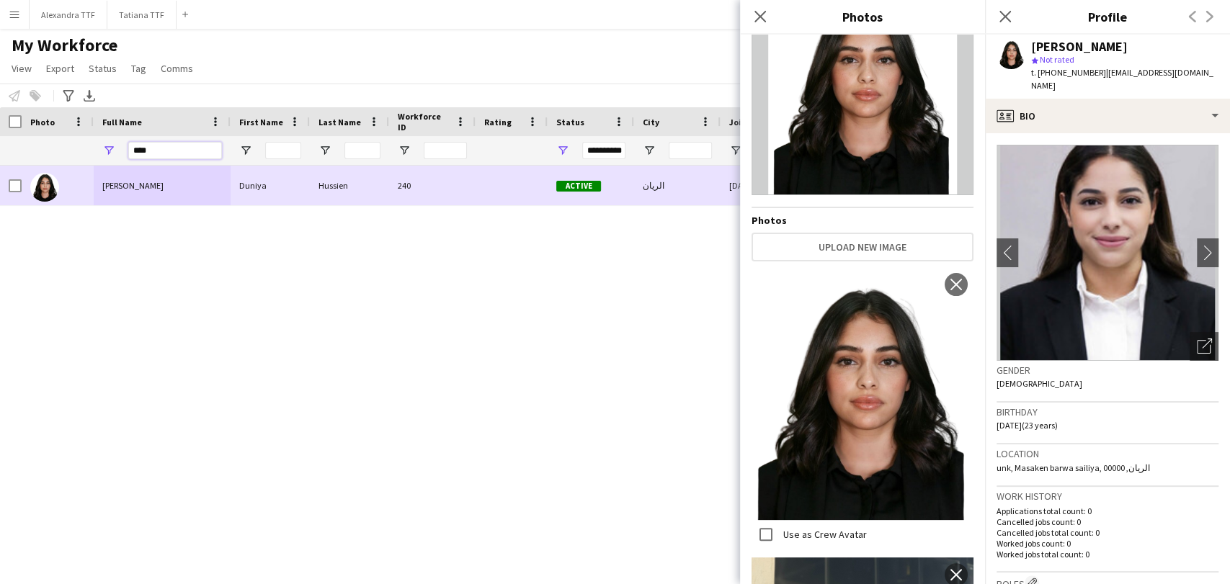
click at [140, 146] on input "****" at bounding box center [175, 150] width 94 height 17
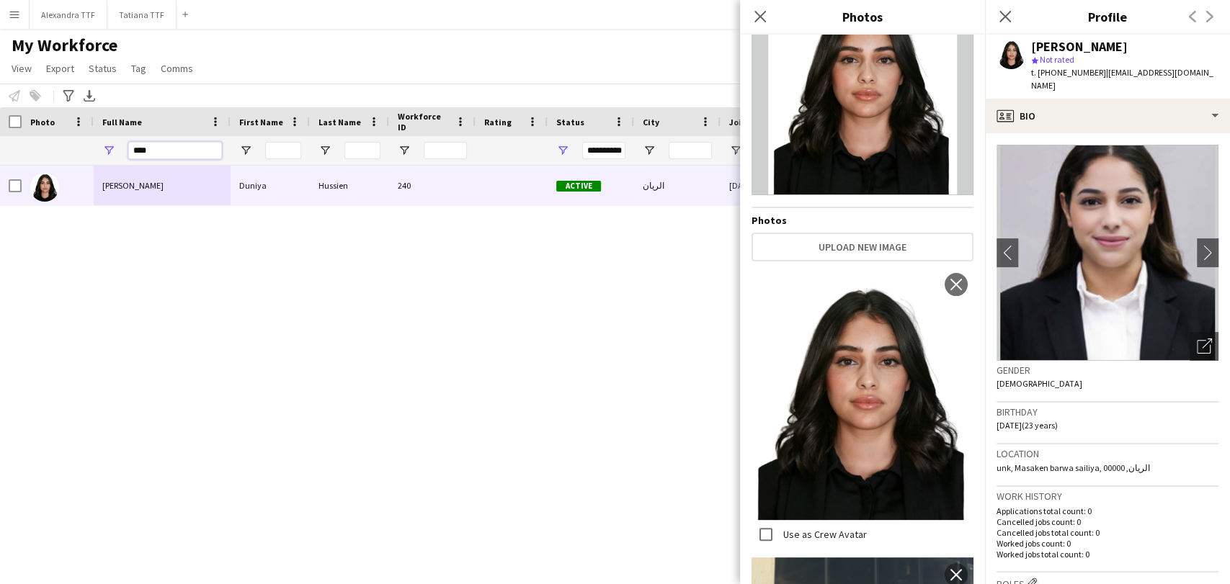
click at [140, 146] on input "****" at bounding box center [175, 150] width 94 height 17
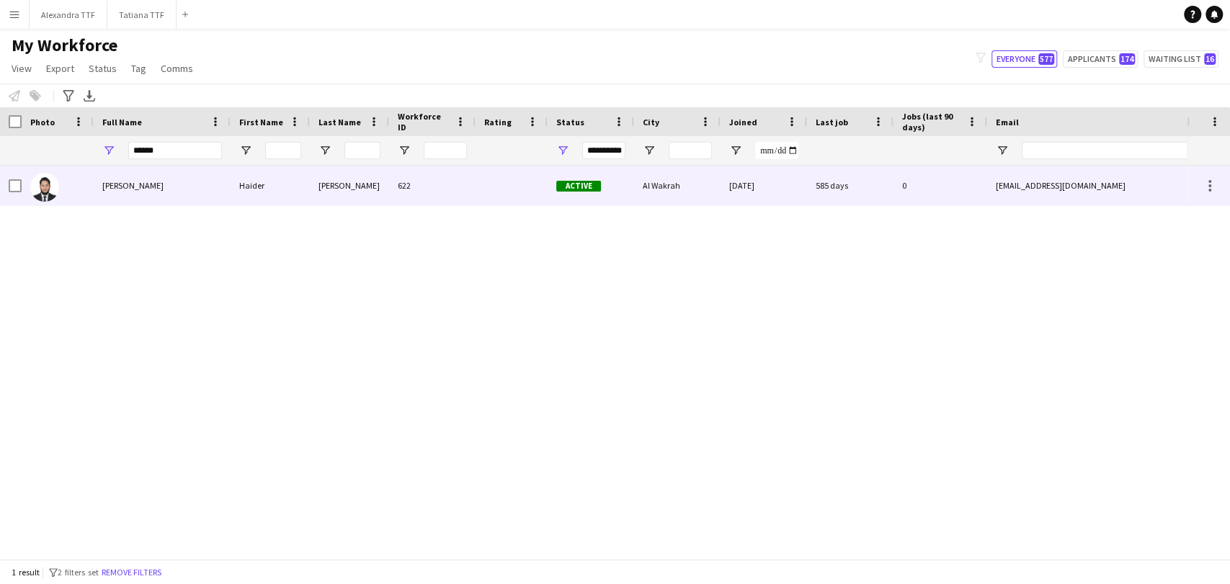
click at [110, 201] on div "Haider Ali" at bounding box center [162, 186] width 137 height 40
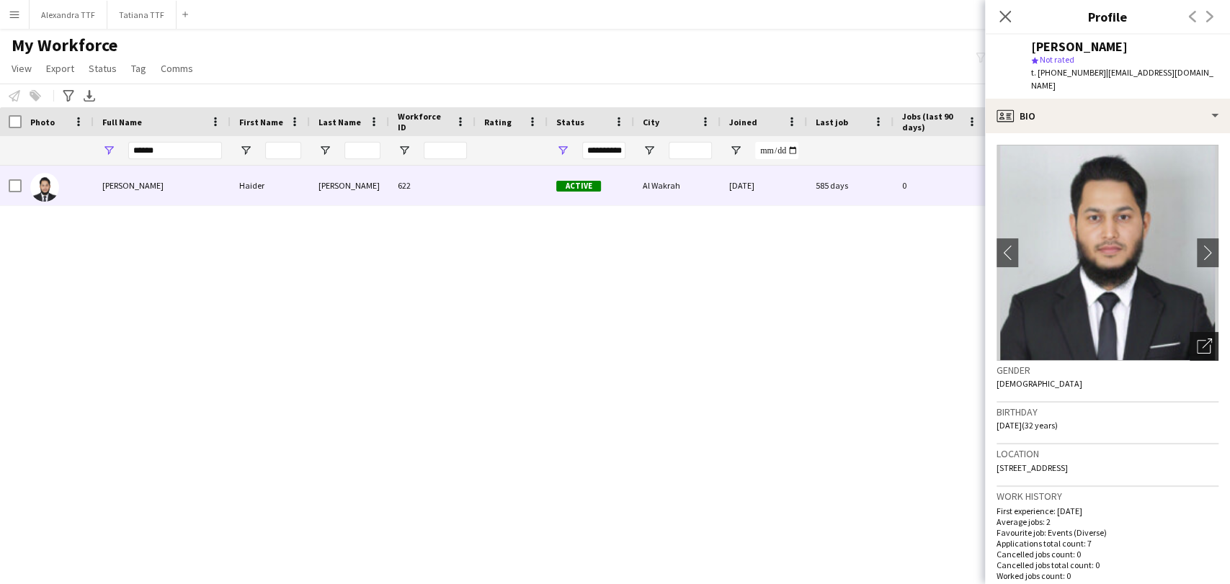
click at [1189, 332] on div "Open photos pop-in" at bounding box center [1203, 346] width 29 height 29
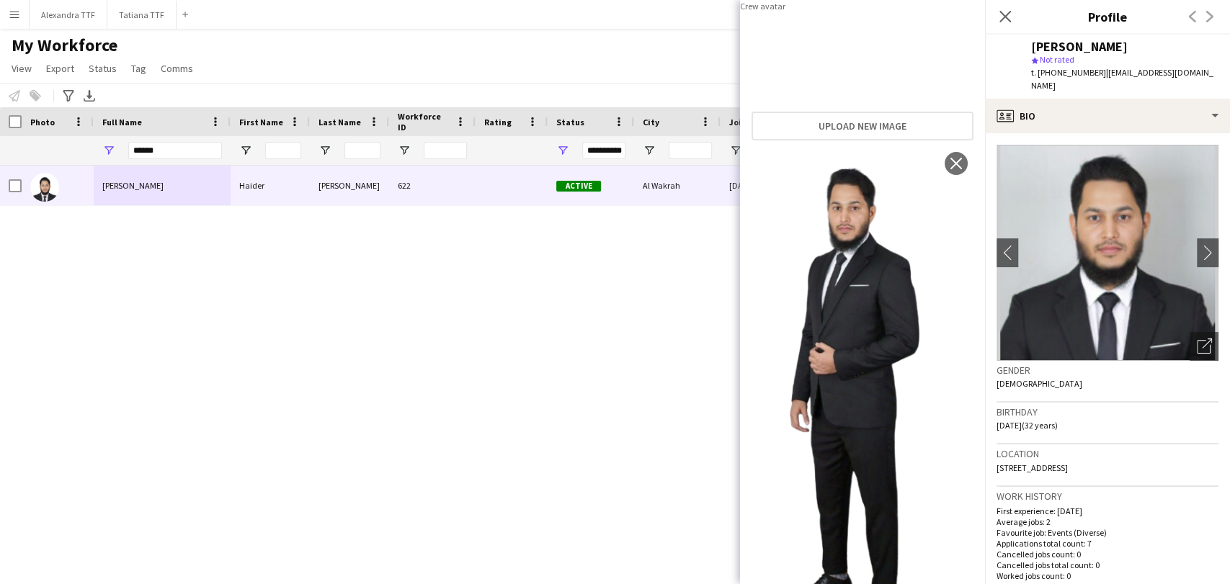
scroll to position [720, 0]
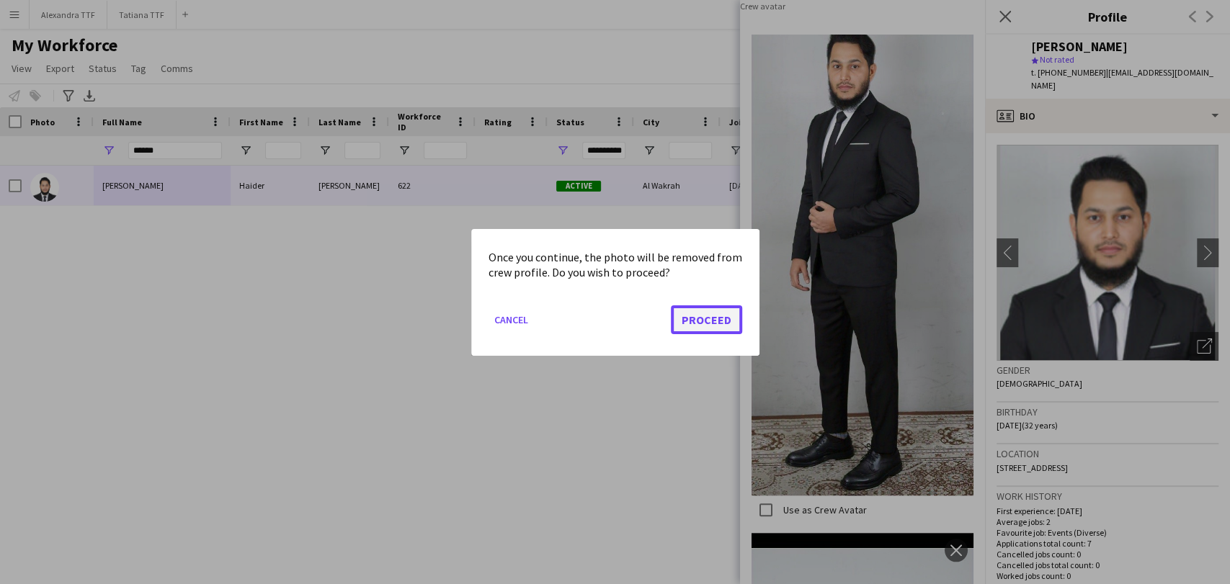
click at [705, 307] on button "Proceed" at bounding box center [706, 319] width 71 height 29
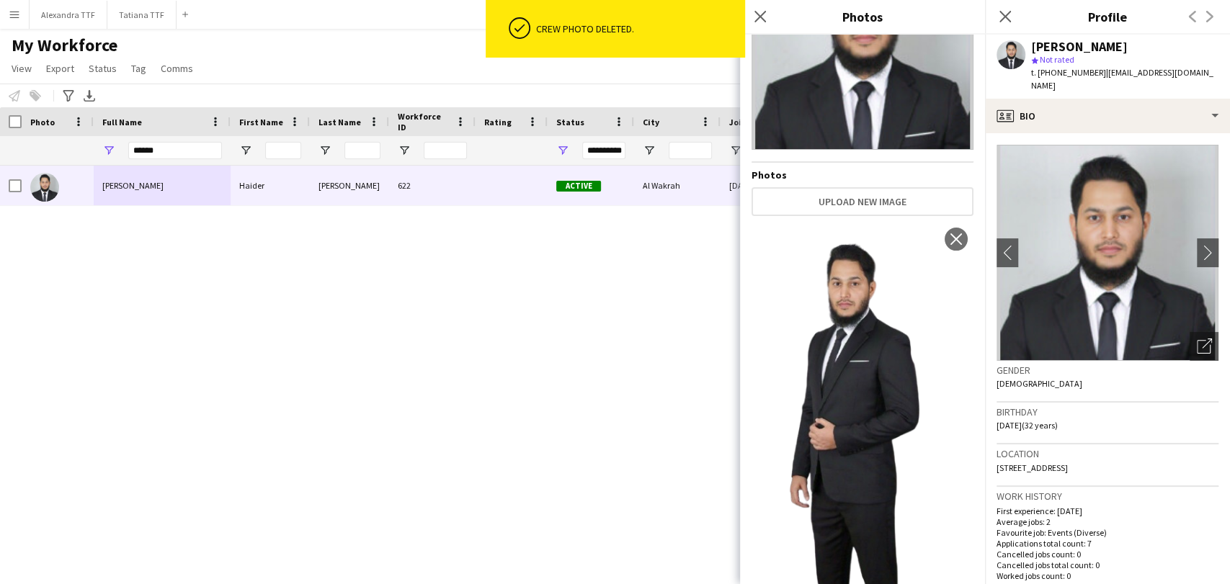
scroll to position [0, 0]
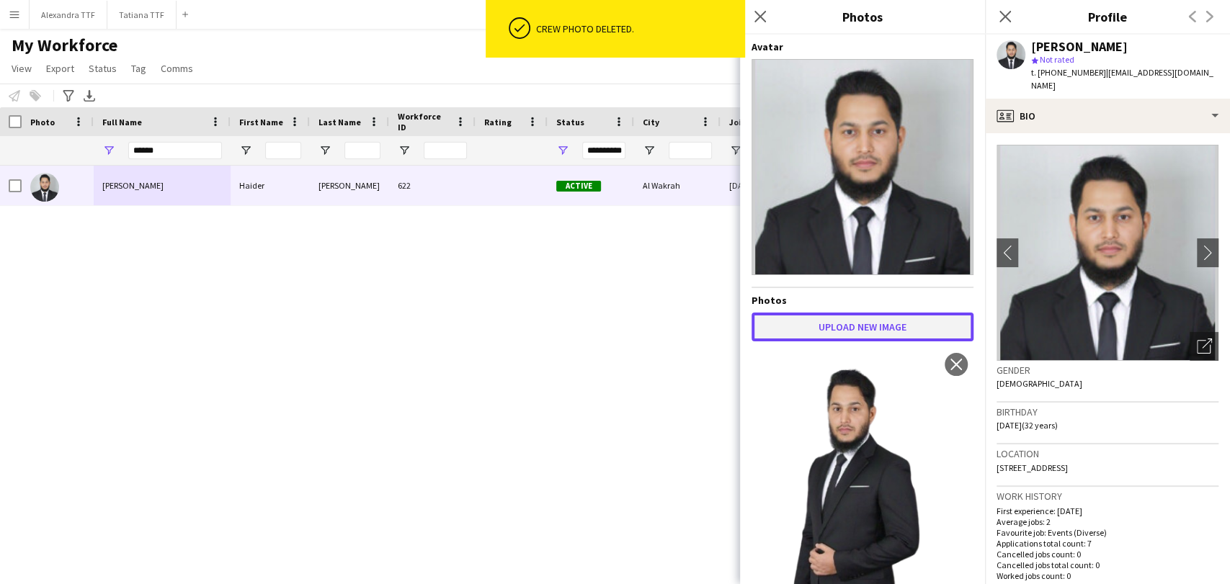
click at [854, 329] on button "Upload new image" at bounding box center [862, 327] width 222 height 29
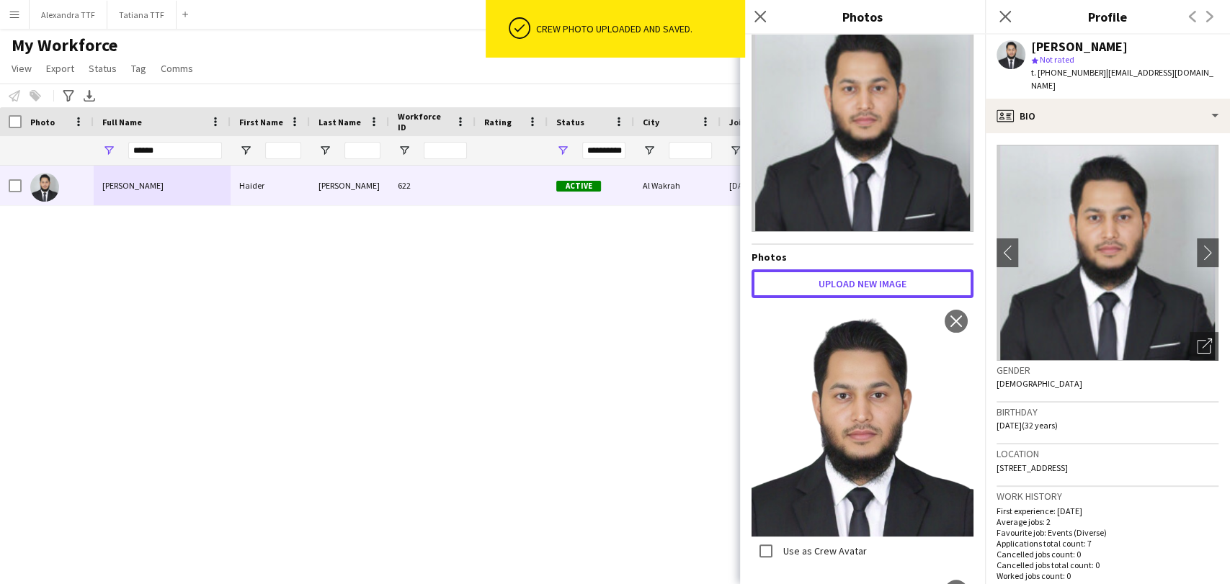
scroll to position [160, 0]
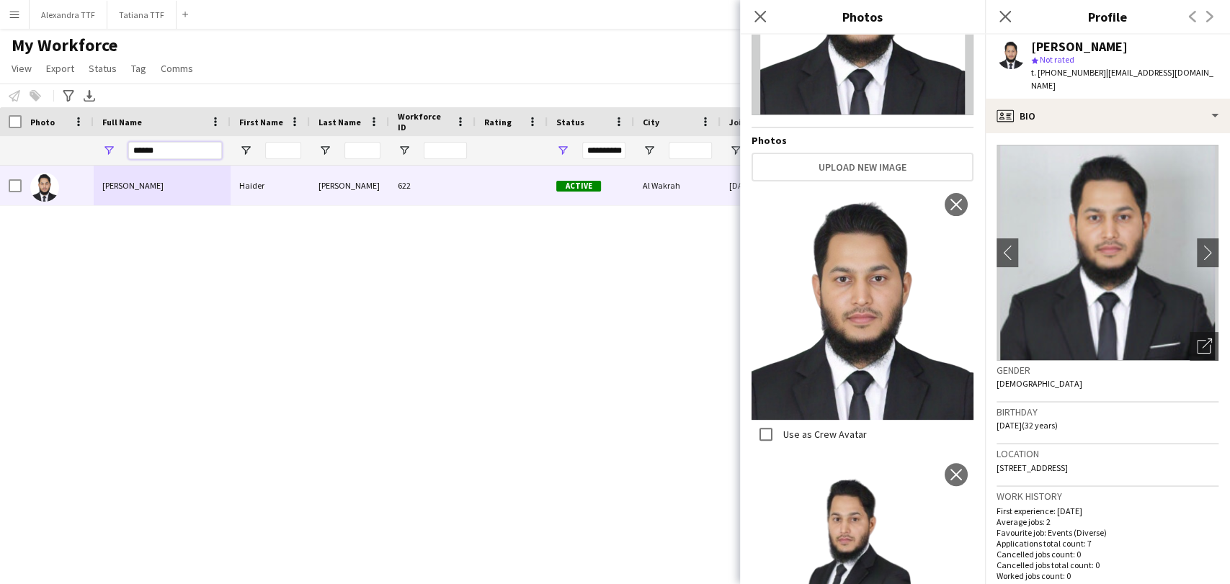
click at [184, 146] on input "******" at bounding box center [175, 150] width 94 height 17
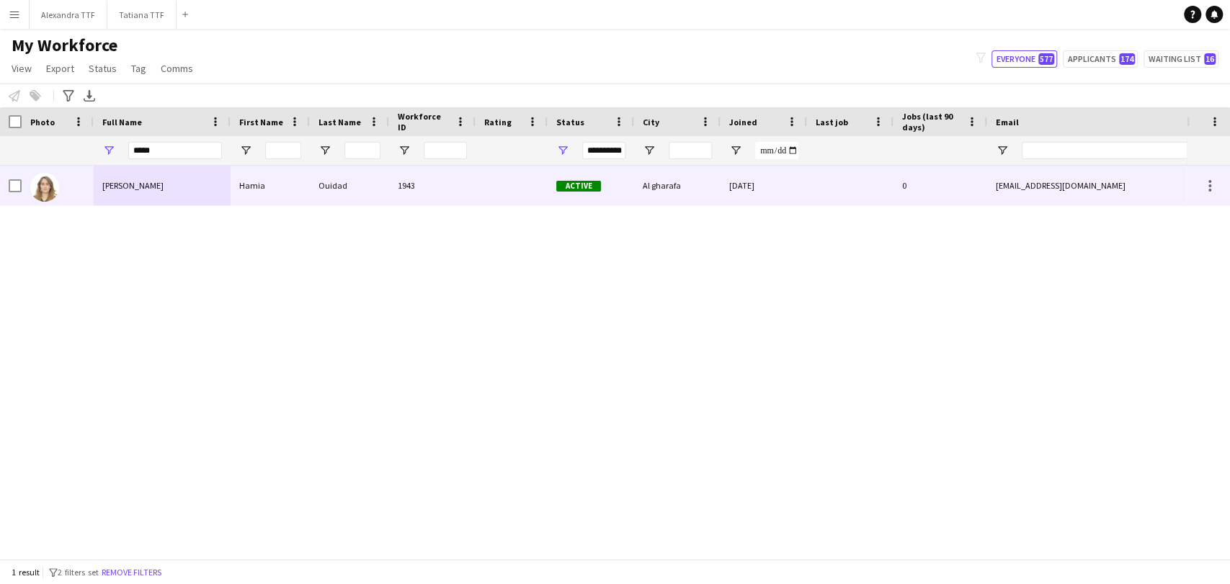
click at [157, 183] on div "Hamia Ouidad" at bounding box center [162, 186] width 137 height 40
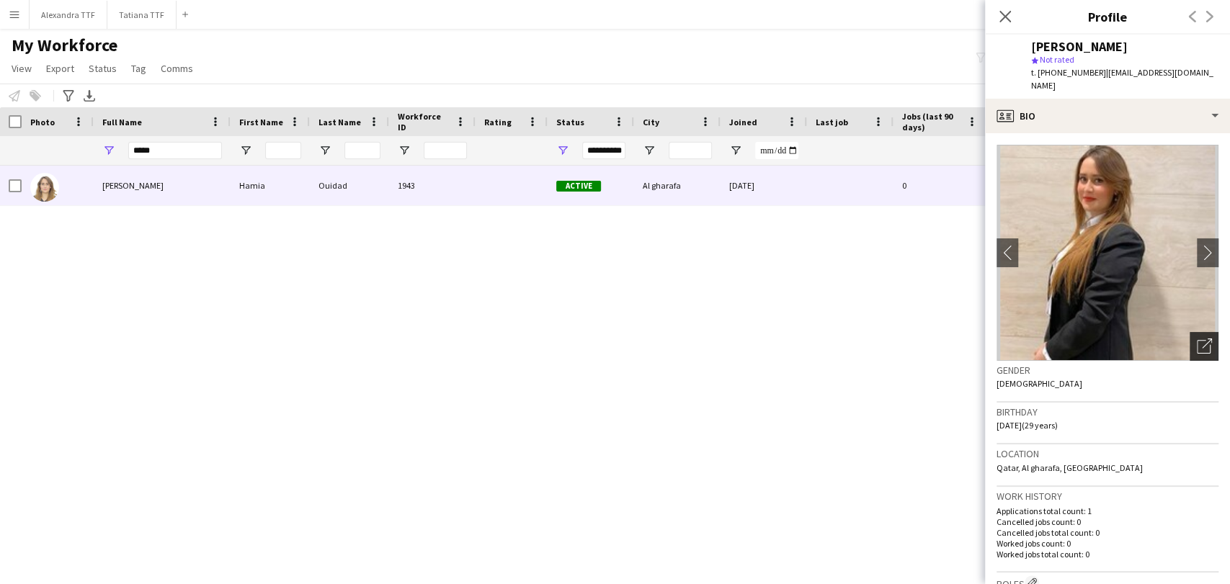
click at [1189, 342] on div "Open photos pop-in" at bounding box center [1203, 346] width 29 height 29
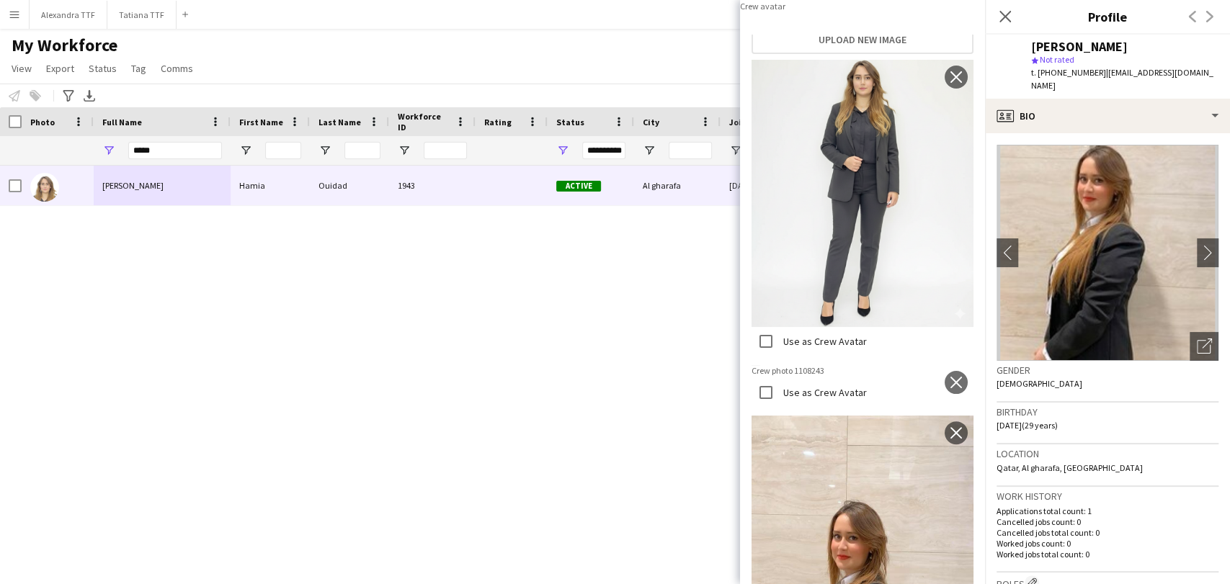
scroll to position [80, 0]
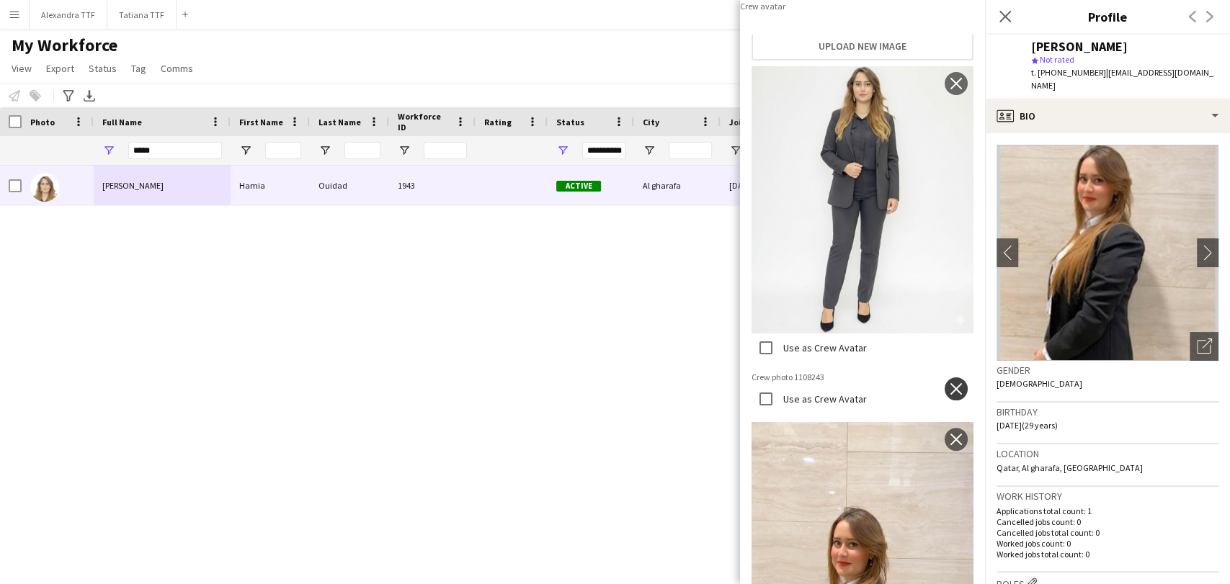
click at [949, 395] on app-icon "close" at bounding box center [956, 389] width 14 height 12
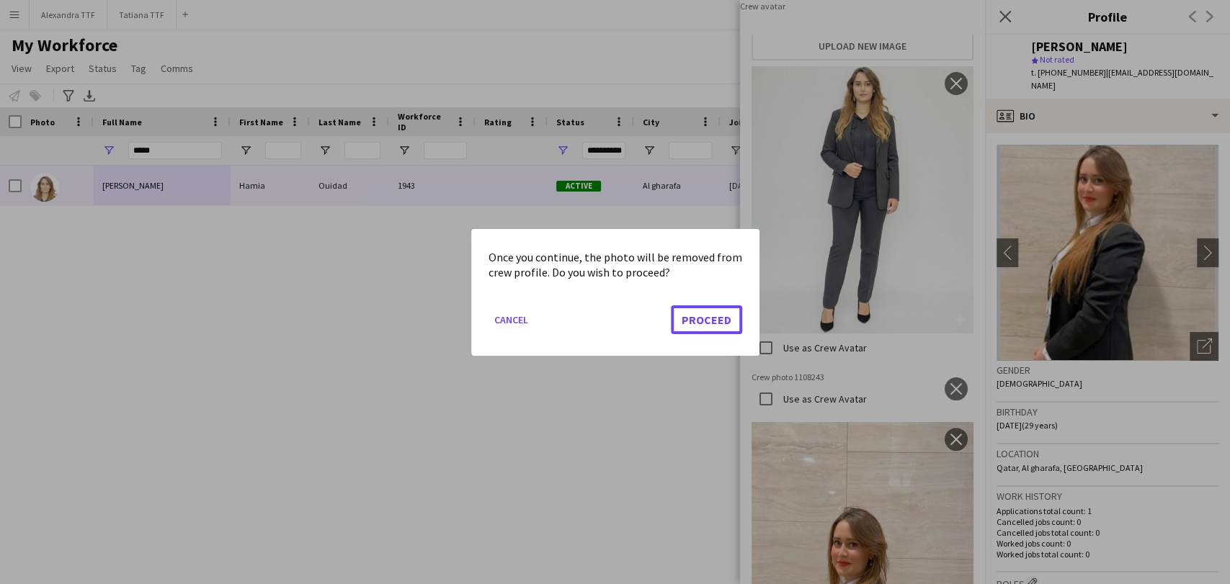
drag, startPoint x: 719, startPoint y: 319, endPoint x: 795, endPoint y: 293, distance: 80.2
click at [718, 319] on button "Proceed" at bounding box center [706, 319] width 71 height 29
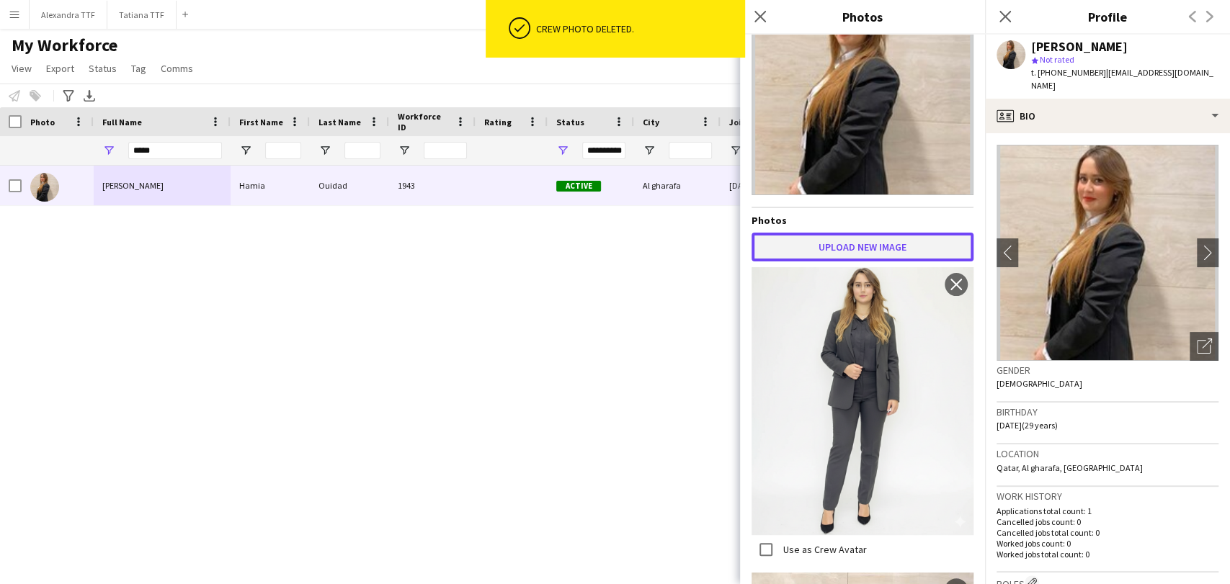
click at [879, 233] on button "Upload new image" at bounding box center [862, 247] width 222 height 29
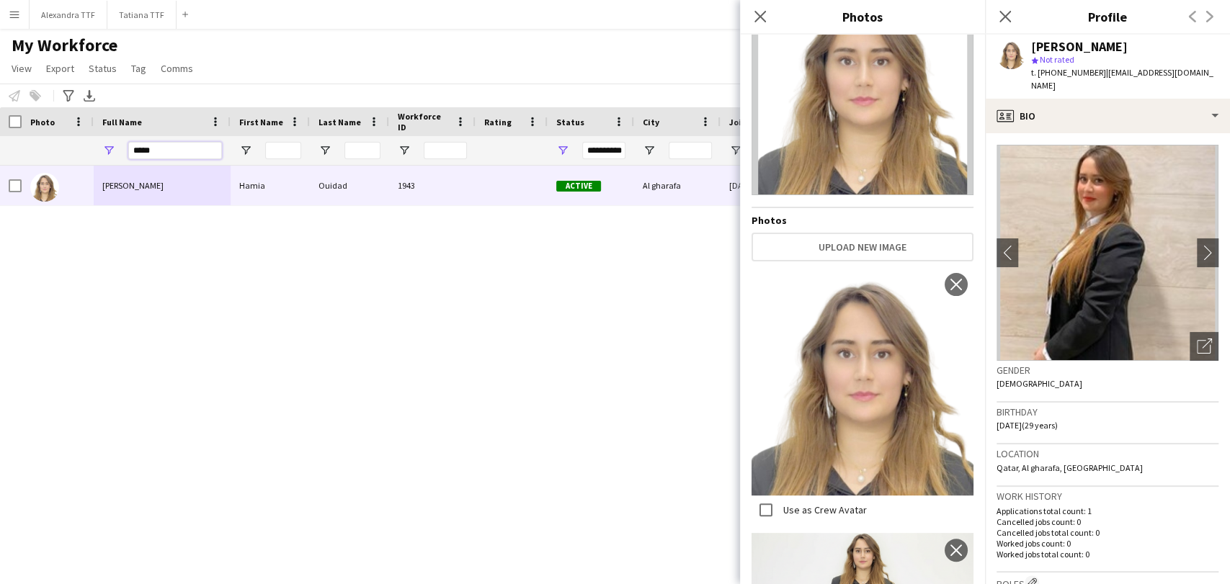
click at [183, 151] on input "*****" at bounding box center [175, 150] width 94 height 17
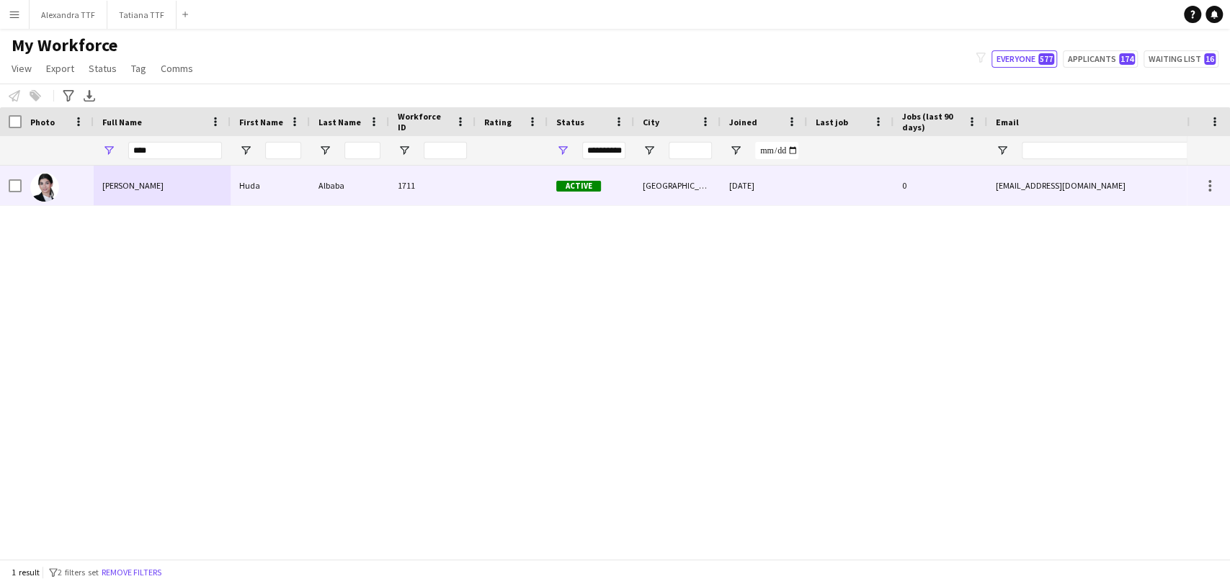
click at [134, 201] on div "Huda Albaba" at bounding box center [162, 186] width 137 height 40
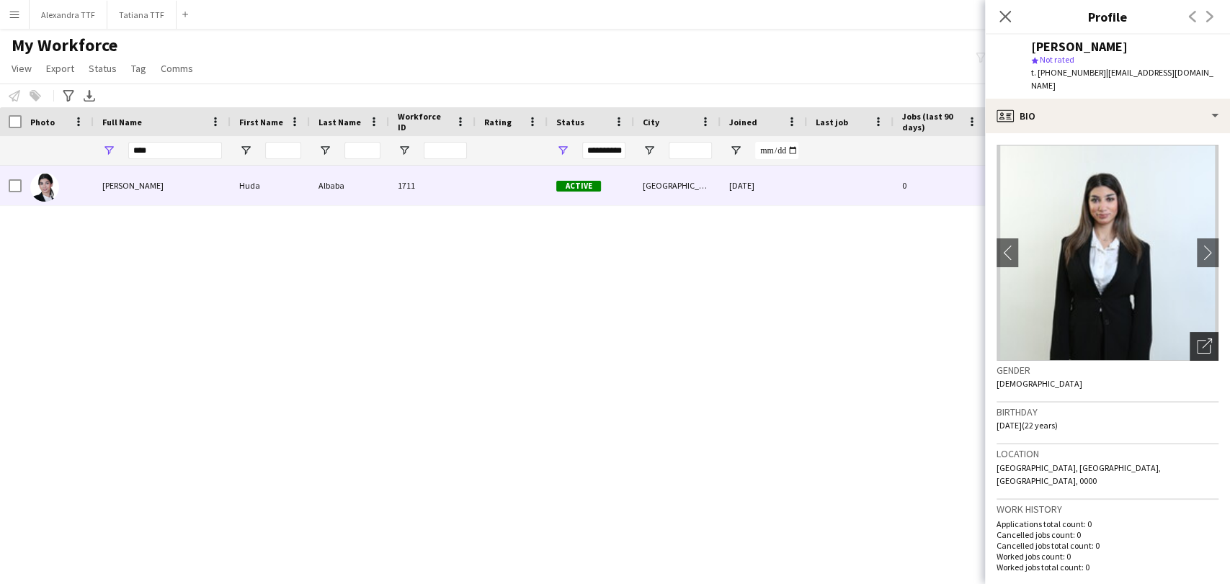
click at [1201, 339] on div "Open photos pop-in" at bounding box center [1203, 346] width 29 height 29
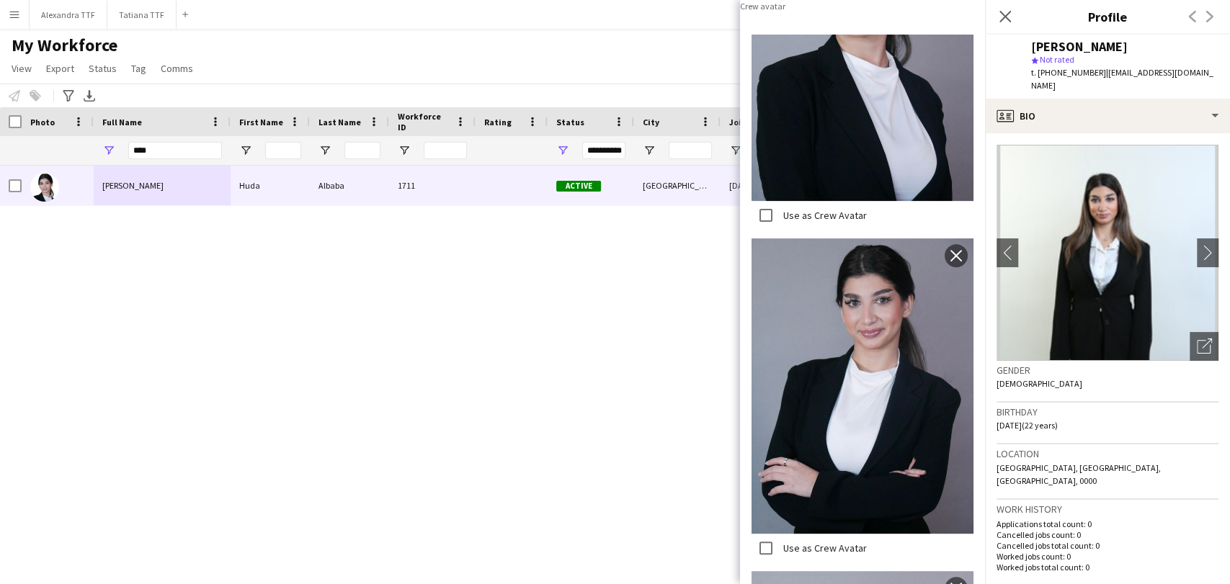
scroll to position [320, 0]
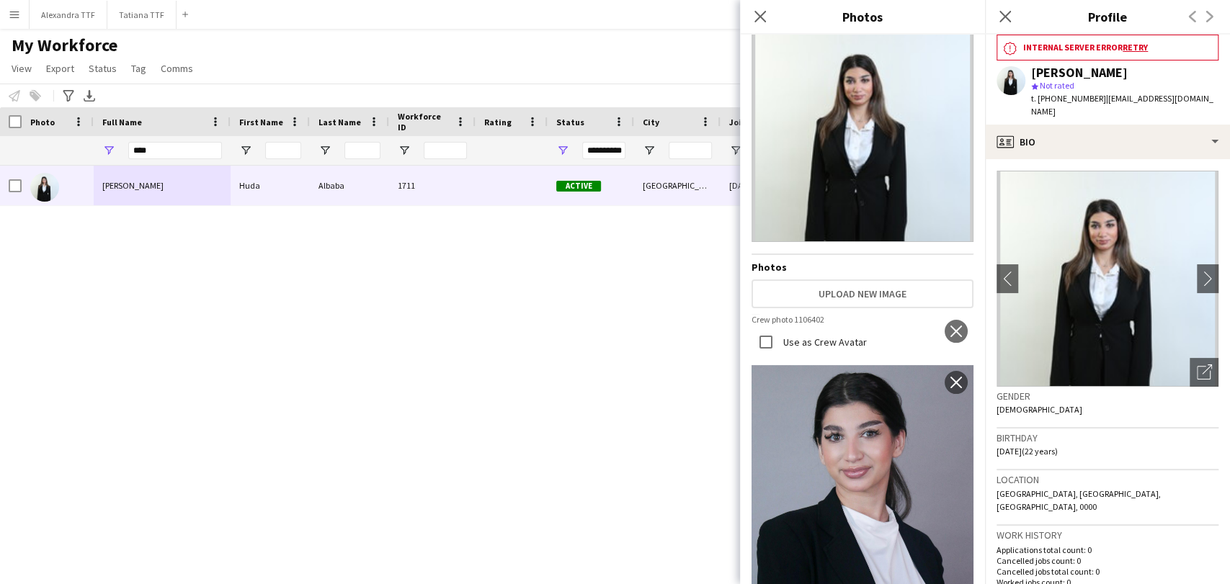
scroll to position [0, 0]
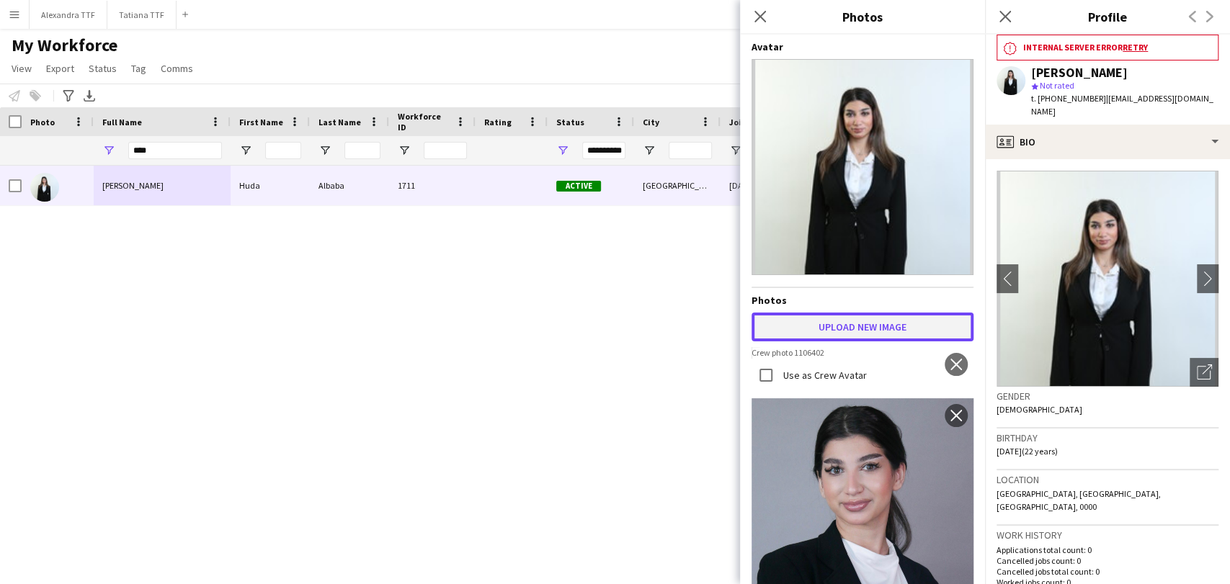
click at [828, 330] on button "Upload new image" at bounding box center [862, 327] width 222 height 29
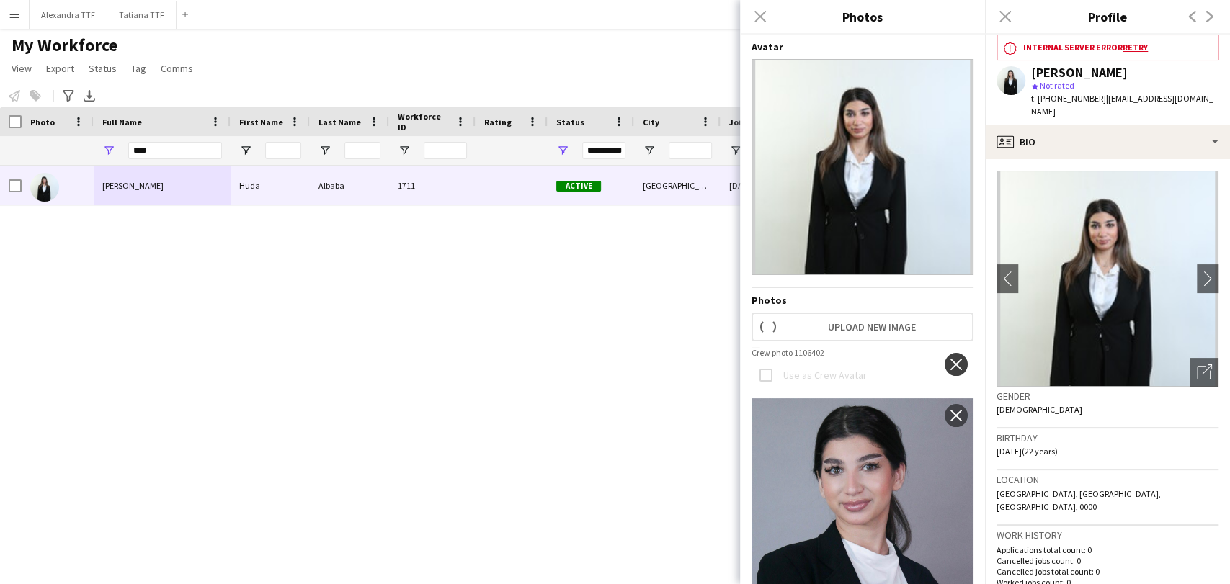
click at [949, 359] on app-icon "close" at bounding box center [956, 365] width 14 height 12
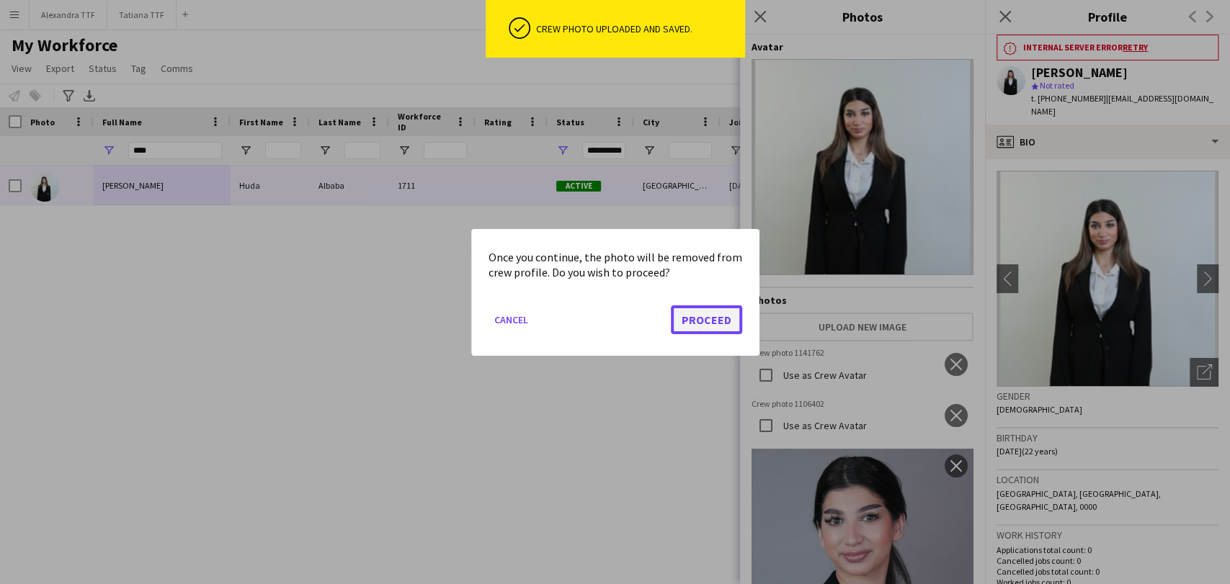
click at [700, 313] on button "Proceed" at bounding box center [706, 319] width 71 height 29
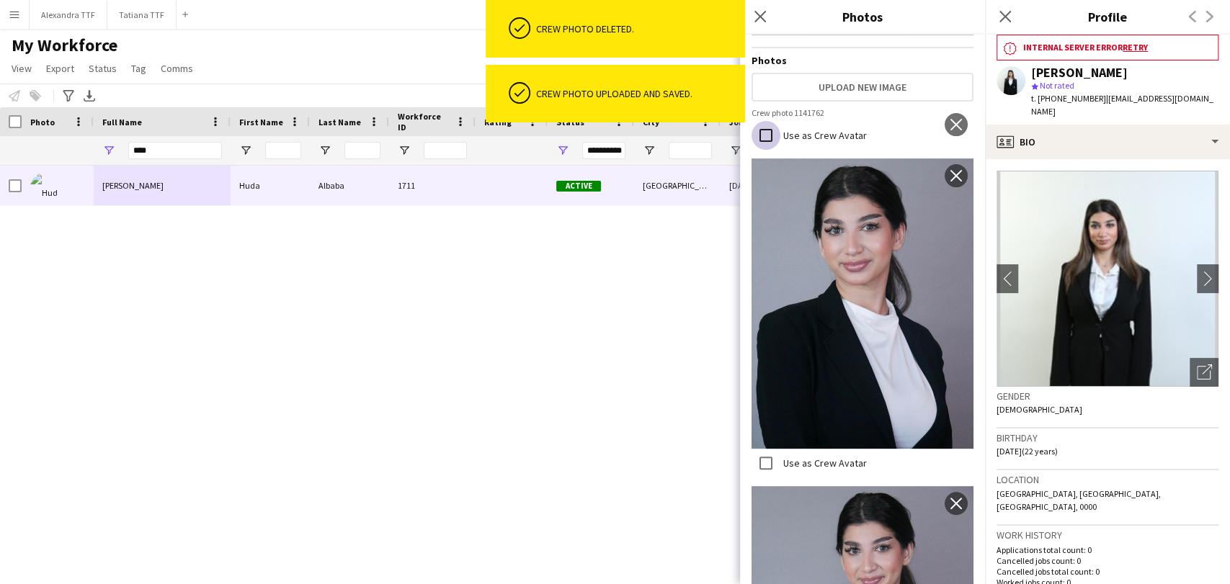
scroll to position [246, 0]
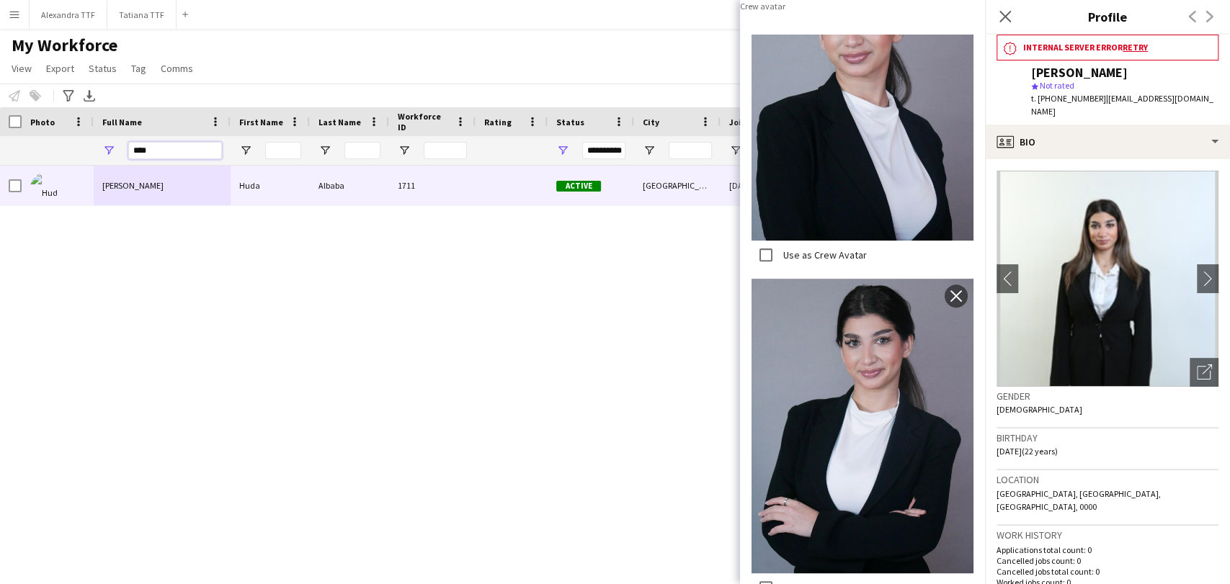
click at [167, 147] on input "****" at bounding box center [175, 150] width 94 height 17
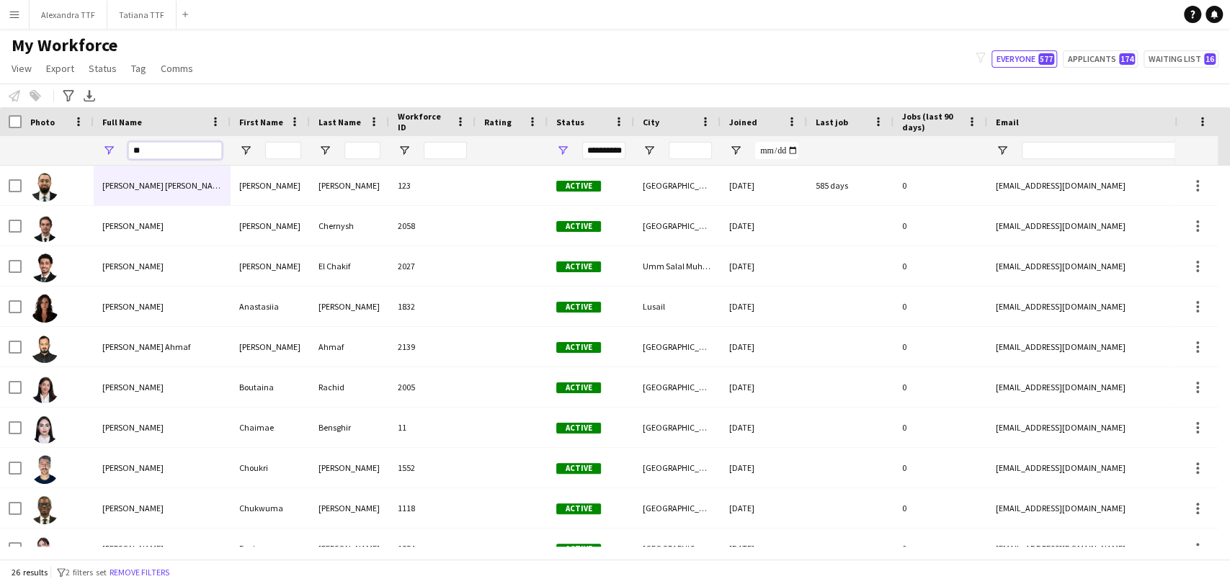
click at [138, 142] on input "**" at bounding box center [175, 150] width 94 height 17
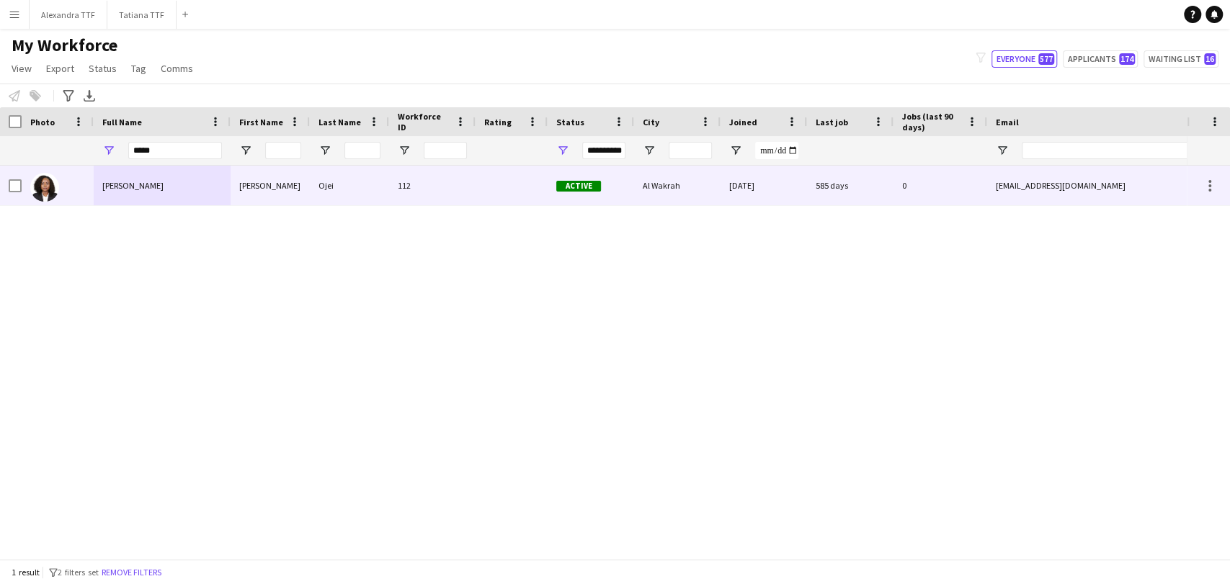
click at [118, 179] on div "Jennifer Chidiebere Ojei" at bounding box center [162, 186] width 137 height 40
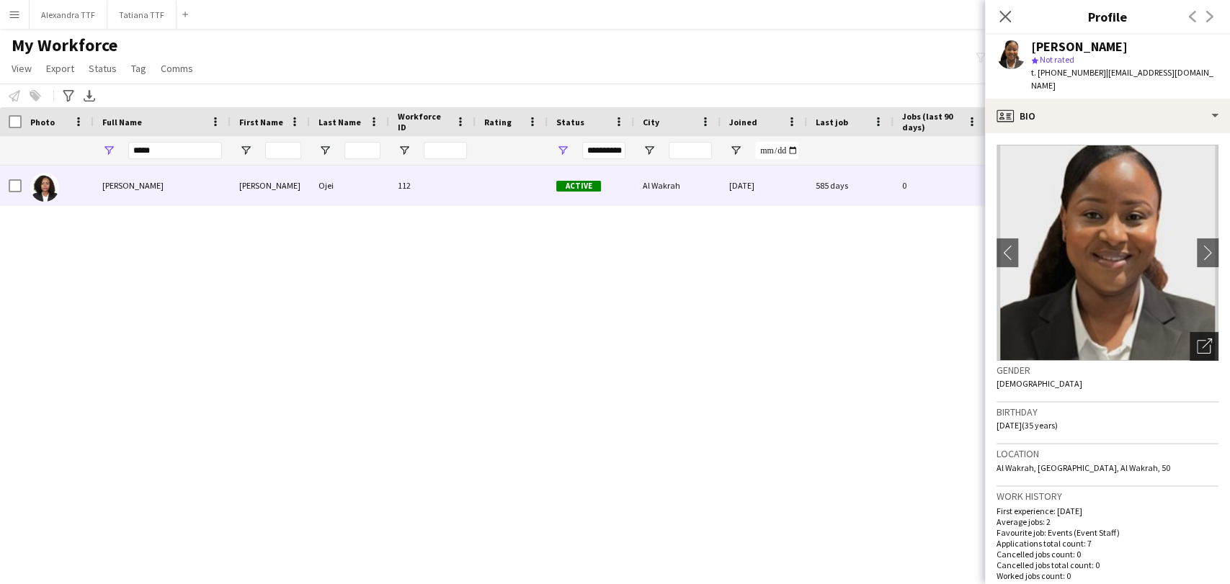
click at [1189, 332] on div "Open photos pop-in" at bounding box center [1203, 346] width 29 height 29
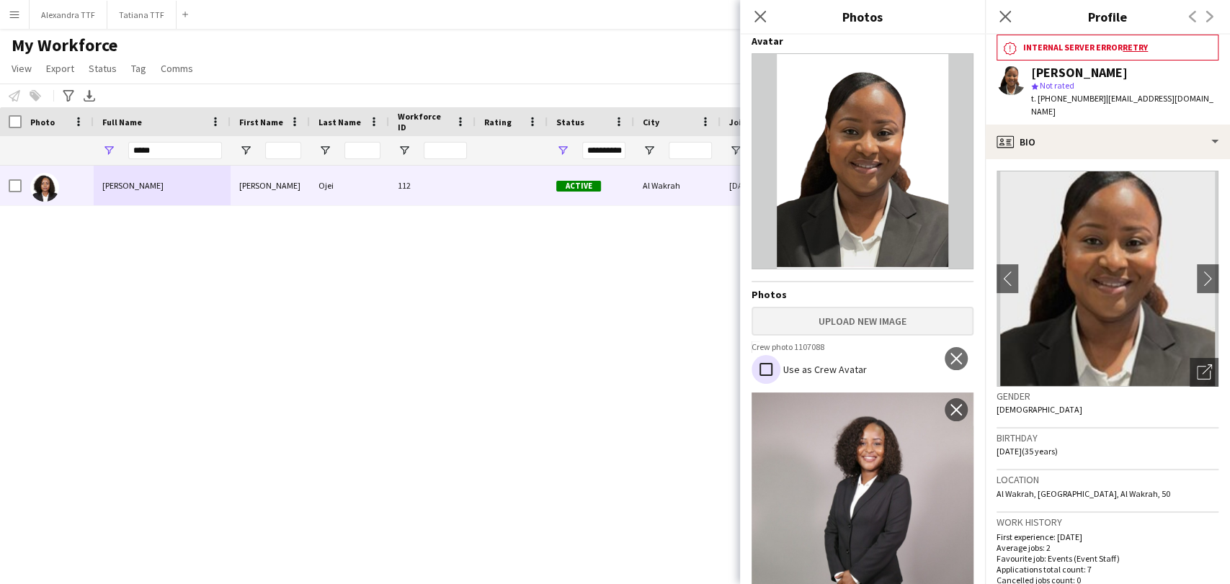
scroll to position [0, 0]
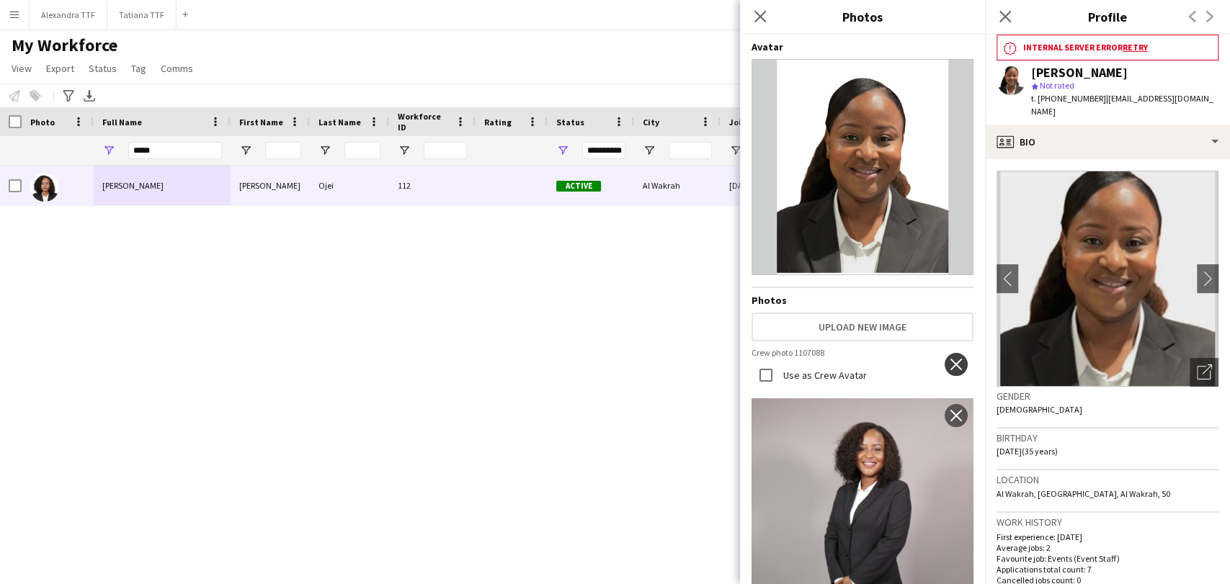
click at [949, 367] on app-icon "close" at bounding box center [956, 365] width 14 height 12
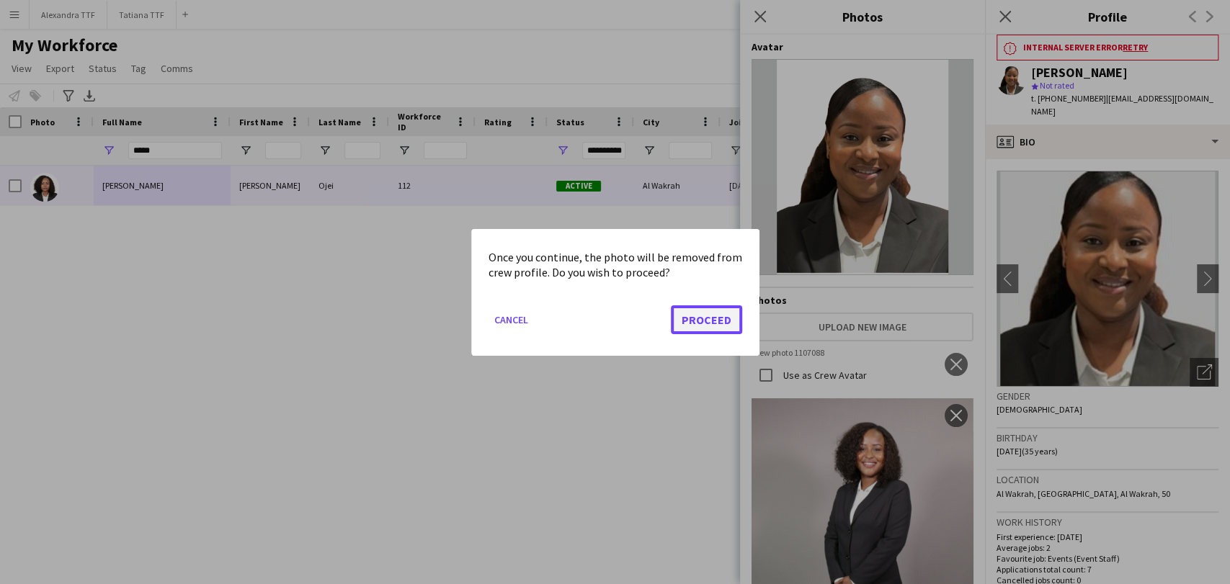
click at [700, 314] on button "Proceed" at bounding box center [706, 319] width 71 height 29
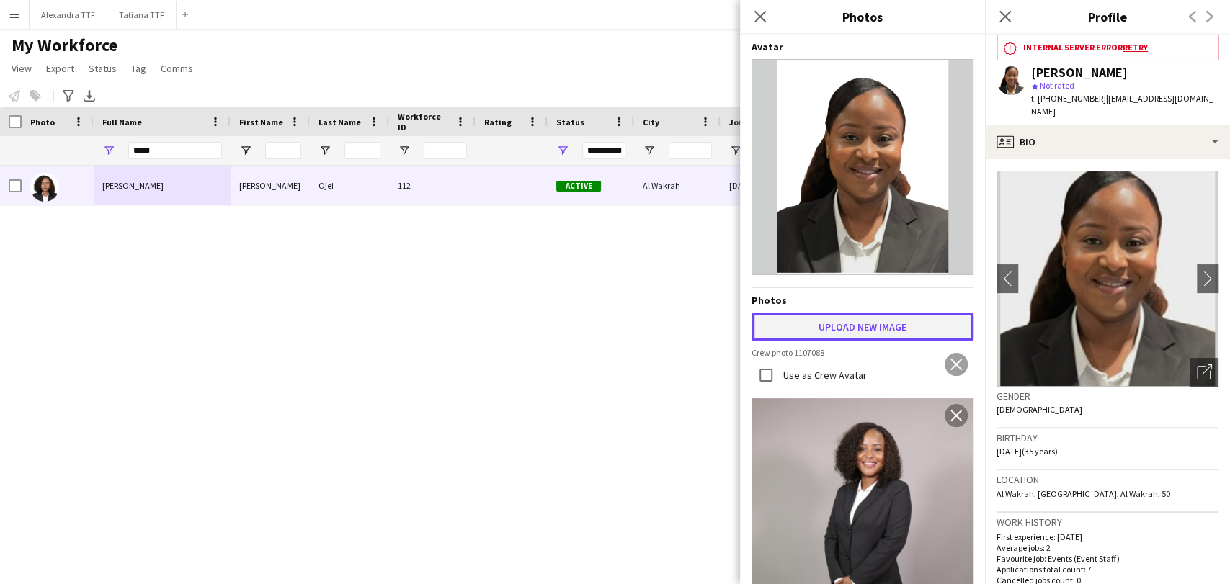
click at [855, 324] on button "Upload new image" at bounding box center [862, 327] width 222 height 29
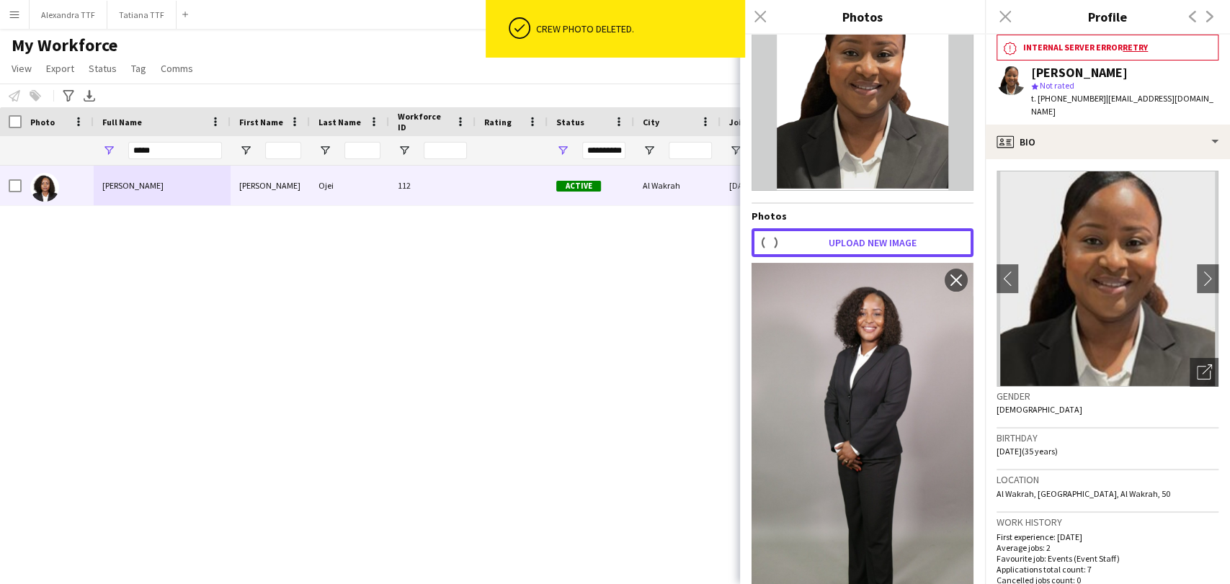
scroll to position [160, 0]
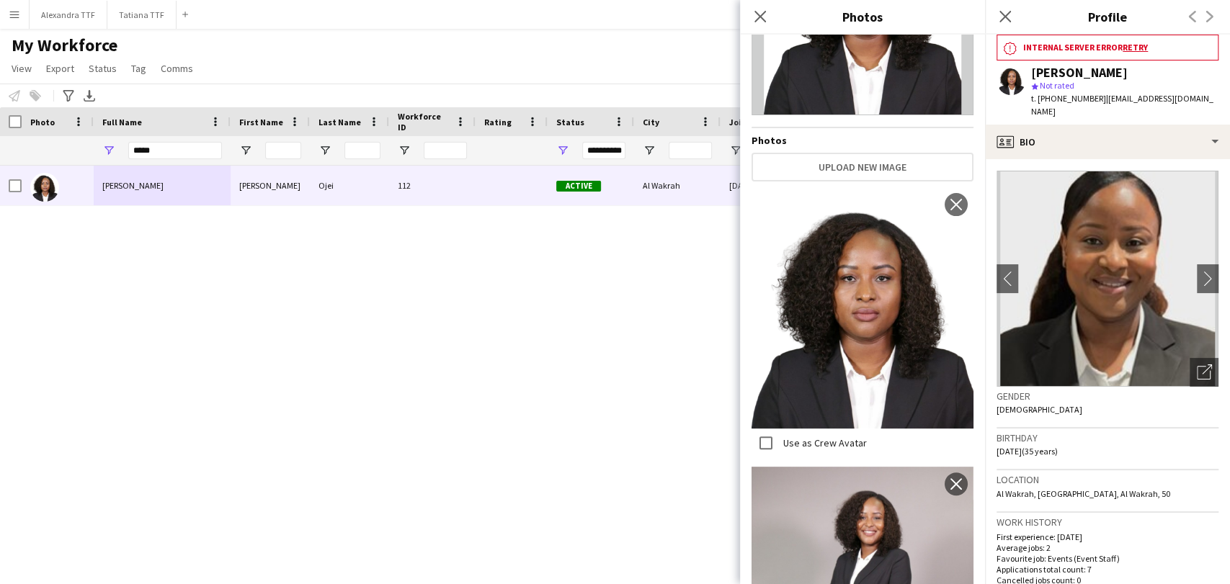
click at [1006, 11] on icon "Close pop-in" at bounding box center [1005, 17] width 12 height 12
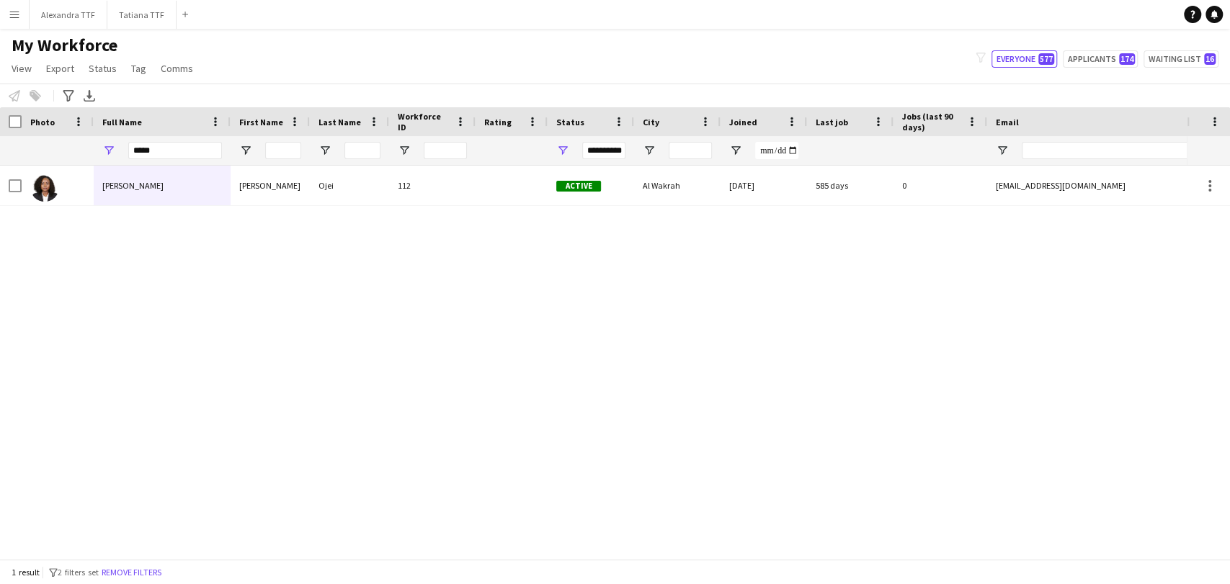
click at [182, 140] on div "*****" at bounding box center [175, 150] width 94 height 29
click at [171, 146] on input "*****" at bounding box center [175, 150] width 94 height 17
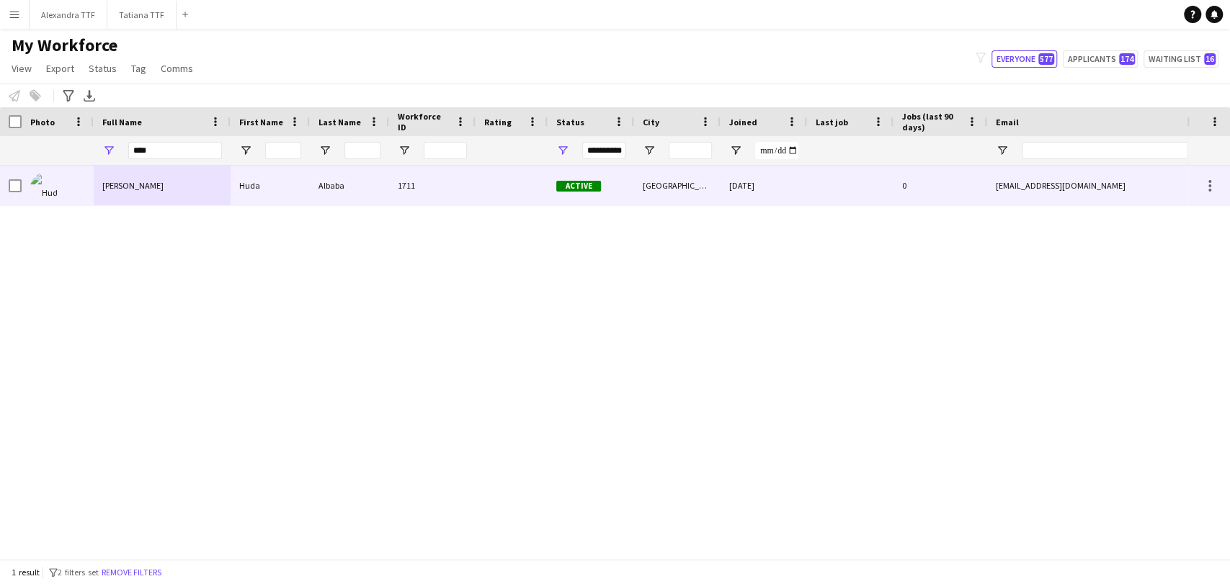
click at [74, 174] on div at bounding box center [58, 186] width 72 height 40
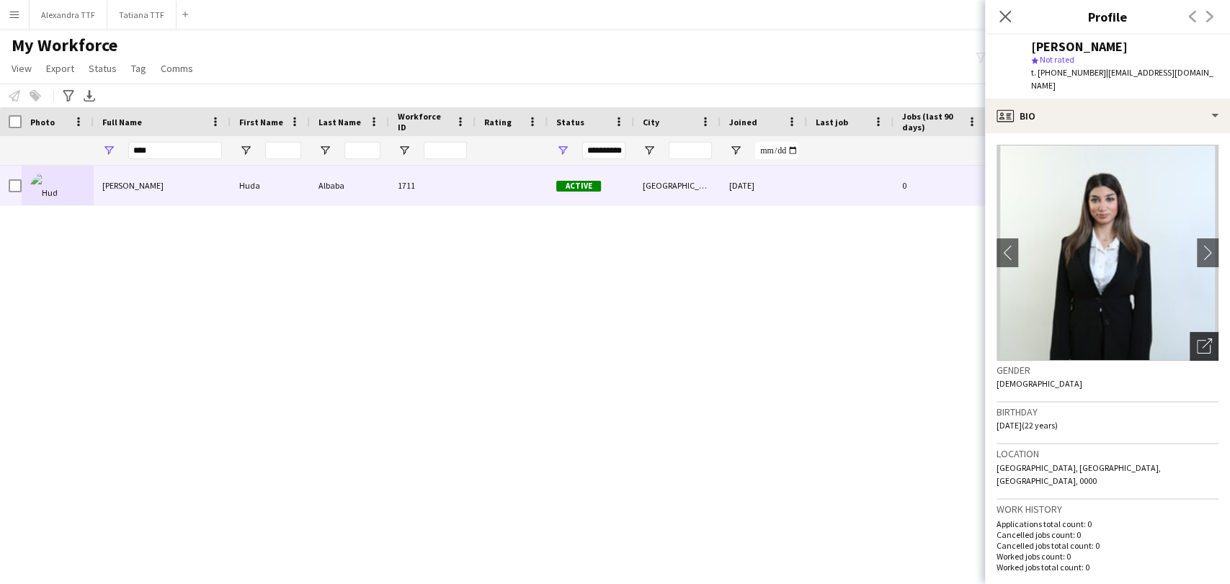
click at [1193, 346] on div "Open photos pop-in" at bounding box center [1203, 346] width 29 height 29
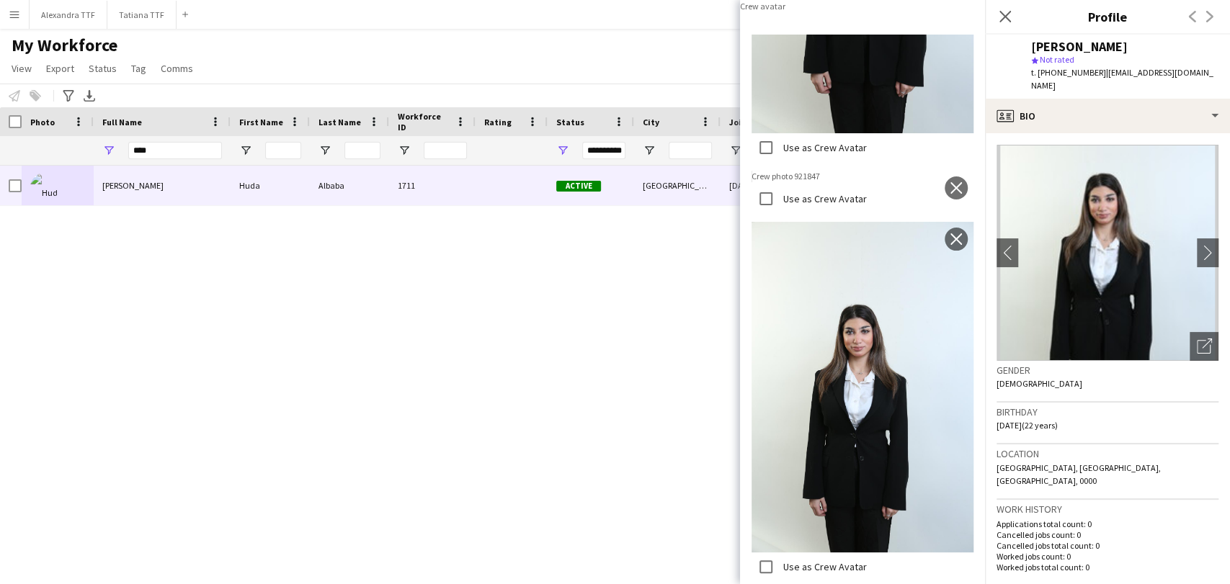
scroll to position [3708, 0]
click at [950, 177] on button "close" at bounding box center [956, 188] width 23 height 23
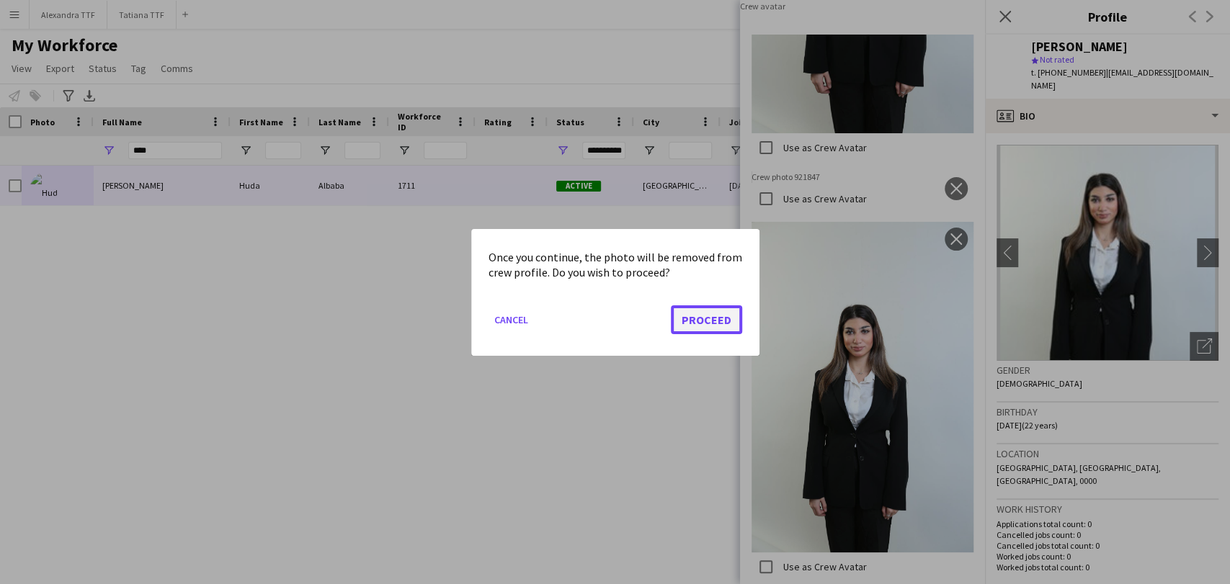
click at [697, 322] on button "Proceed" at bounding box center [706, 319] width 71 height 29
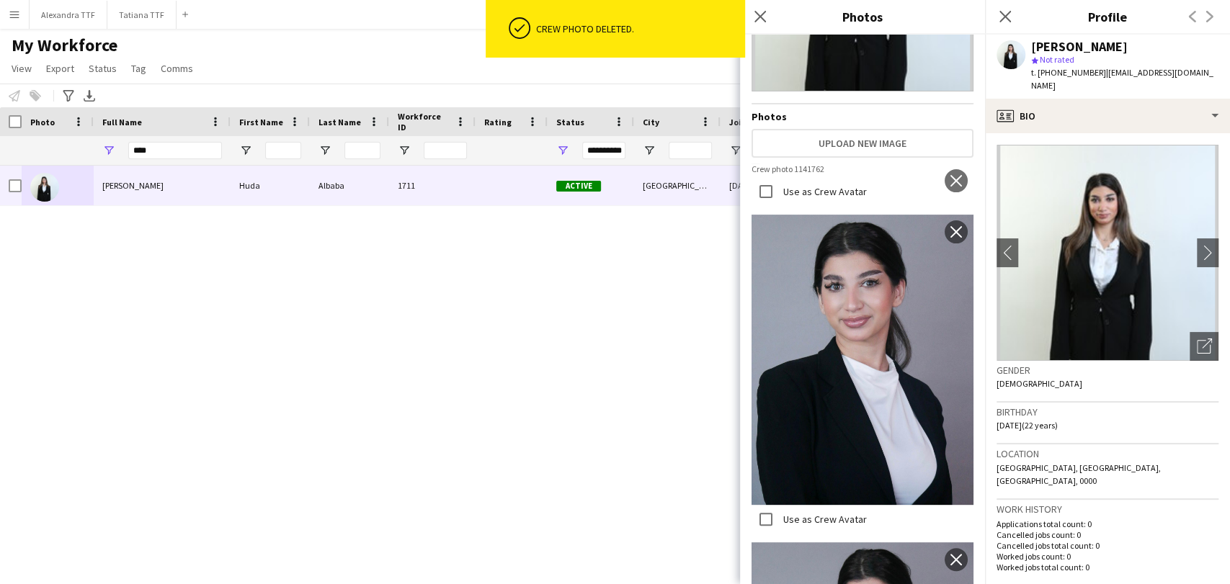
scroll to position [240, 0]
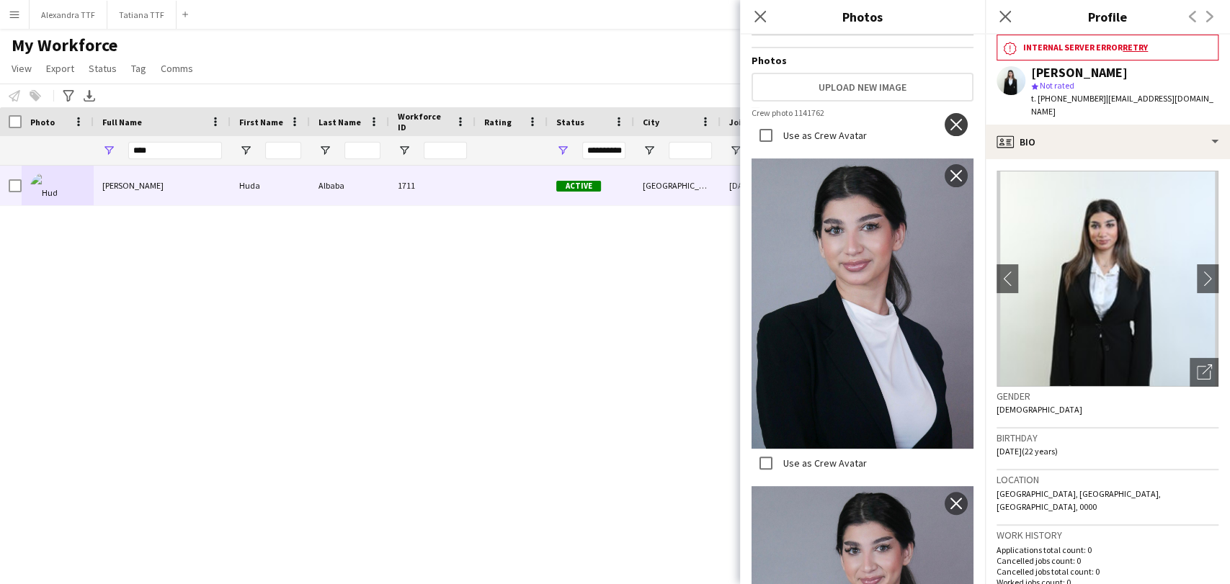
click at [949, 119] on app-icon "close" at bounding box center [956, 125] width 14 height 12
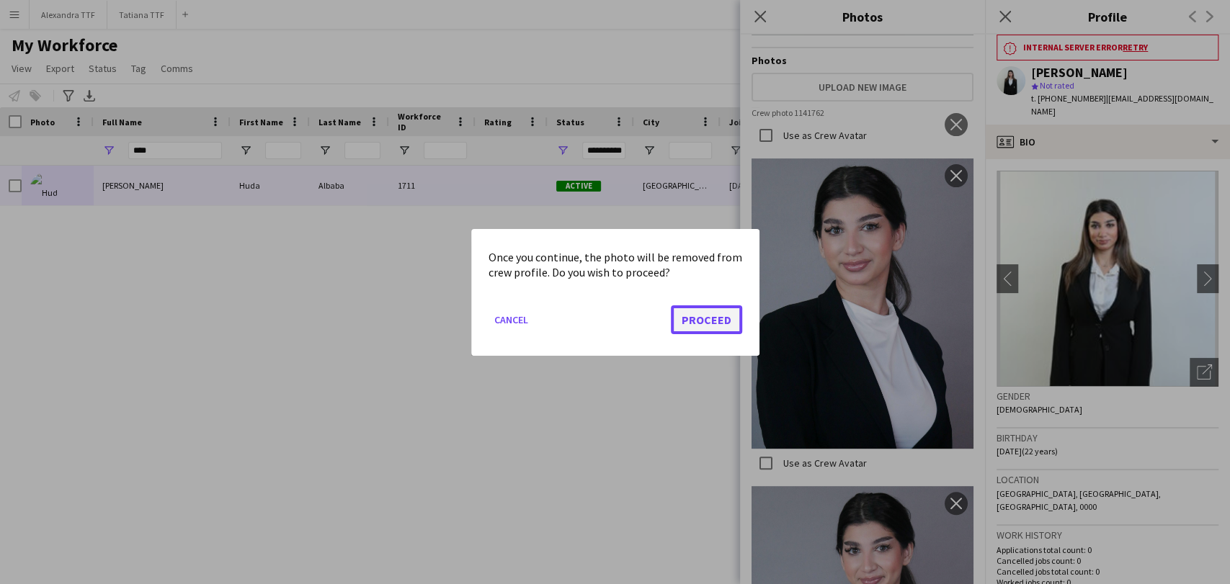
click at [726, 326] on button "Proceed" at bounding box center [706, 319] width 71 height 29
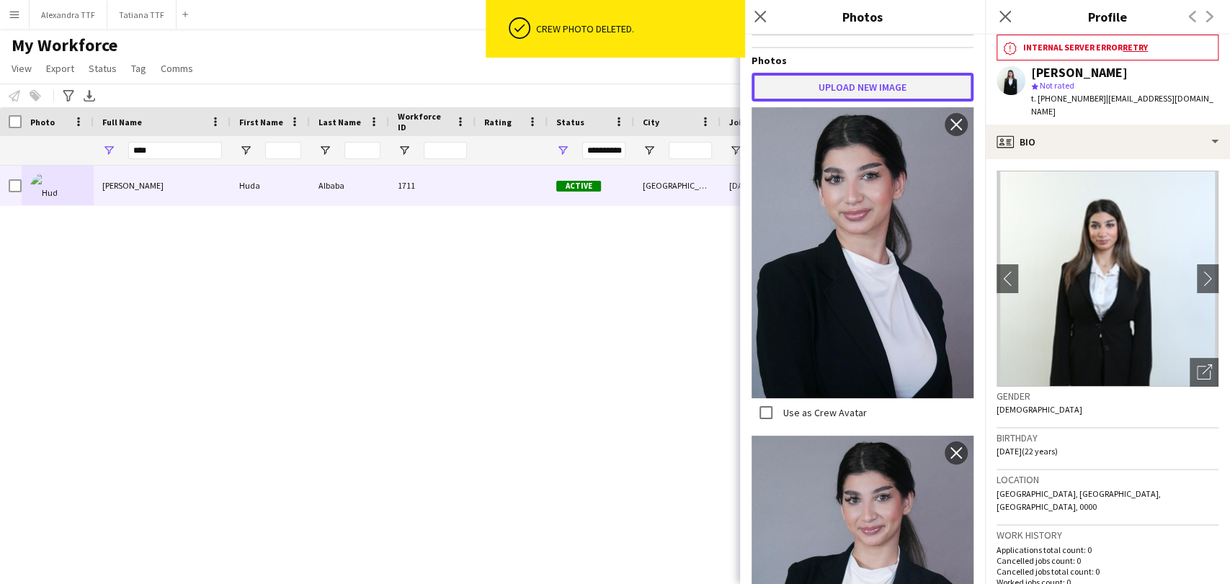
click at [817, 76] on button "Upload new image" at bounding box center [862, 87] width 222 height 29
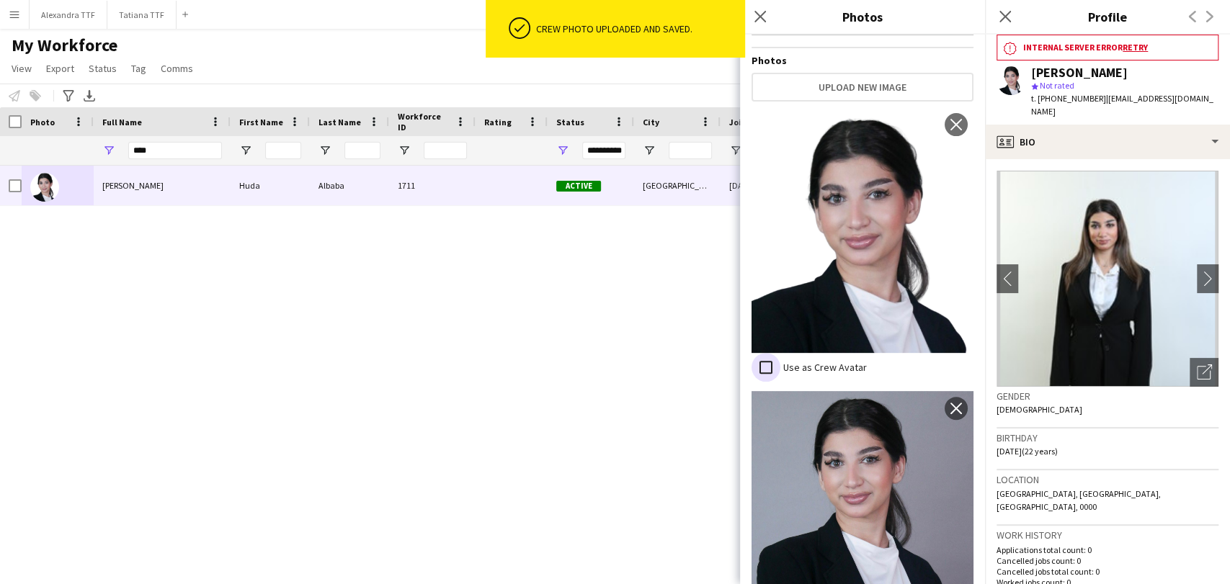
scroll to position [246, 0]
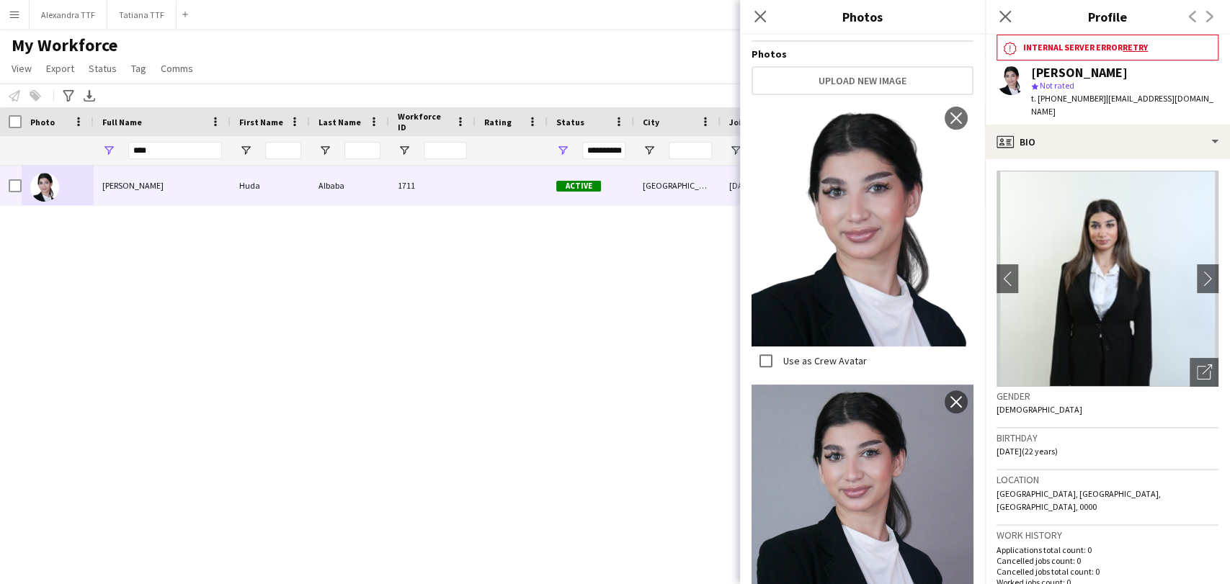
drag, startPoint x: 1001, startPoint y: 11, endPoint x: 929, endPoint y: 4, distance: 72.3
click at [1000, 11] on icon "Close pop-in" at bounding box center [1005, 17] width 12 height 12
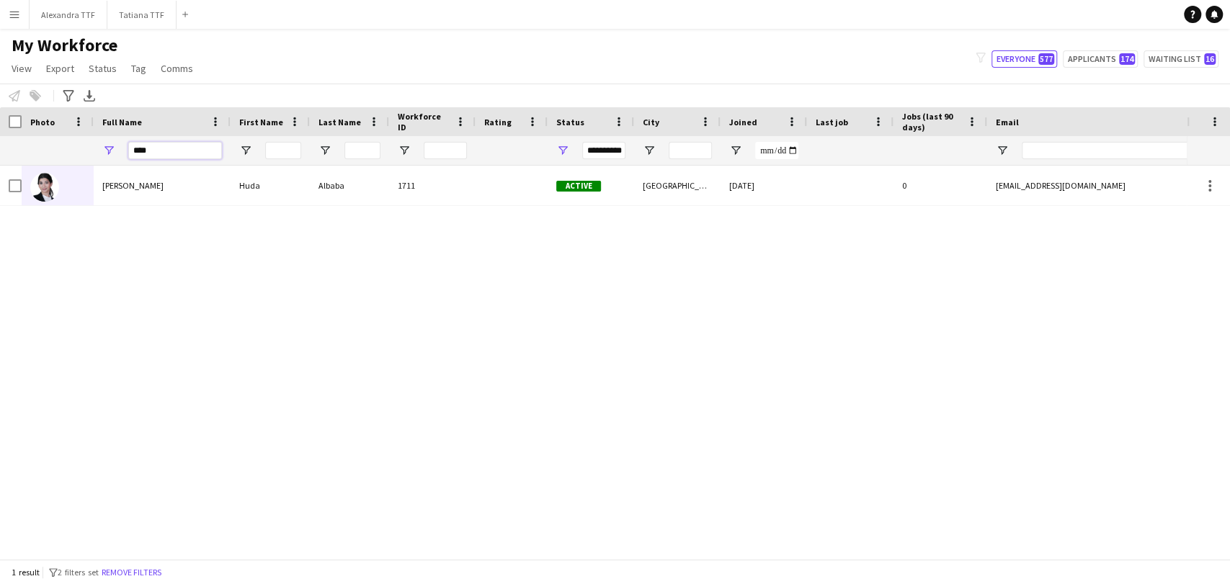
click at [149, 149] on input "****" at bounding box center [175, 150] width 94 height 17
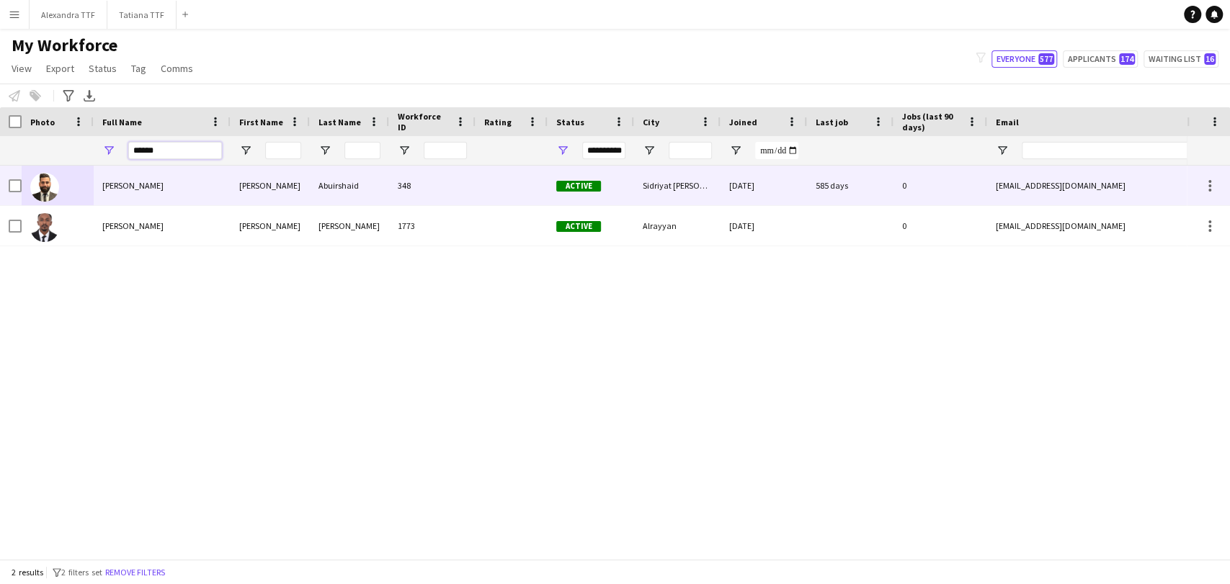
type input "******"
click at [125, 202] on div "Khalid Abuirshaid" at bounding box center [162, 186] width 137 height 40
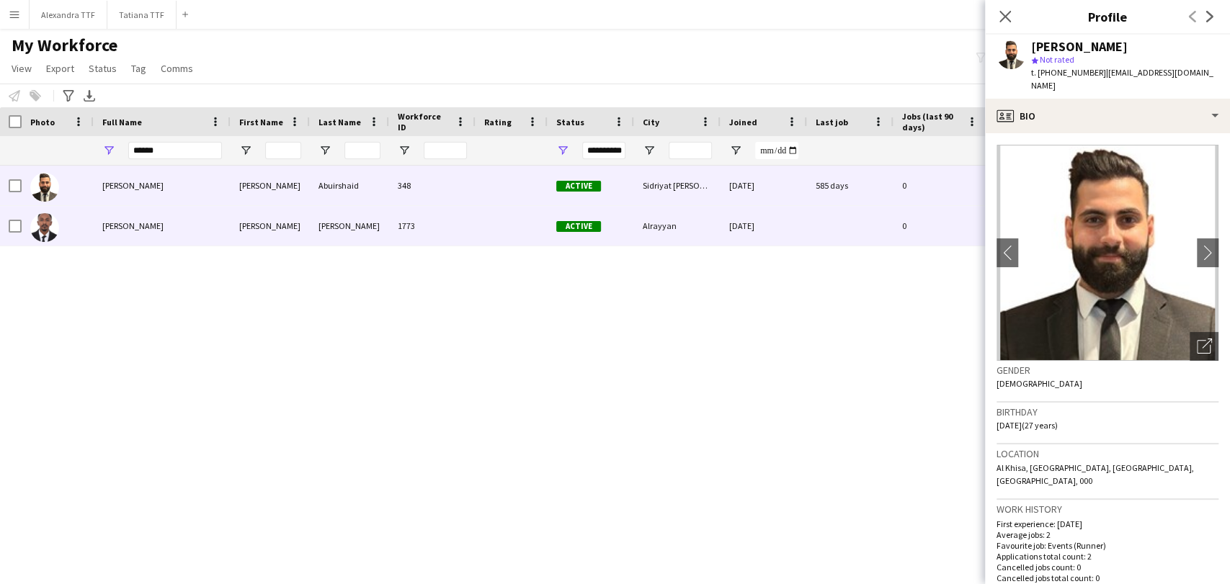
click at [149, 224] on span "Khalid Mohamed" at bounding box center [132, 225] width 61 height 11
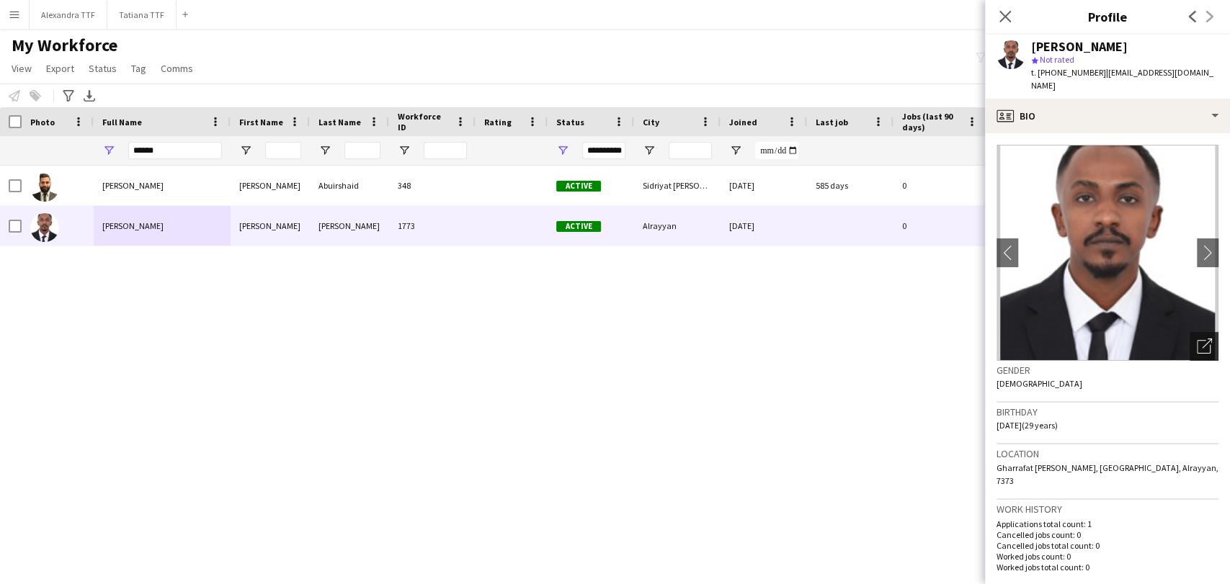
click at [1197, 339] on icon "Open photos pop-in" at bounding box center [1204, 346] width 15 height 15
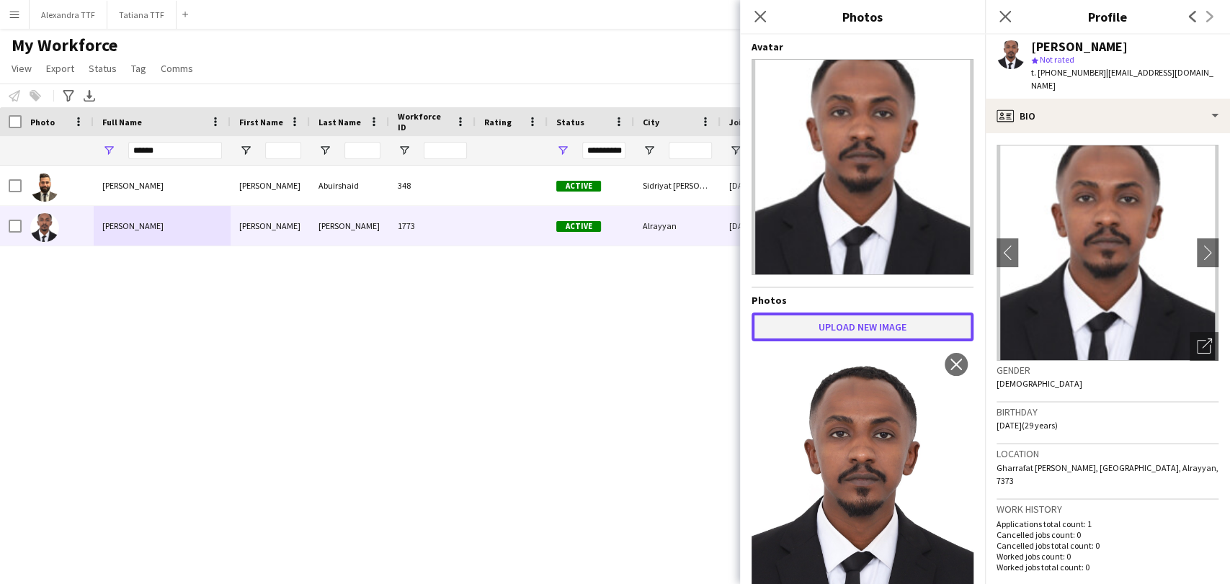
click at [849, 331] on button "Upload new image" at bounding box center [862, 327] width 222 height 29
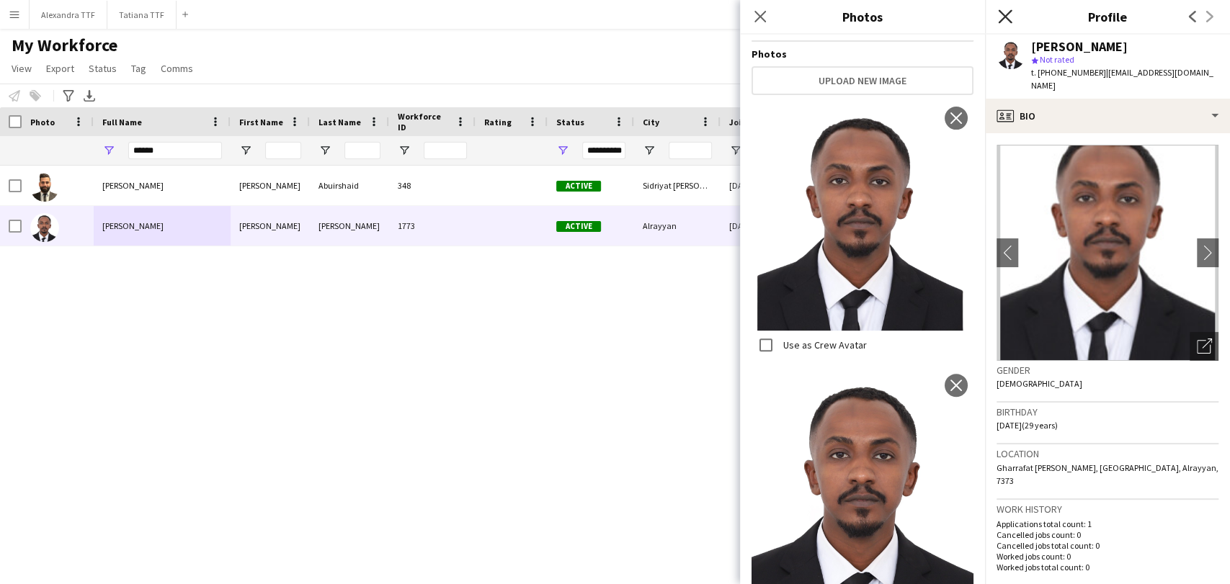
click at [1008, 14] on icon at bounding box center [1005, 16] width 14 height 14
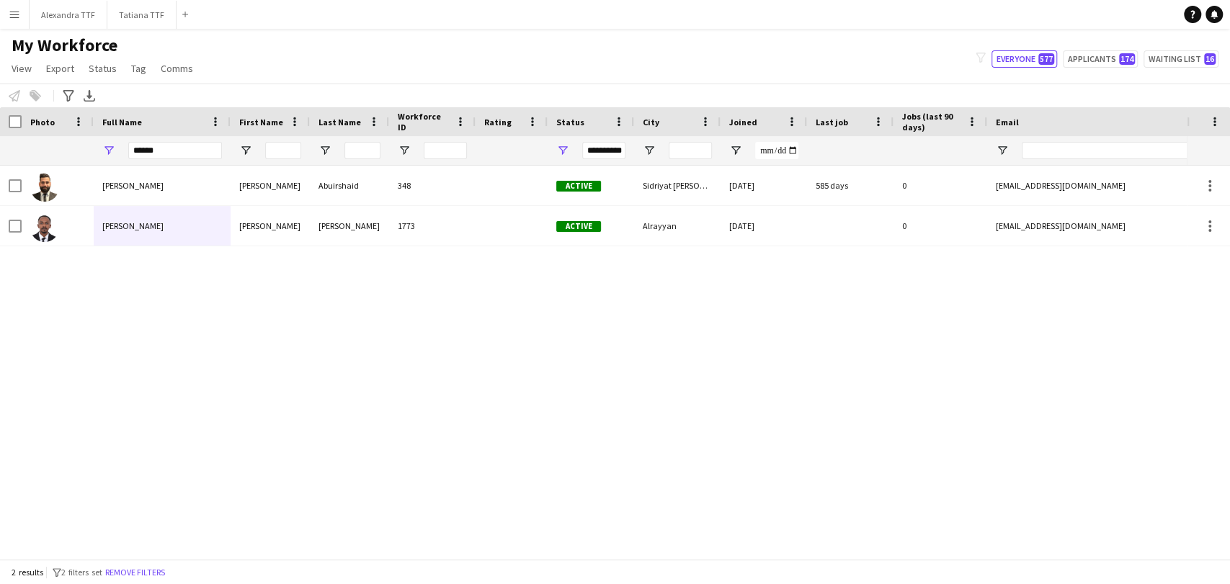
click at [157, 562] on div "2 results filter-1 2 filters set Remove filters" at bounding box center [615, 572] width 1230 height 24
click at [125, 581] on div "2 results filter-1 2 filters set Remove filters" at bounding box center [615, 572] width 1230 height 24
click at [125, 579] on button "Remove filters" at bounding box center [135, 573] width 66 height 16
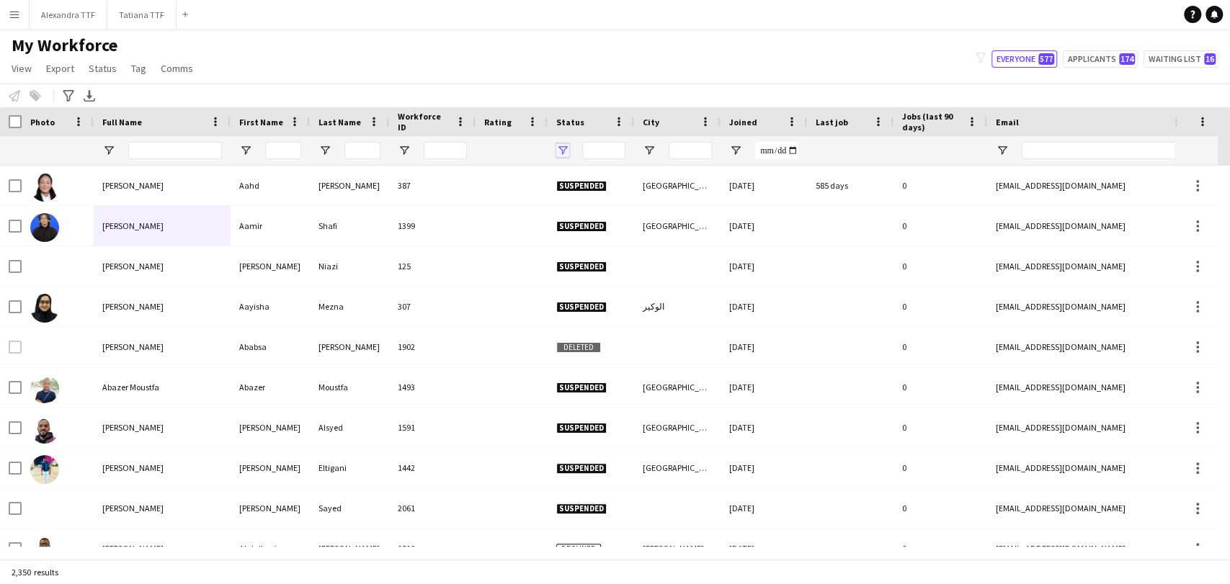
click at [567, 148] on span "Open Filter Menu" at bounding box center [562, 150] width 13 height 13
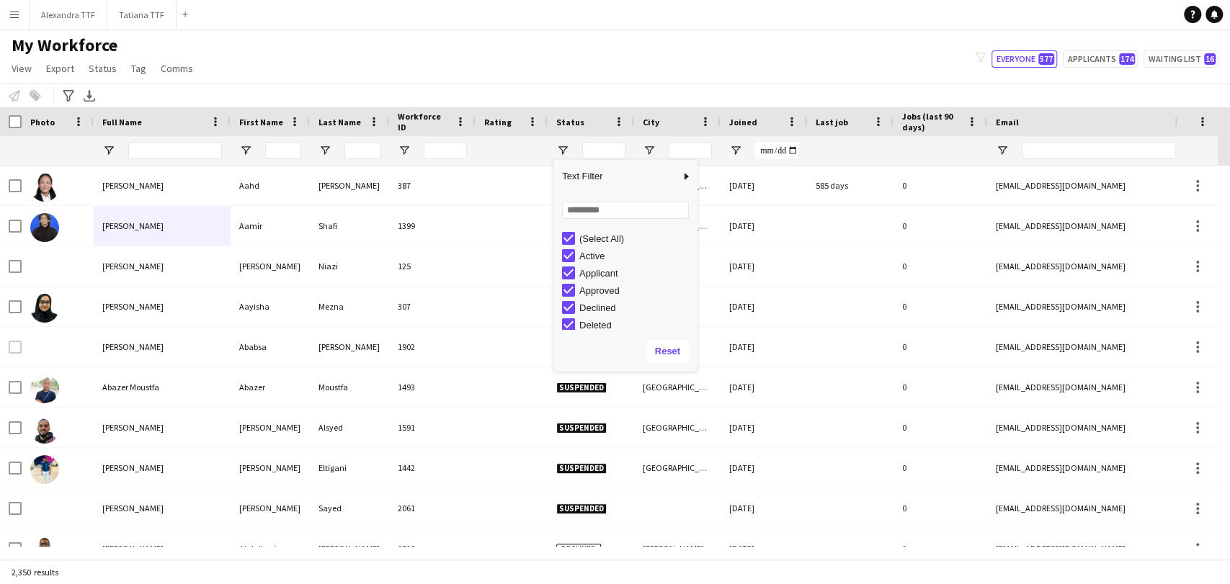
click at [588, 233] on div "(Select All)" at bounding box center [636, 238] width 114 height 11
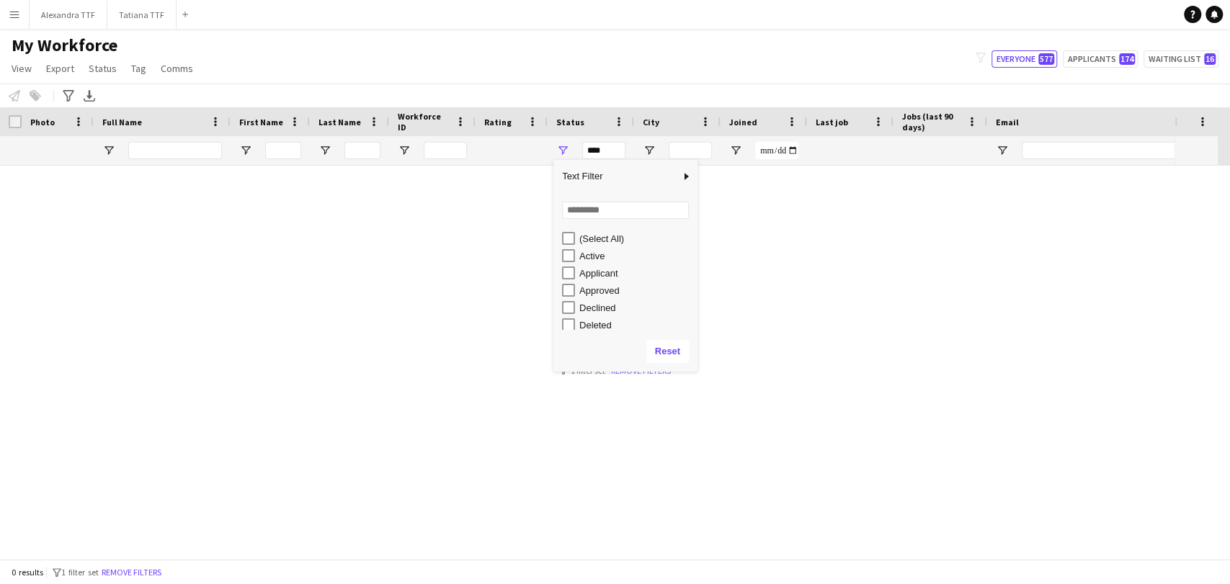
click at [589, 253] on div "Active" at bounding box center [636, 256] width 114 height 11
type input "**********"
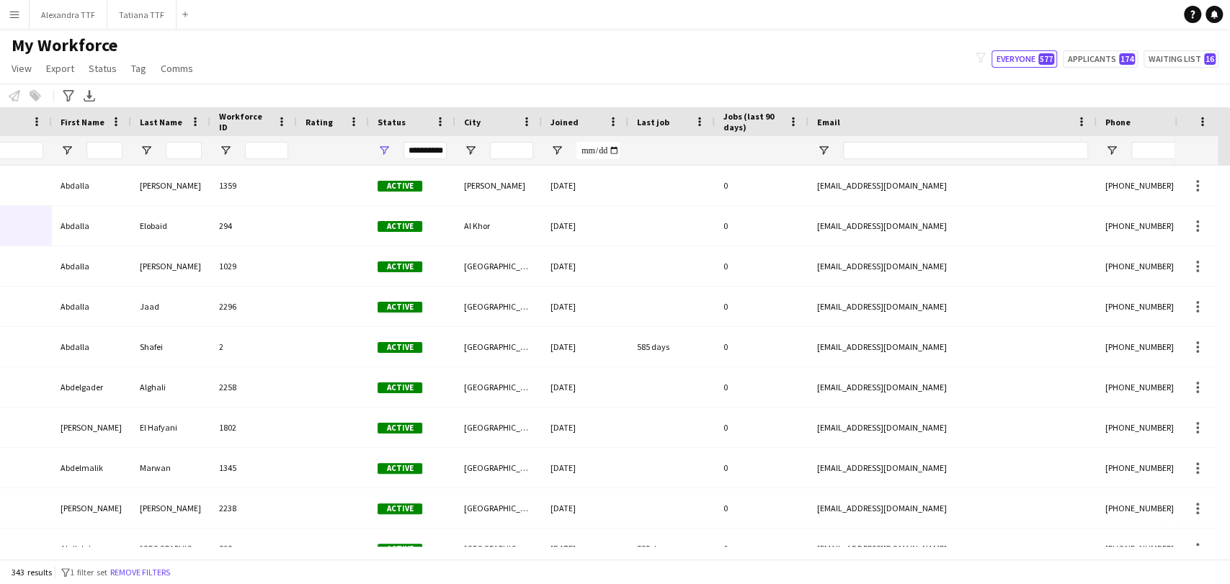
scroll to position [0, 301]
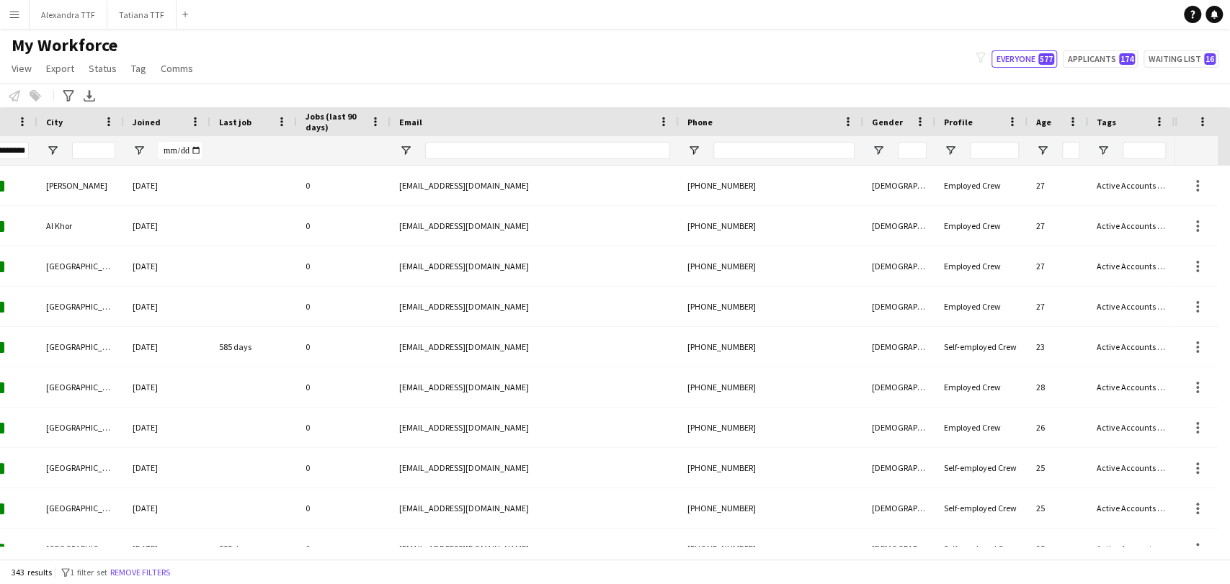
click at [887, 156] on div at bounding box center [899, 150] width 72 height 29
click at [883, 148] on div at bounding box center [899, 150] width 72 height 29
click at [872, 147] on span "Open Filter Menu" at bounding box center [878, 150] width 13 height 13
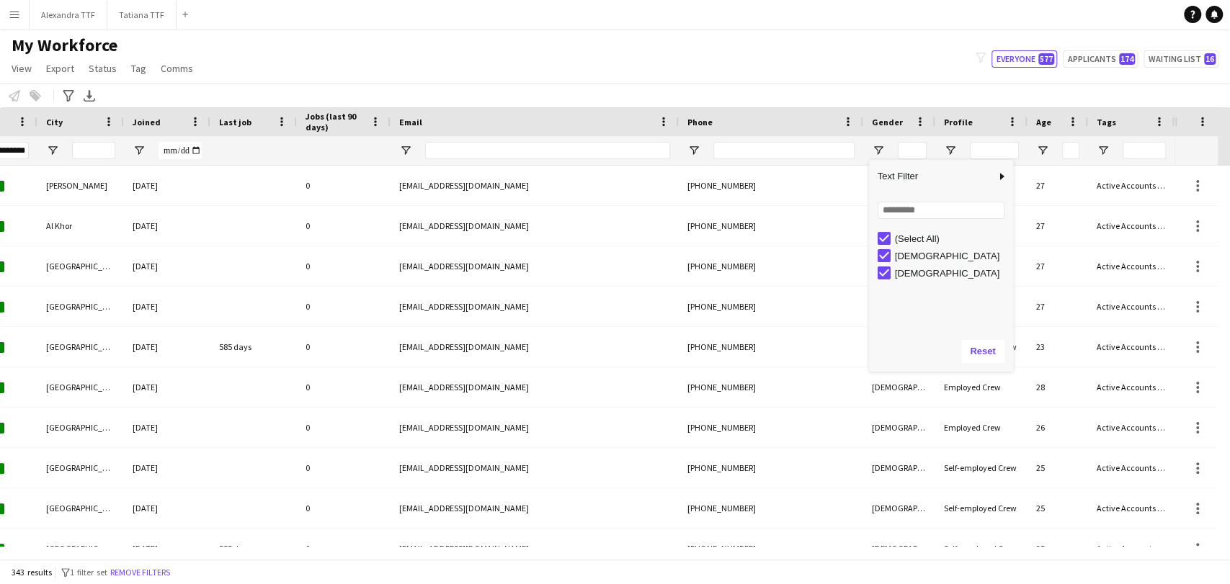
click at [921, 238] on div "(Select All)" at bounding box center [952, 238] width 114 height 11
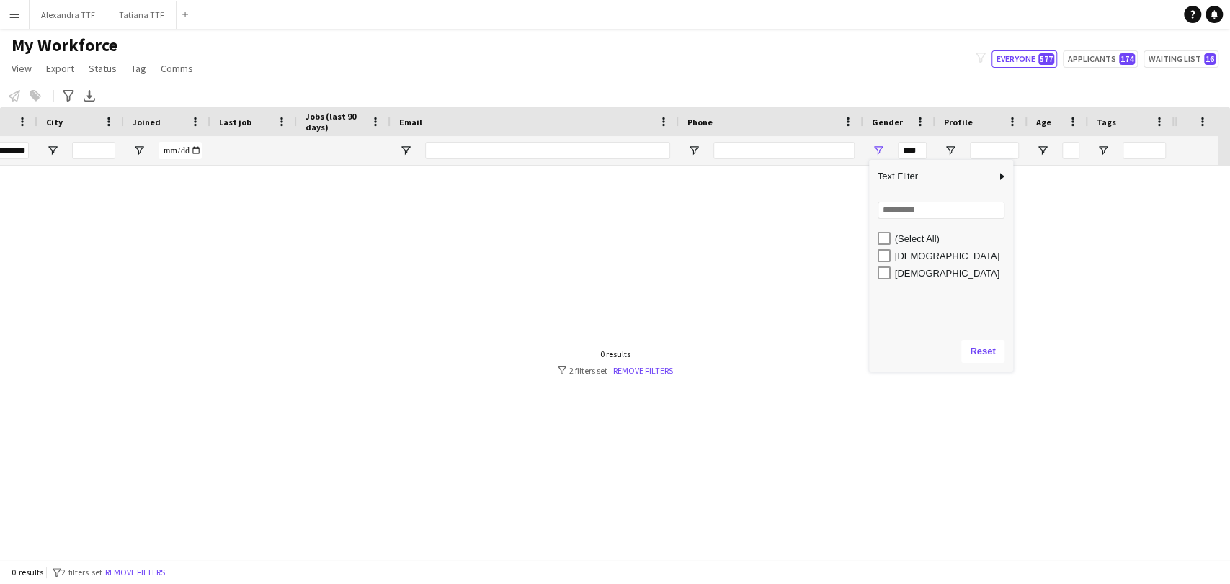
click at [913, 255] on div "Female" at bounding box center [952, 256] width 114 height 11
type input "**********"
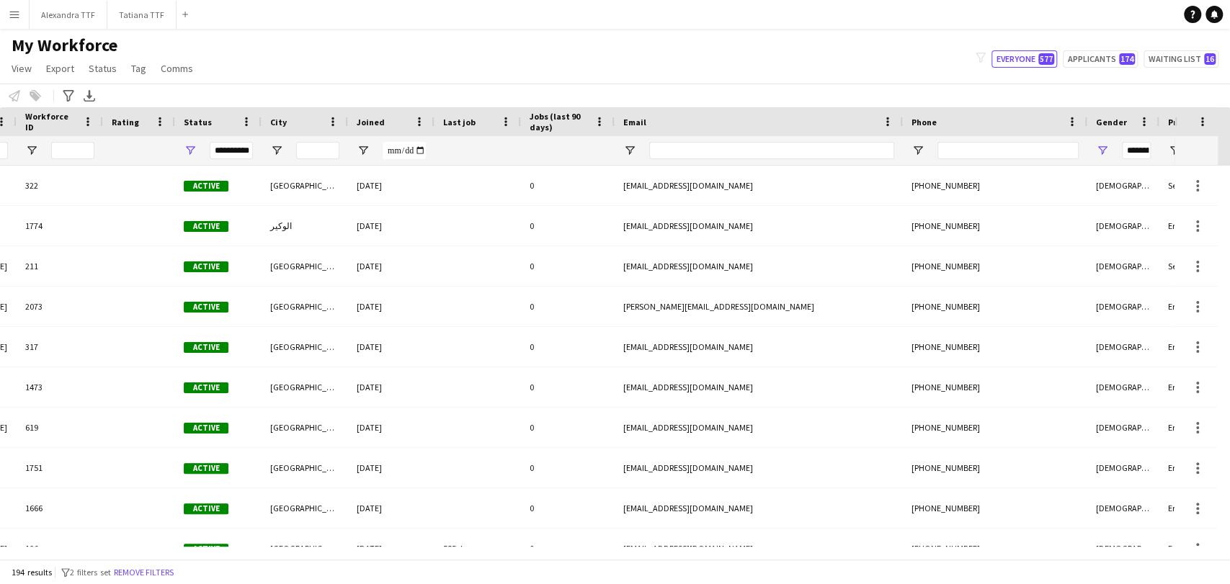
scroll to position [0, 95]
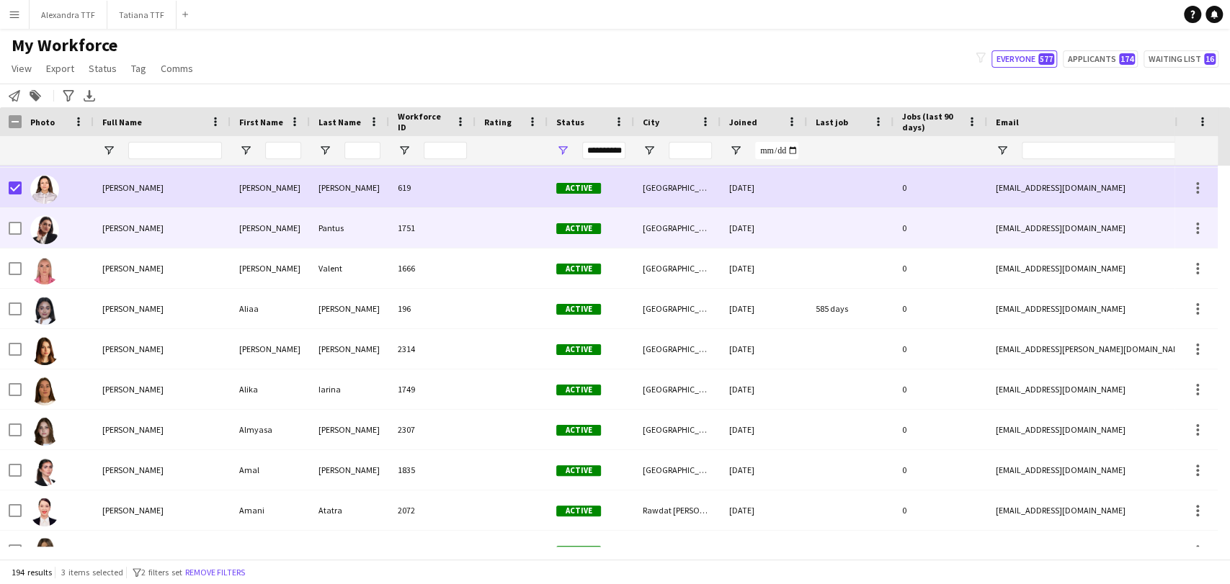
click at [23, 232] on div at bounding box center [58, 228] width 72 height 40
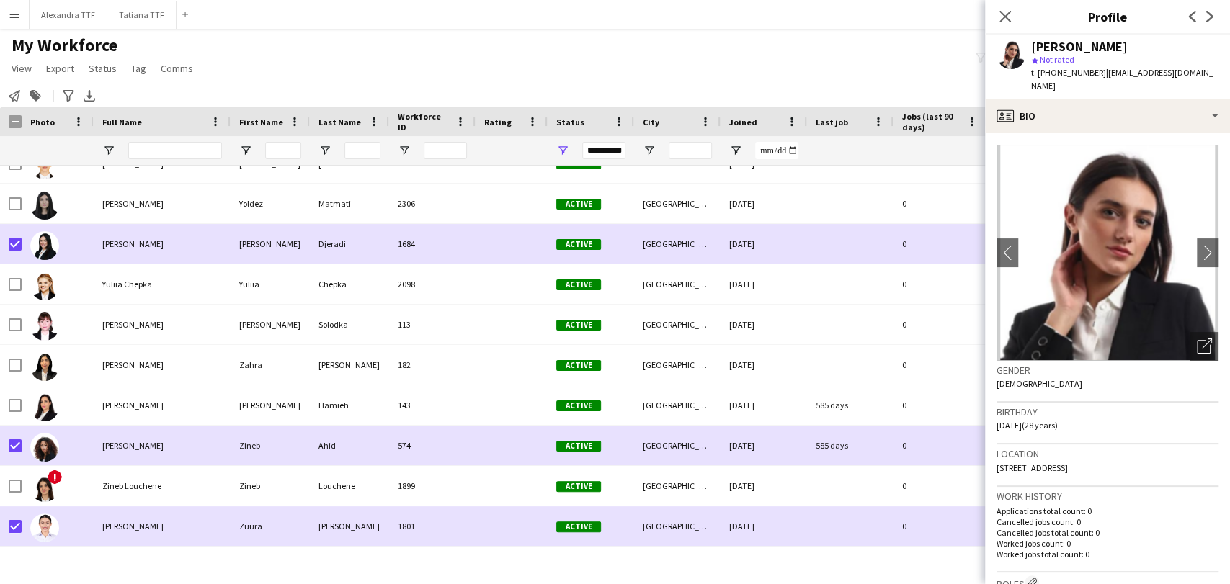
drag, startPoint x: 144, startPoint y: 68, endPoint x: 159, endPoint y: 101, distance: 36.1
click at [144, 68] on link "Tag" at bounding box center [138, 68] width 27 height 19
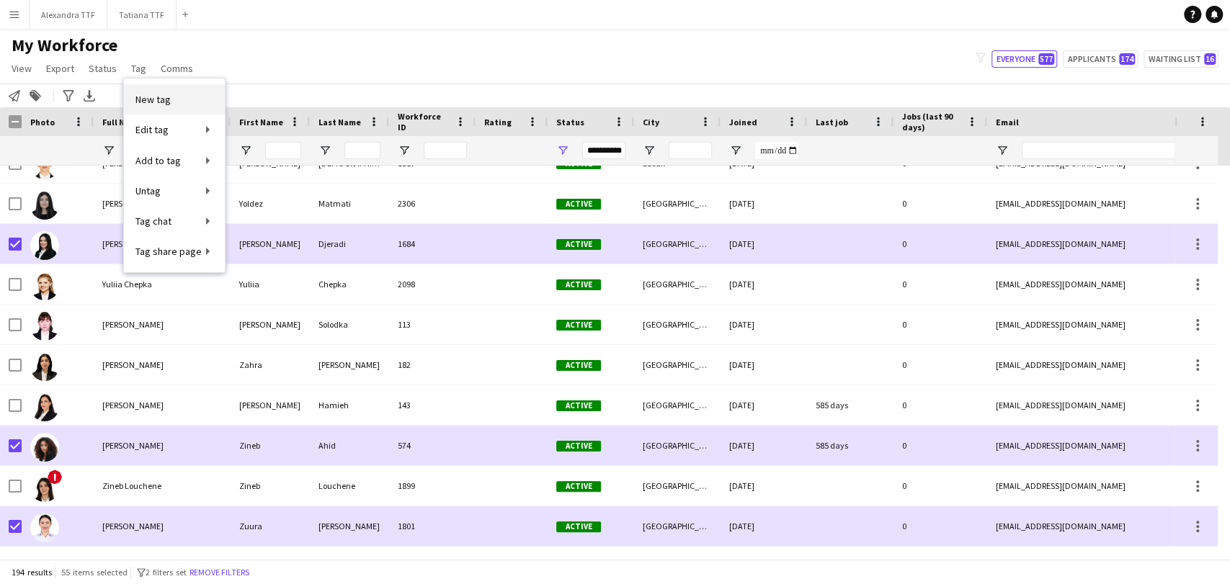
click at [172, 93] on link "New tag" at bounding box center [174, 99] width 101 height 30
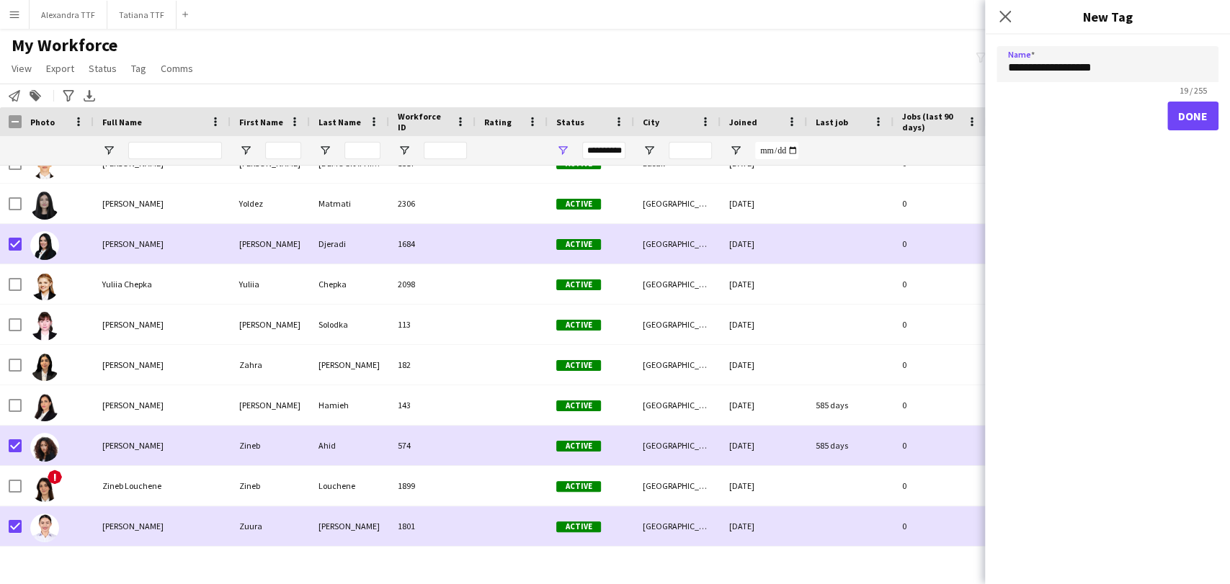
click at [1008, 63] on input "**********" at bounding box center [1107, 64] width 222 height 36
type input "**********"
click at [1191, 111] on button "Done" at bounding box center [1192, 116] width 51 height 29
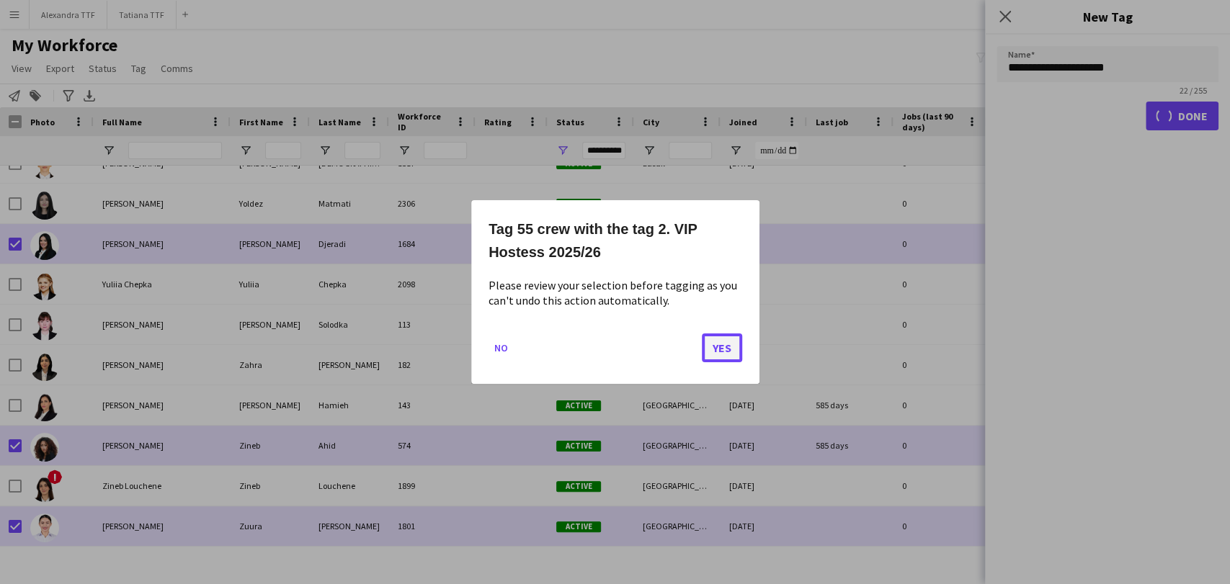
click at [713, 344] on button "Yes" at bounding box center [722, 348] width 40 height 29
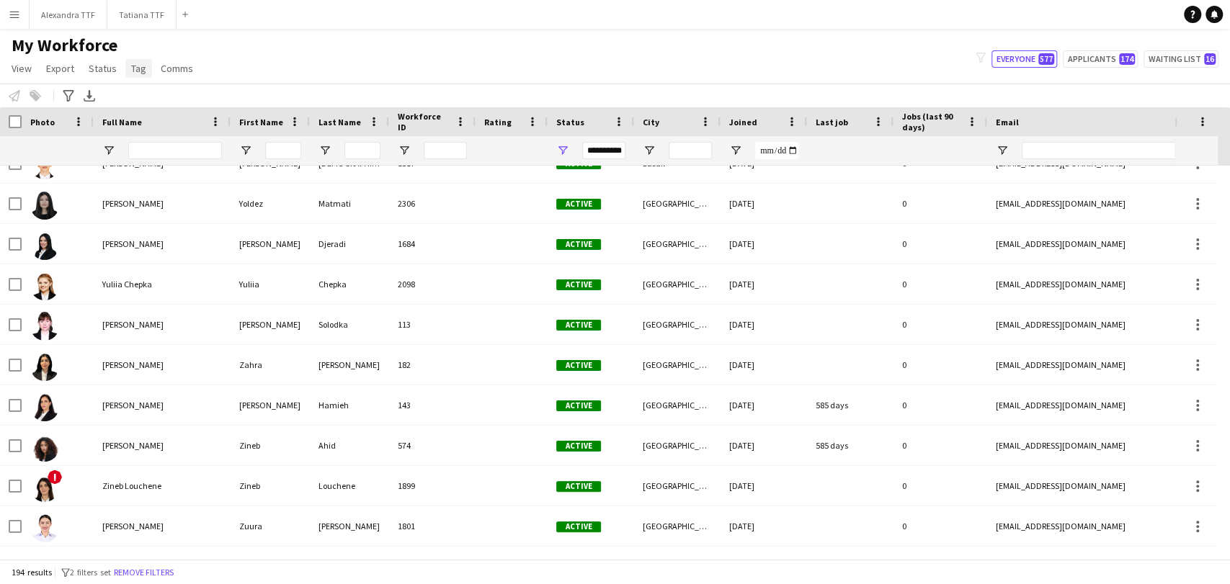
click at [144, 69] on link "Tag" at bounding box center [138, 68] width 27 height 19
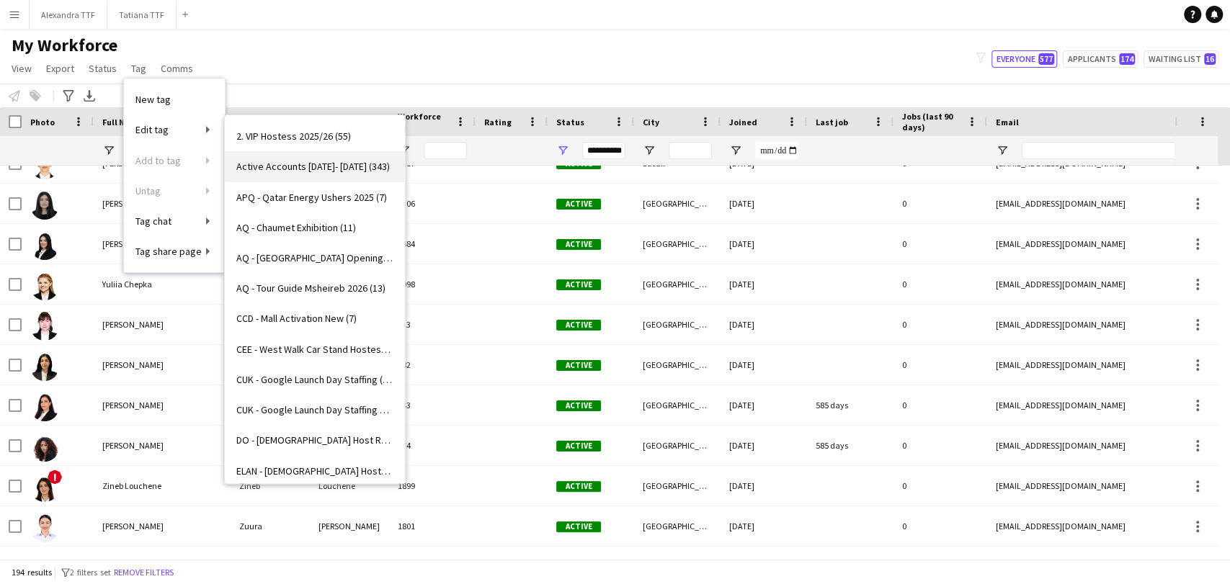
click at [269, 169] on span "Active Accounts 2025- 2026 (343)" at bounding box center [312, 166] width 153 height 13
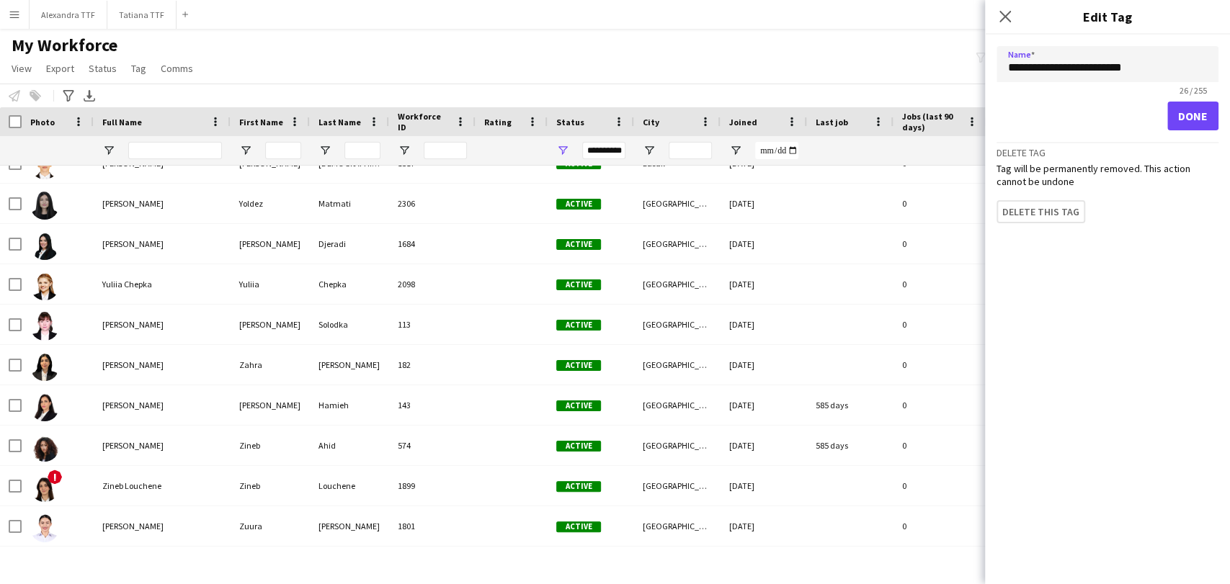
click at [1006, 69] on input "**********" at bounding box center [1107, 64] width 222 height 36
type input "**********"
click at [1196, 117] on button "Done" at bounding box center [1192, 116] width 51 height 29
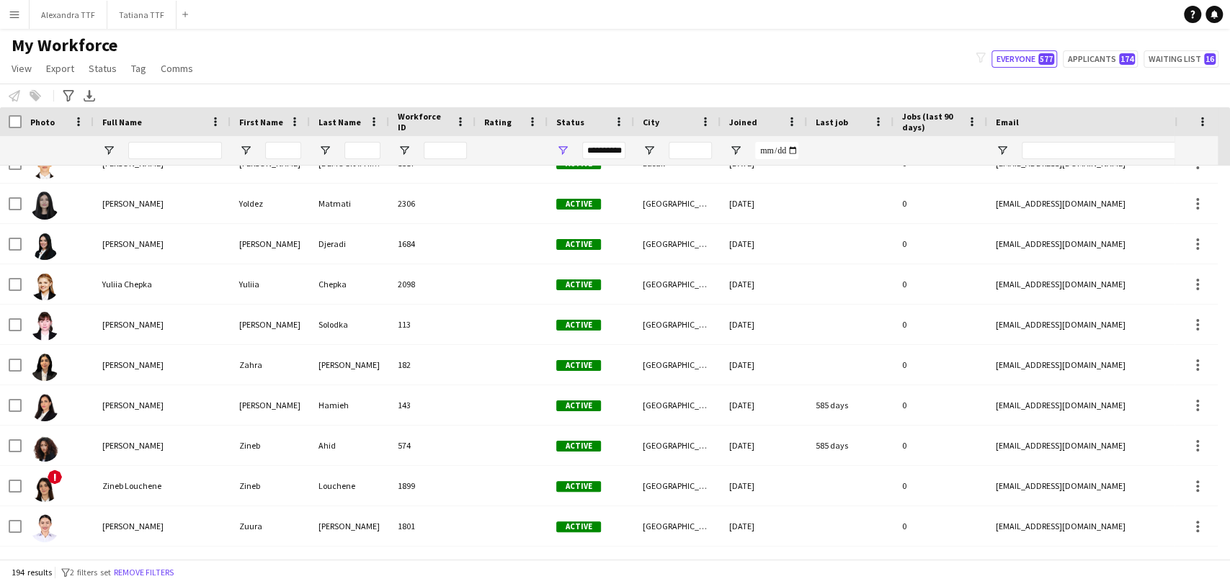
click at [131, 56] on app-page-menu "View Views Default view Alexandra View April Live Force Tracking Sheet Moutamn …" at bounding box center [103, 69] width 207 height 27
click at [135, 62] on span "Tag" at bounding box center [138, 68] width 15 height 13
click at [294, 70] on div "My Workforce View Views Default view Alexandra View April Live Force Tracking S…" at bounding box center [615, 59] width 1230 height 49
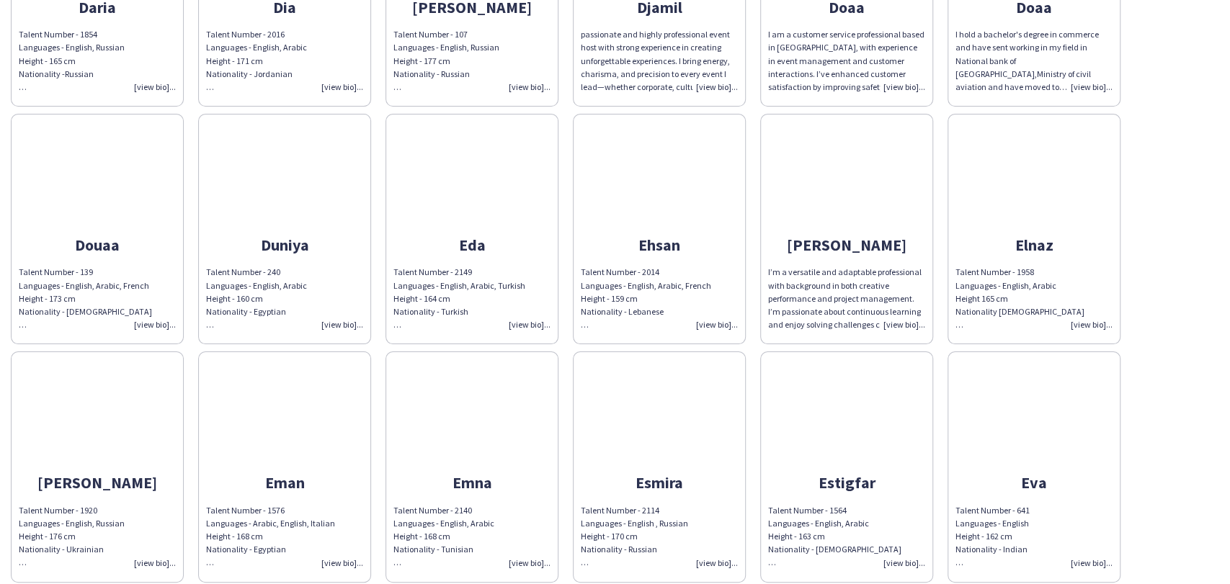
scroll to position [4403, 0]
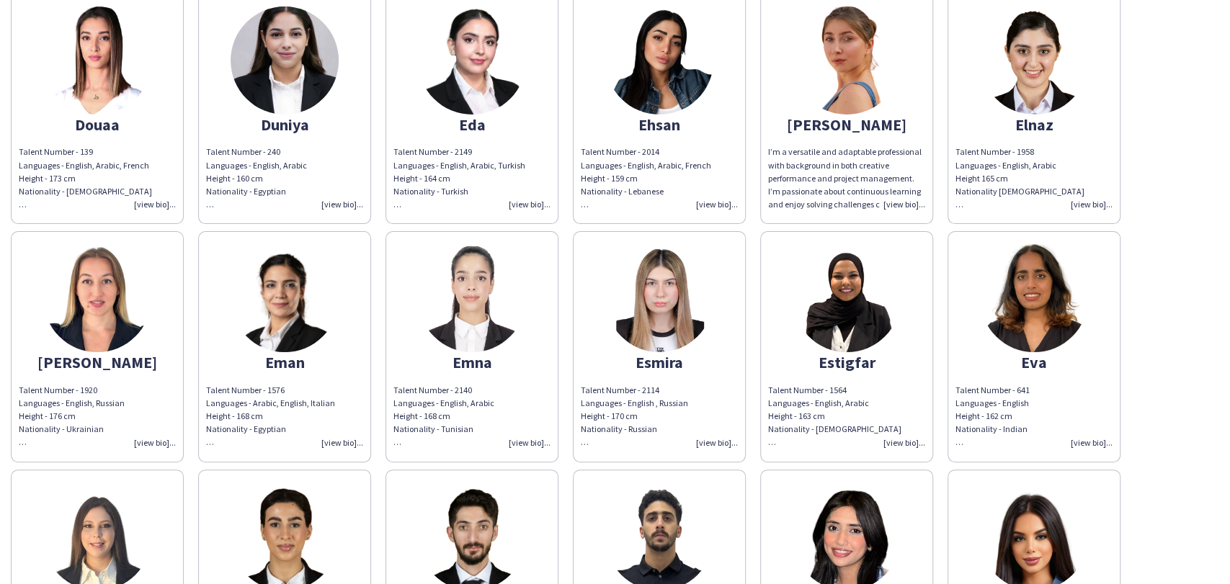
click at [305, 58] on img at bounding box center [285, 60] width 108 height 108
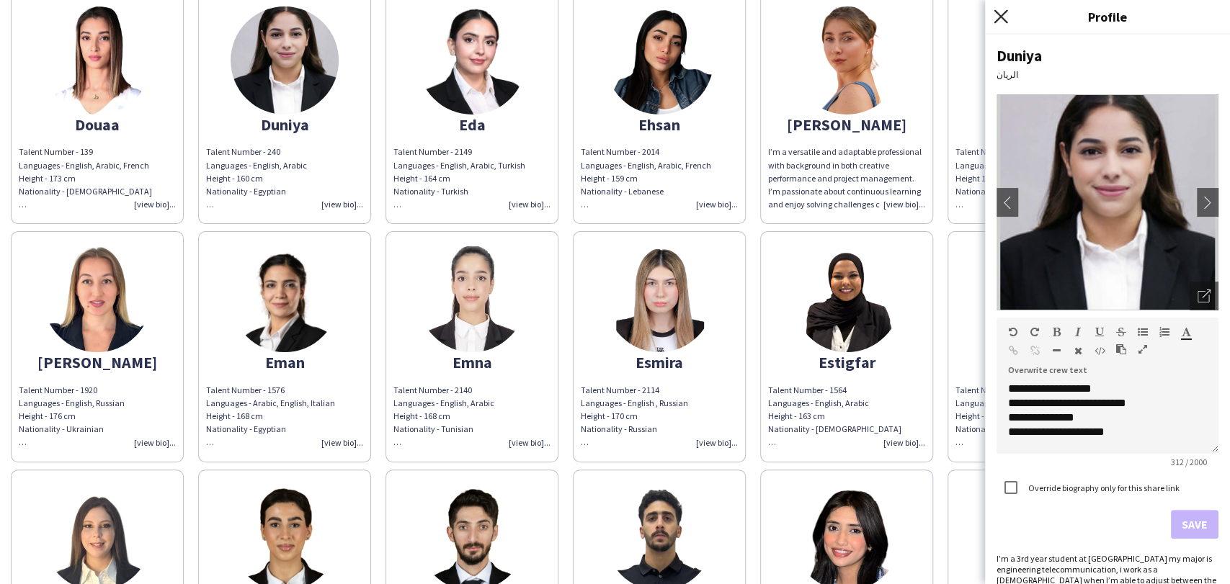
click at [999, 22] on icon "Close pop-in" at bounding box center [1001, 16] width 14 height 14
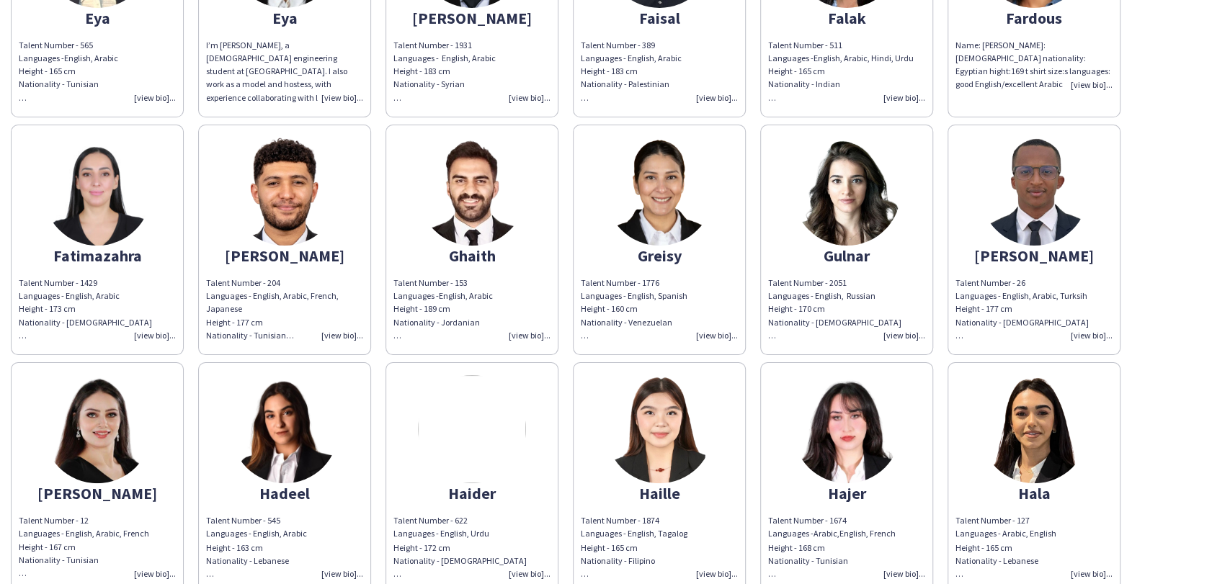
scroll to position [5123, 0]
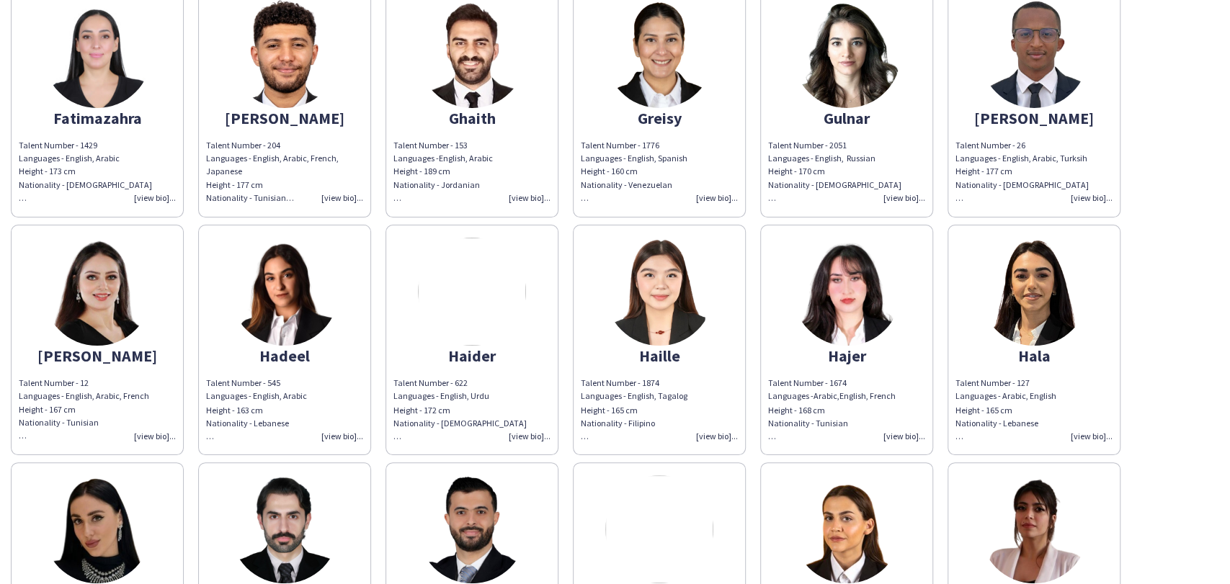
click at [430, 321] on app-share-pages-crew-card "Haider Talent Number - 622 Languages - English, Urdu Height - 172 cm Nationalit…" at bounding box center [471, 340] width 173 height 231
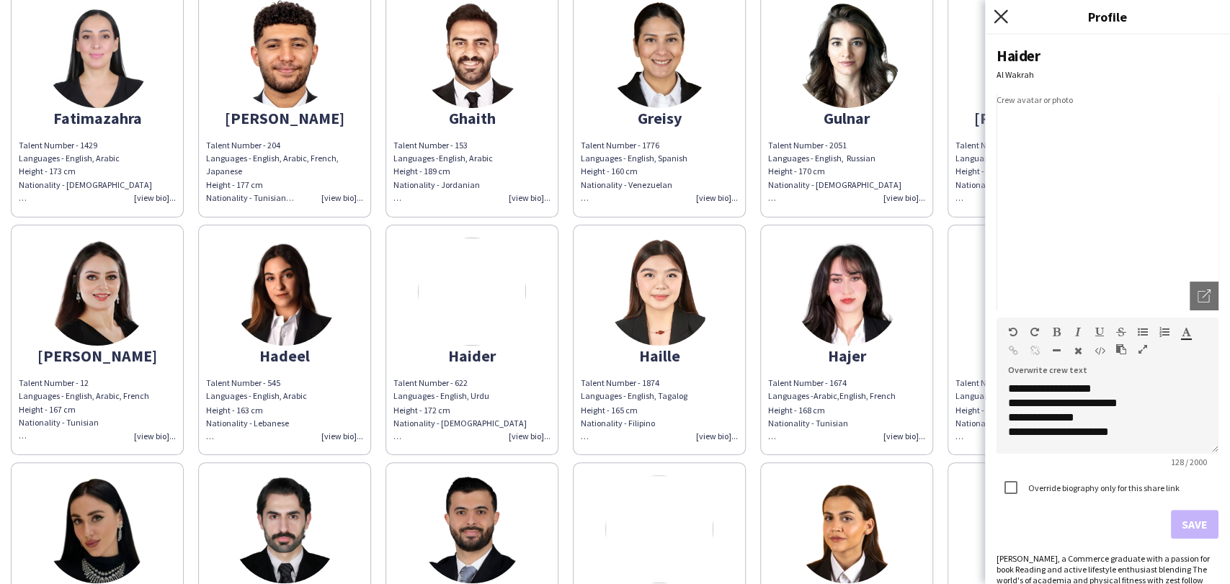
click at [1005, 12] on icon at bounding box center [1001, 16] width 14 height 14
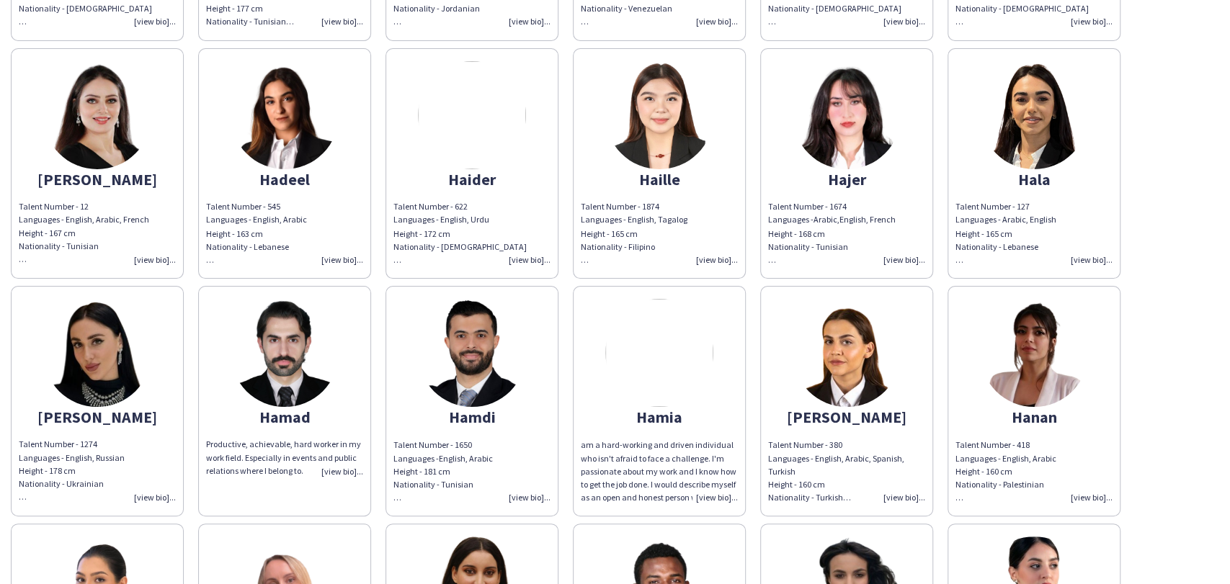
scroll to position [5443, 0]
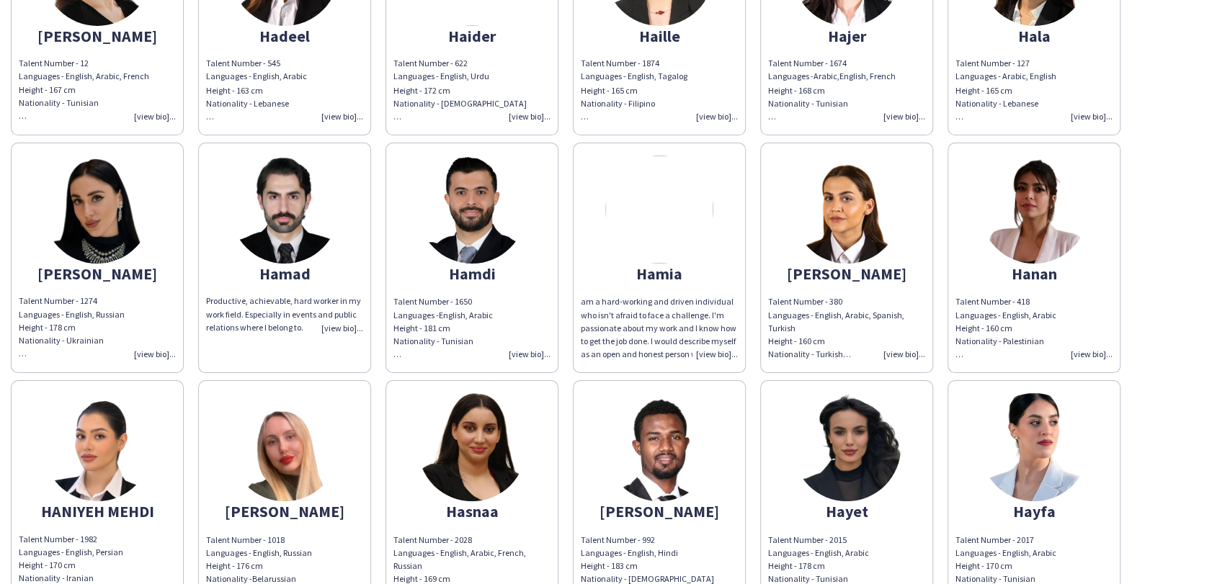
click at [653, 195] on img at bounding box center [659, 210] width 108 height 108
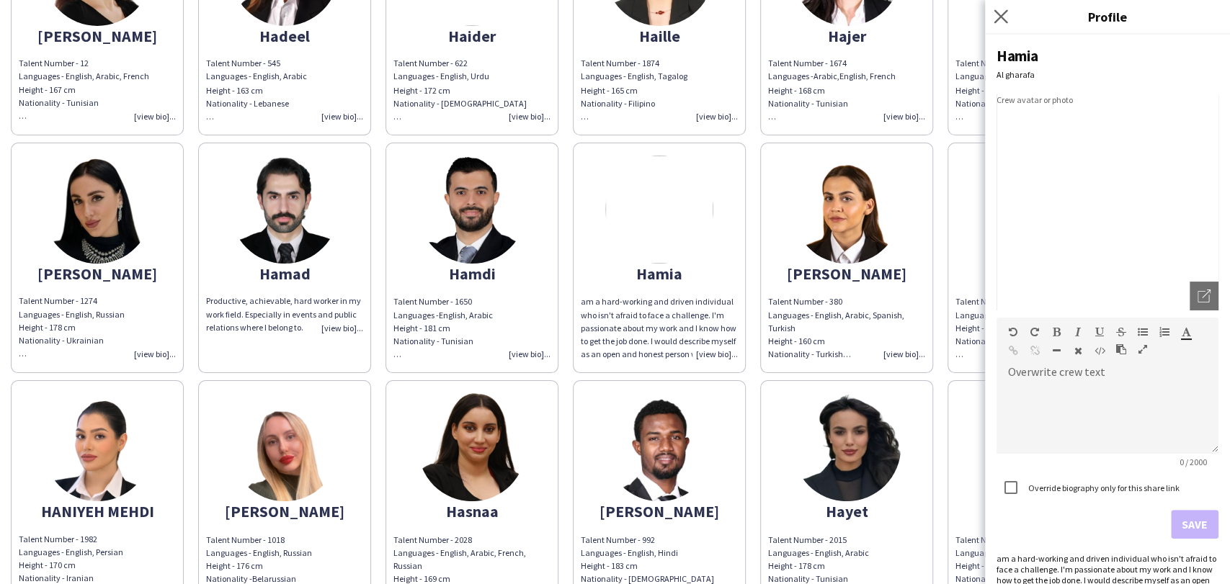
click at [1007, 24] on app-icon "Close pop-in" at bounding box center [1001, 16] width 21 height 21
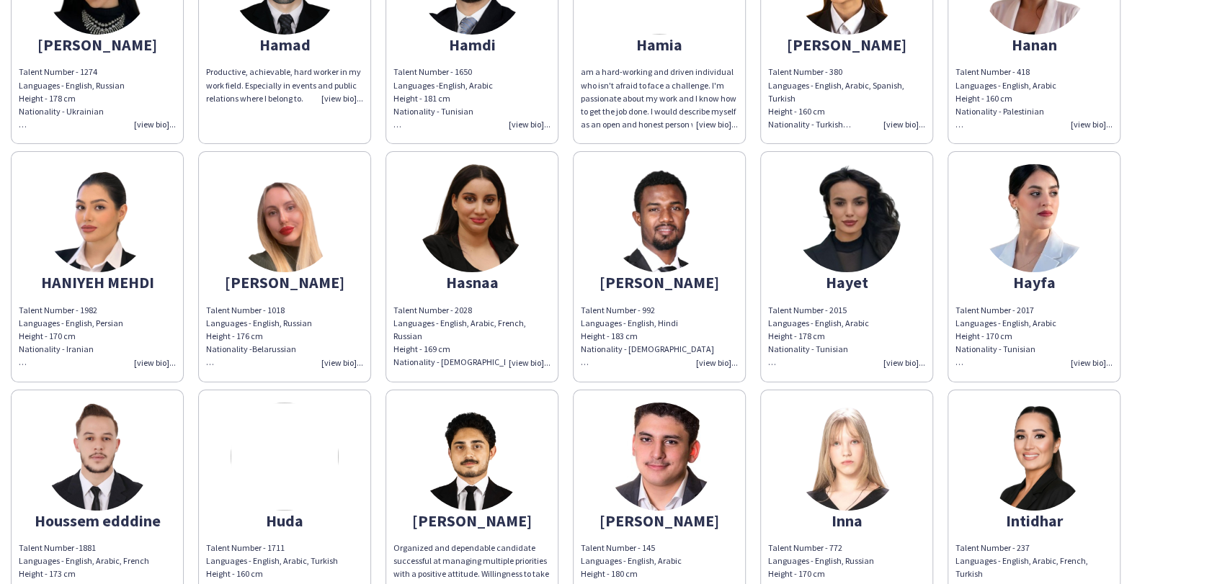
scroll to position [5683, 0]
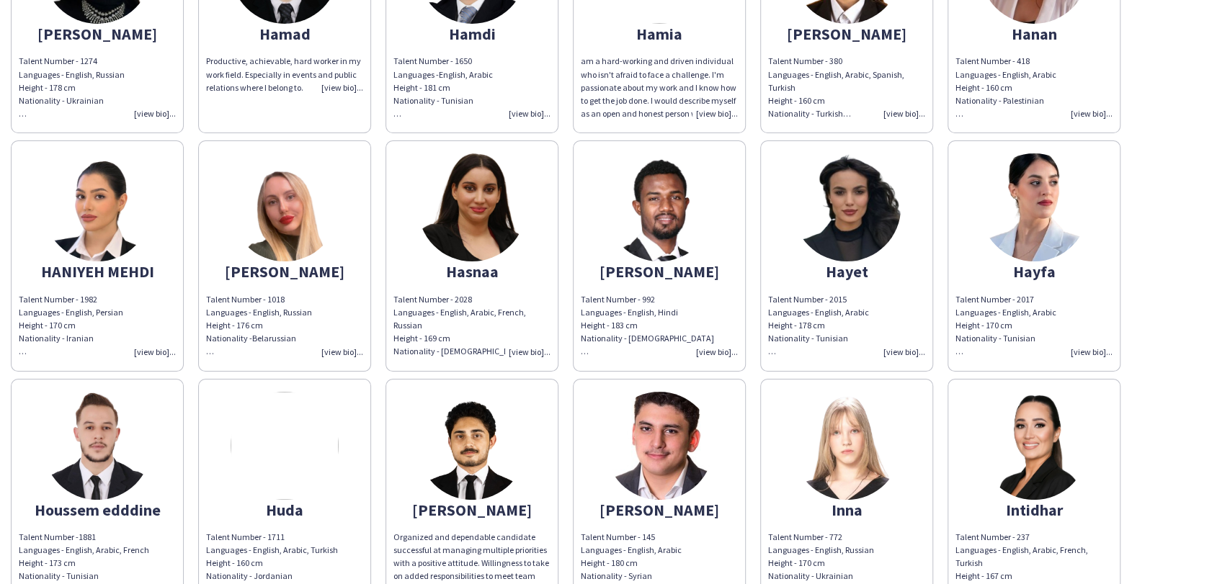
click at [283, 186] on img at bounding box center [285, 207] width 108 height 108
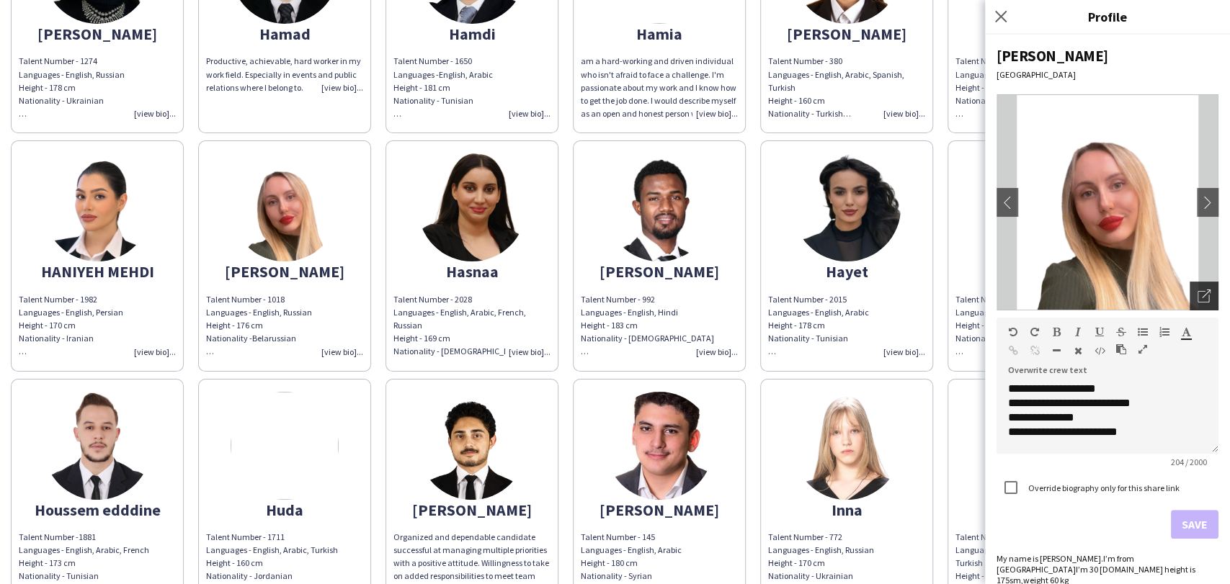
click at [1196, 289] on div "Open photos pop-in" at bounding box center [1203, 296] width 29 height 29
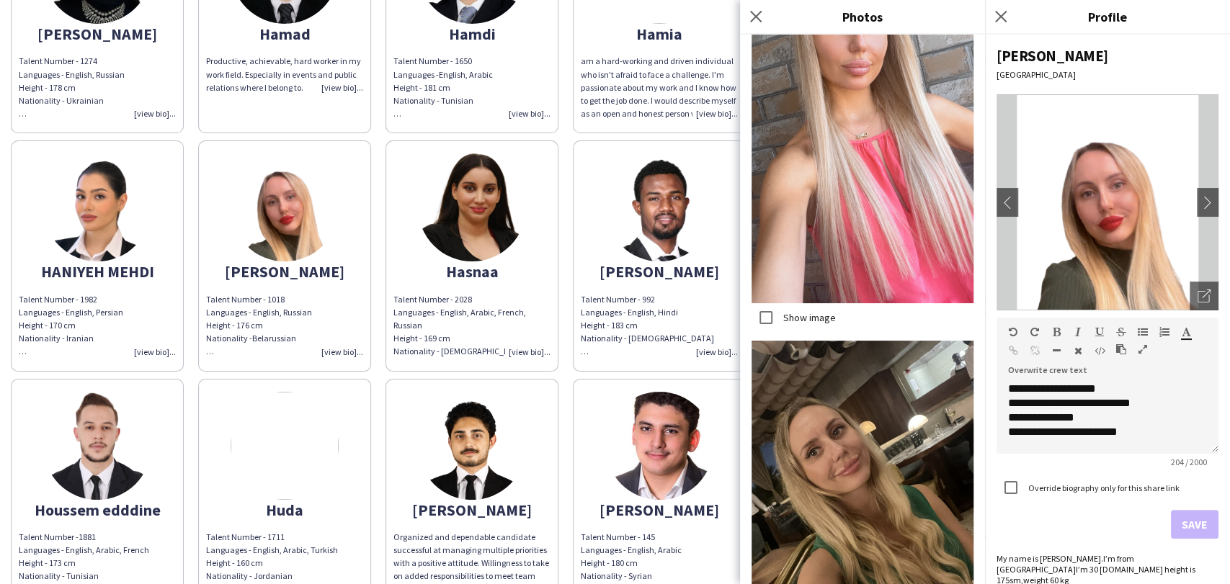
scroll to position [2832, 0]
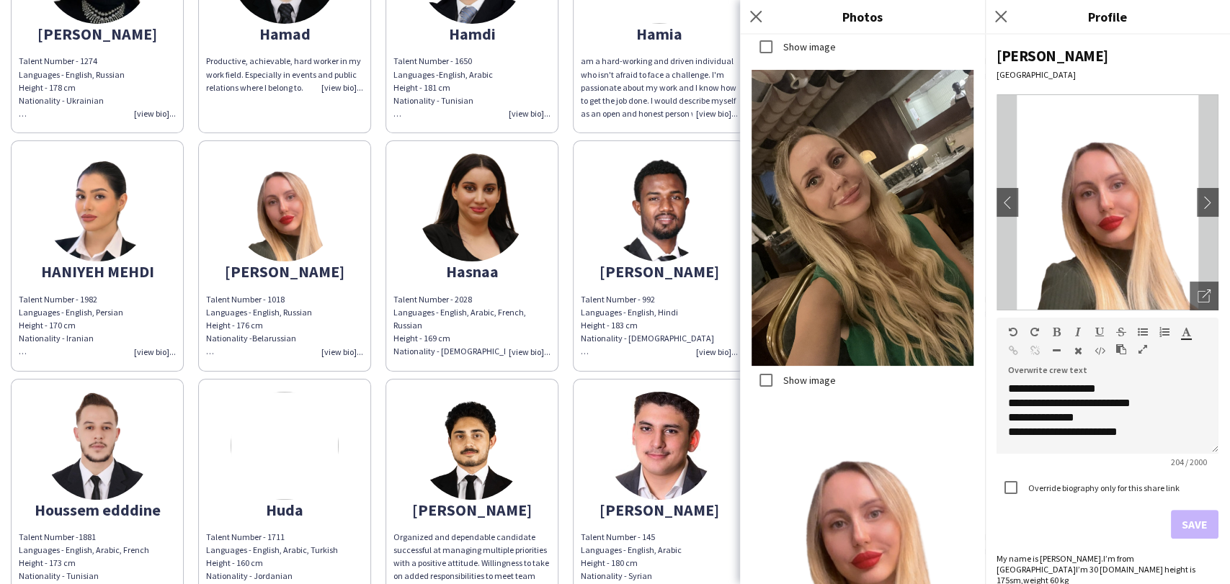
click at [1003, 3] on div "Close pop-in" at bounding box center [1003, 16] width 36 height 33
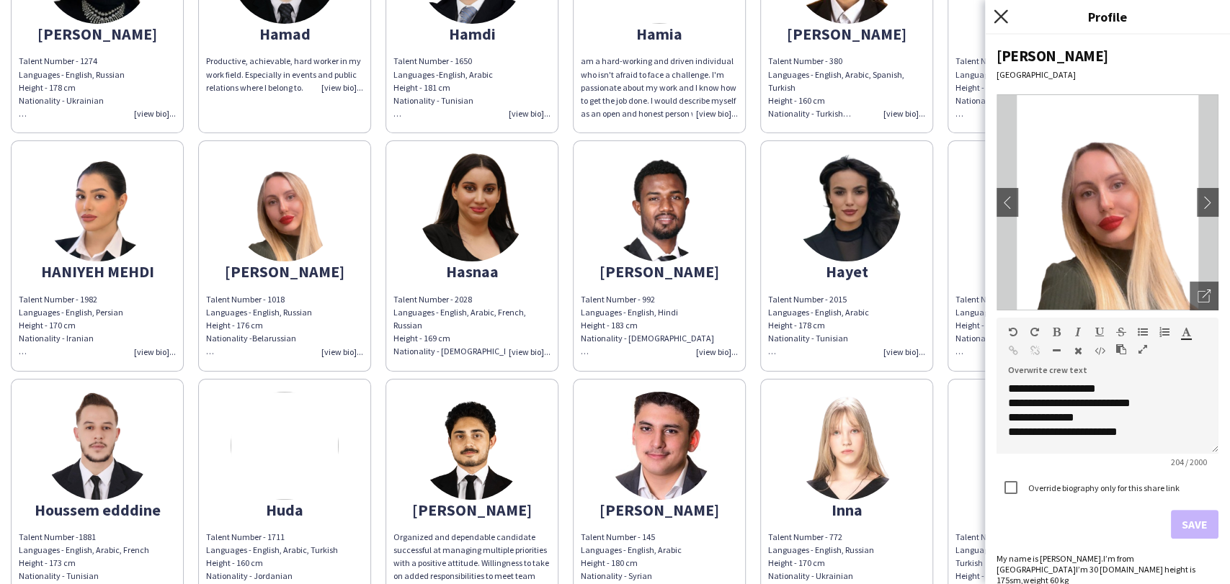
click at [999, 14] on icon "Close pop-in" at bounding box center [1001, 16] width 14 height 14
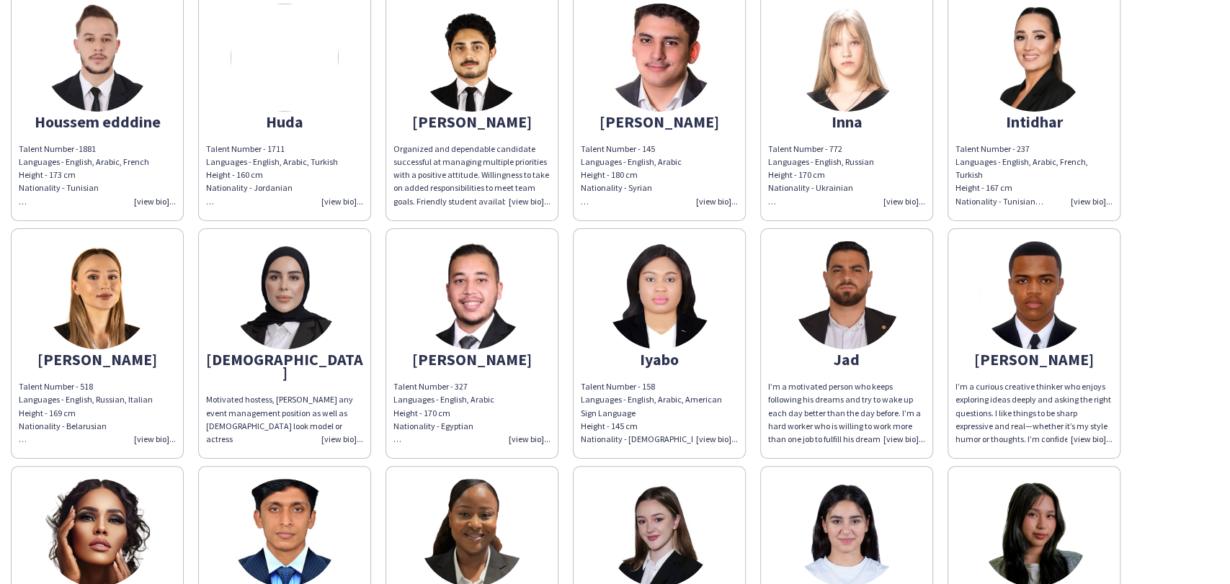
scroll to position [6244, 0]
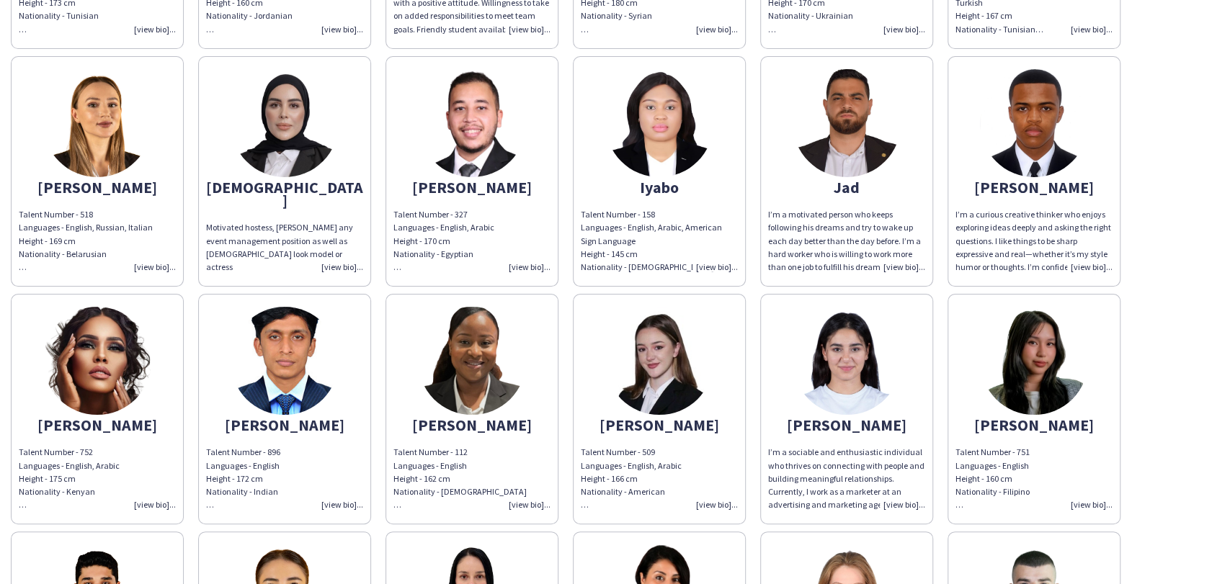
click at [865, 120] on img at bounding box center [847, 123] width 108 height 108
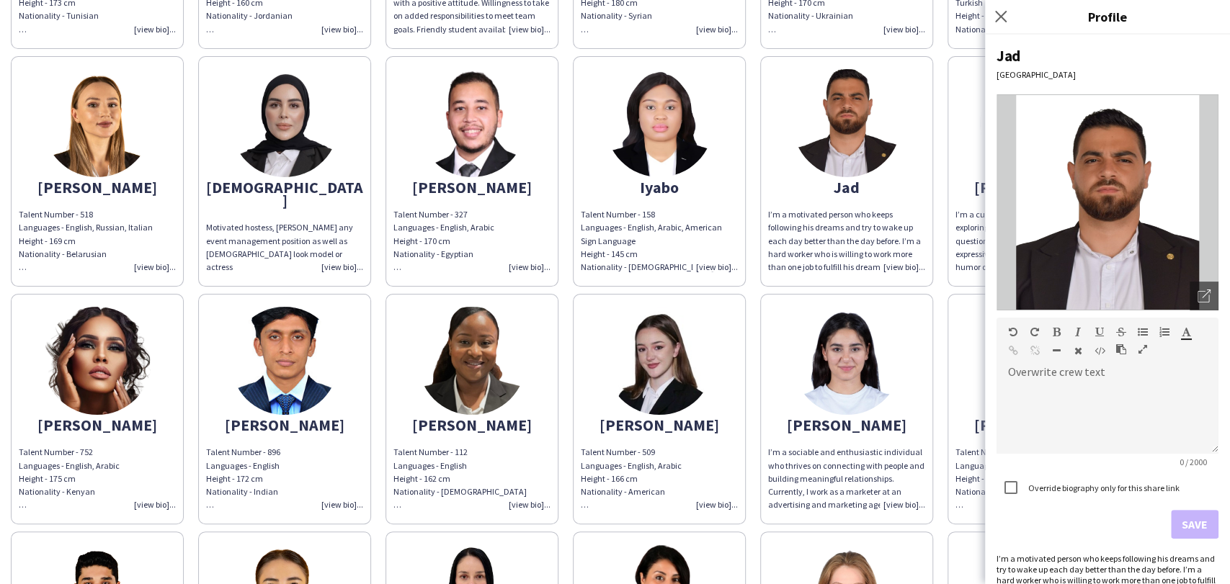
click at [865, 120] on img at bounding box center [847, 123] width 108 height 108
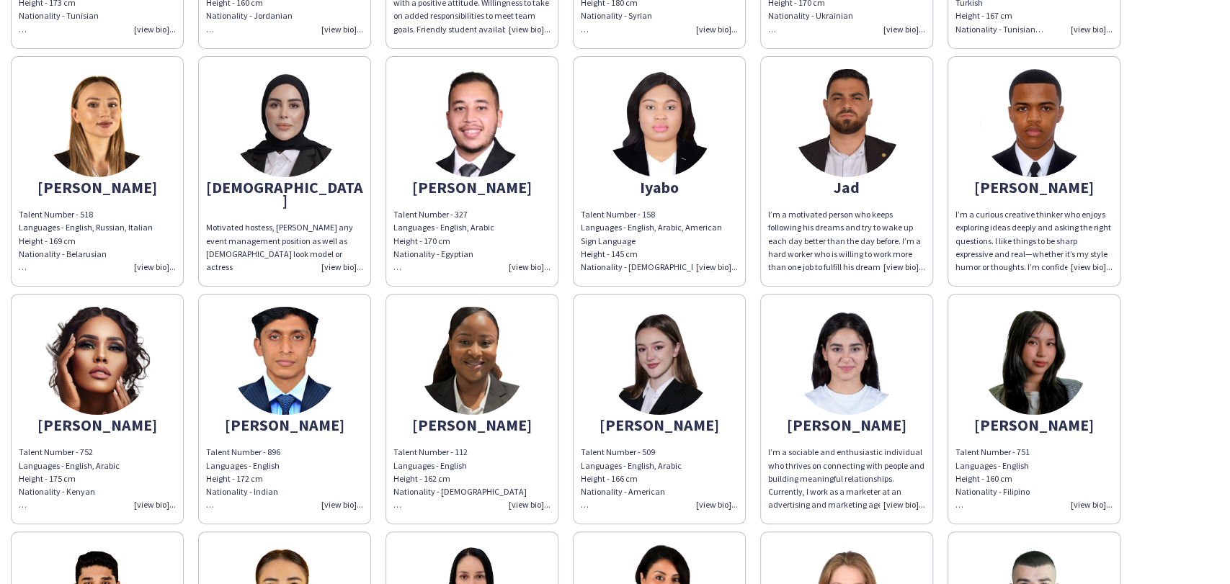
click at [460, 367] on img at bounding box center [472, 361] width 108 height 108
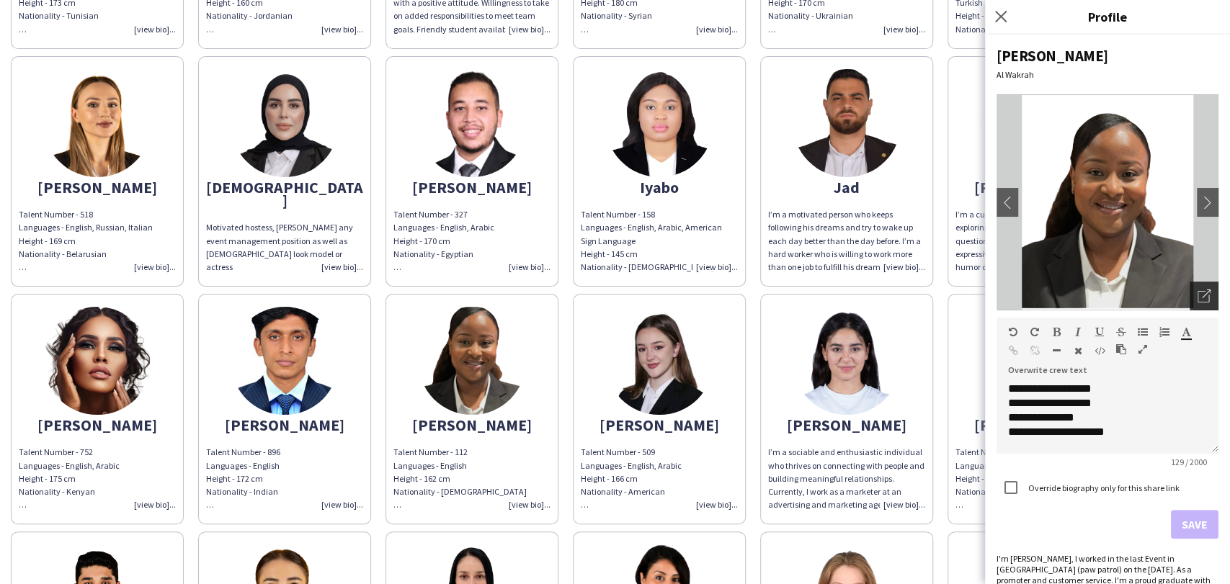
click at [1197, 295] on icon at bounding box center [1203, 297] width 12 height 12
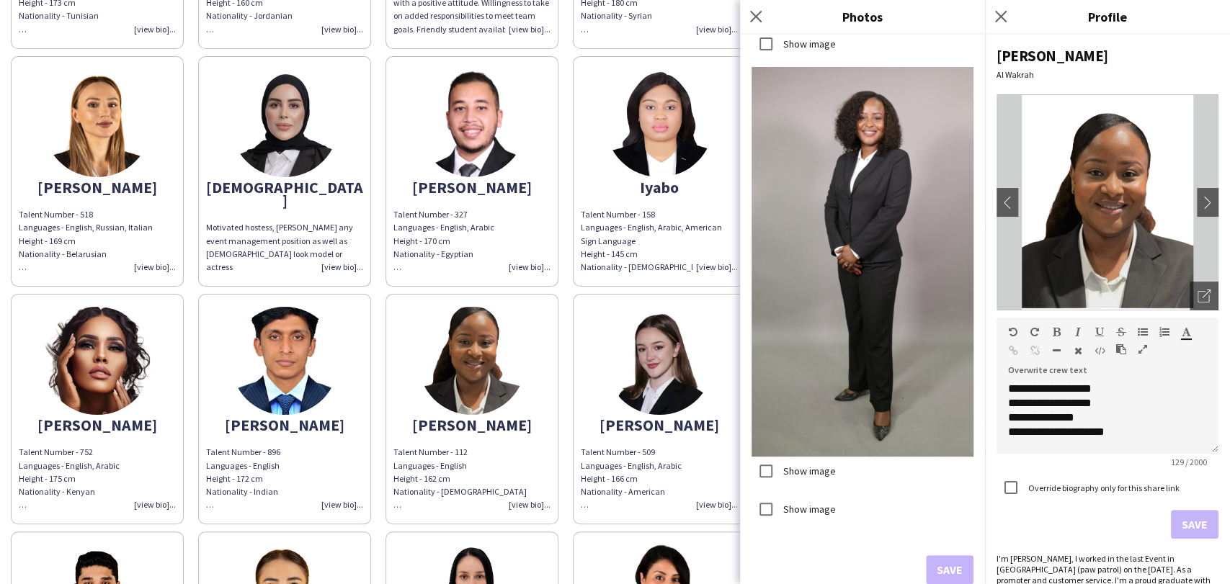
scroll to position [1940, 0]
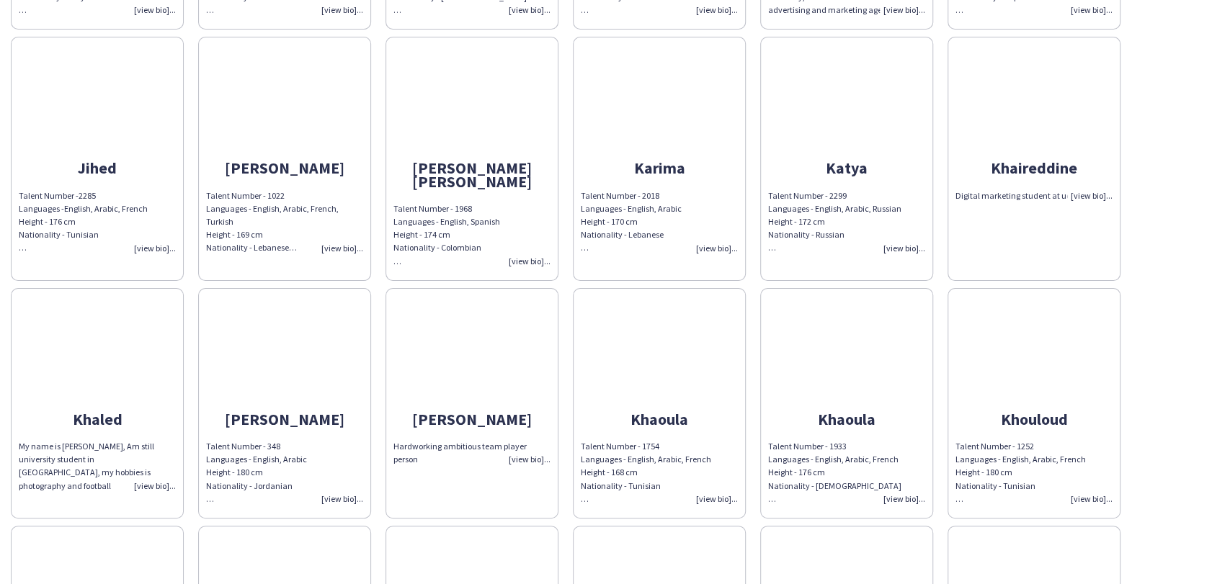
scroll to position [6964, 0]
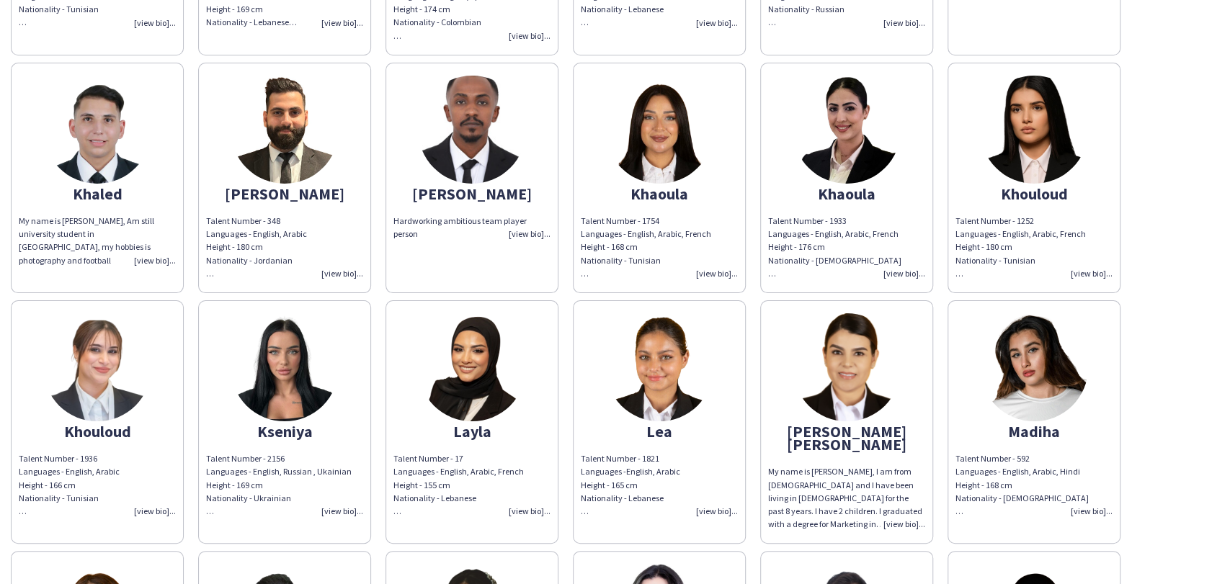
click at [476, 111] on img at bounding box center [472, 130] width 108 height 108
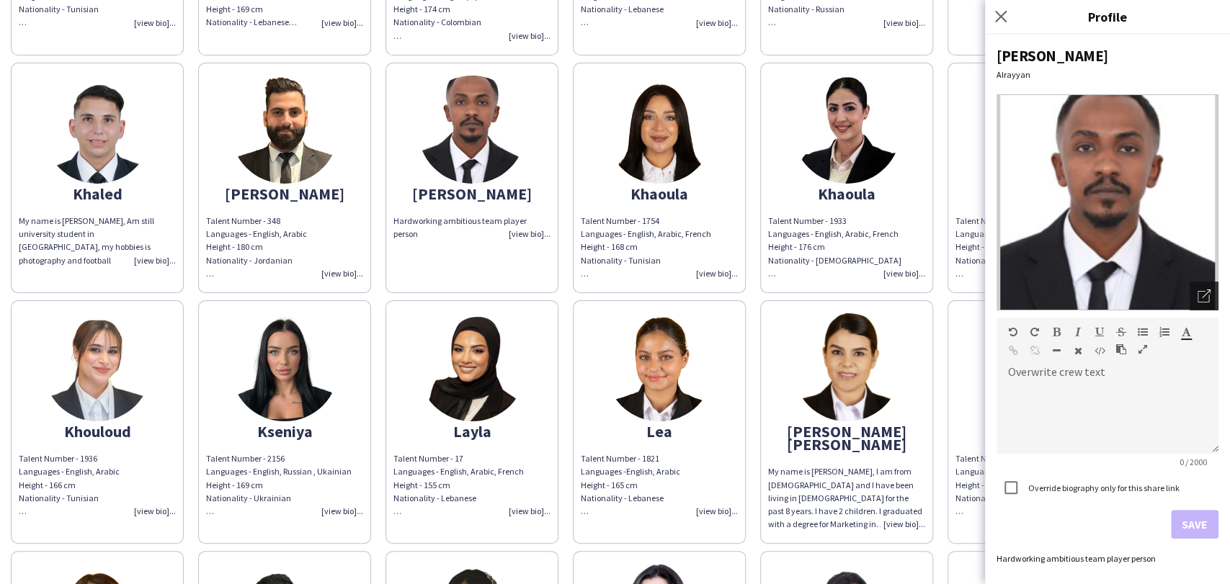
click at [1205, 287] on div "Open photos pop-in" at bounding box center [1203, 296] width 29 height 29
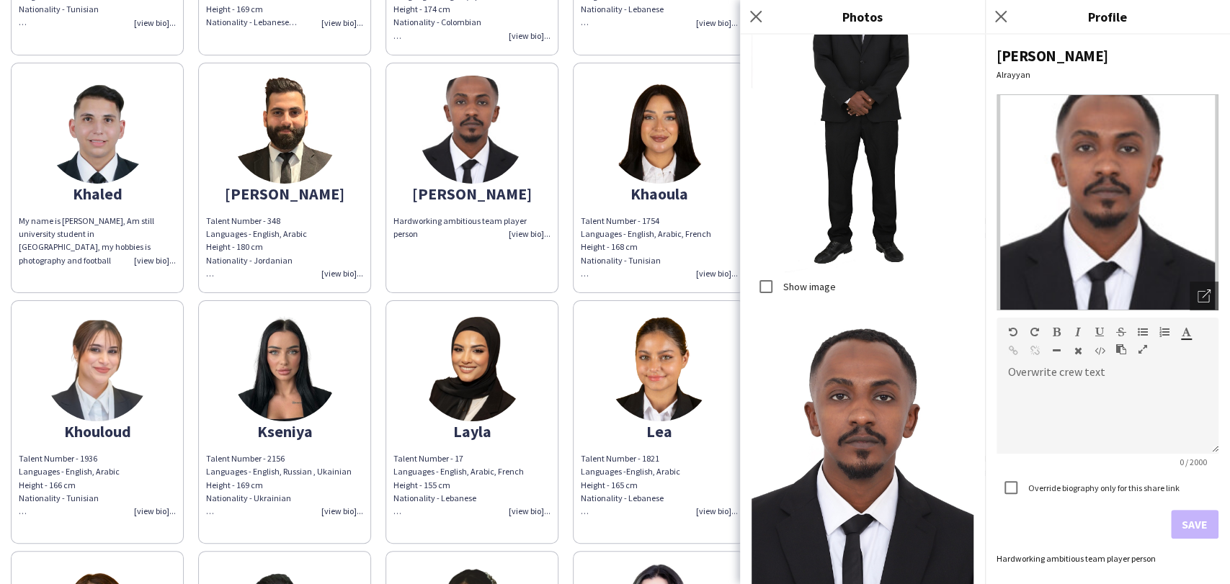
scroll to position [383, 0]
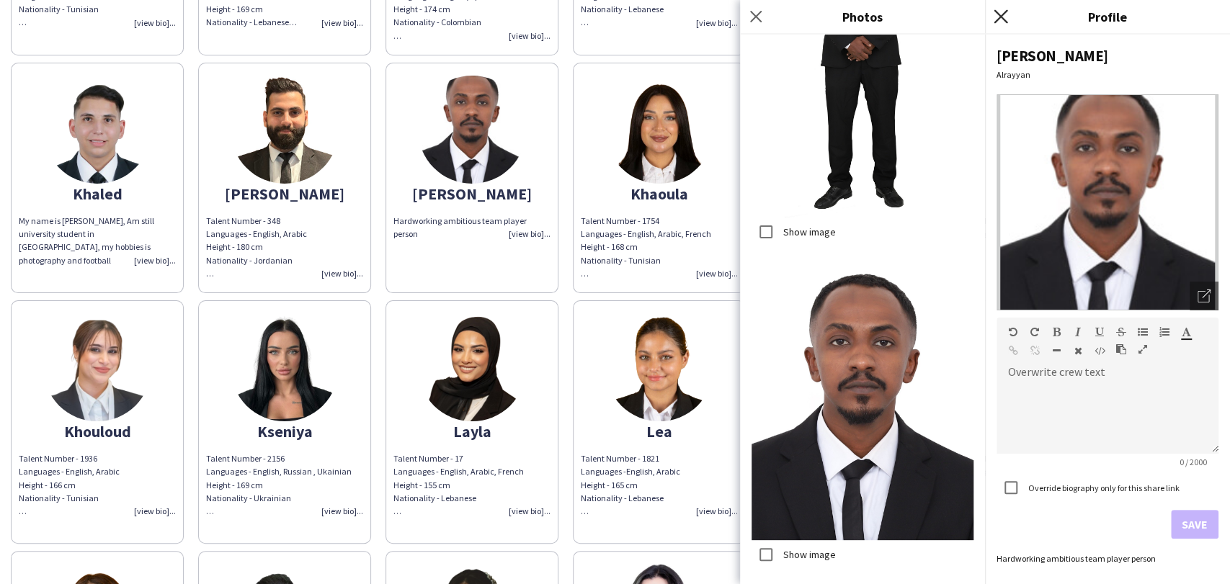
click at [998, 12] on icon "Close pop-in" at bounding box center [1001, 16] width 14 height 14
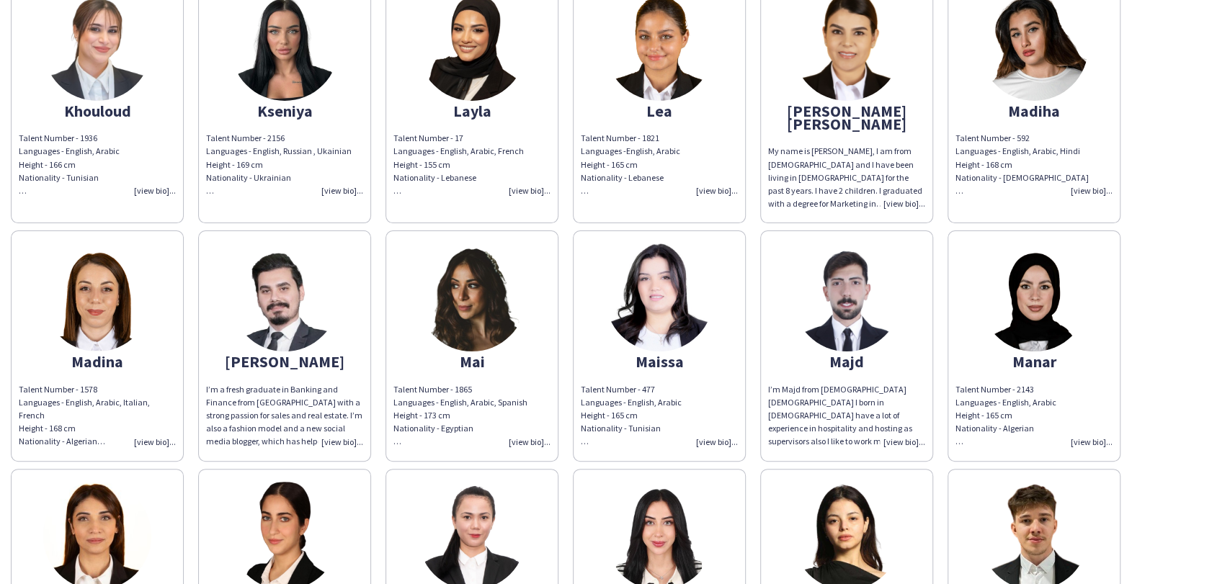
scroll to position [7365, 0]
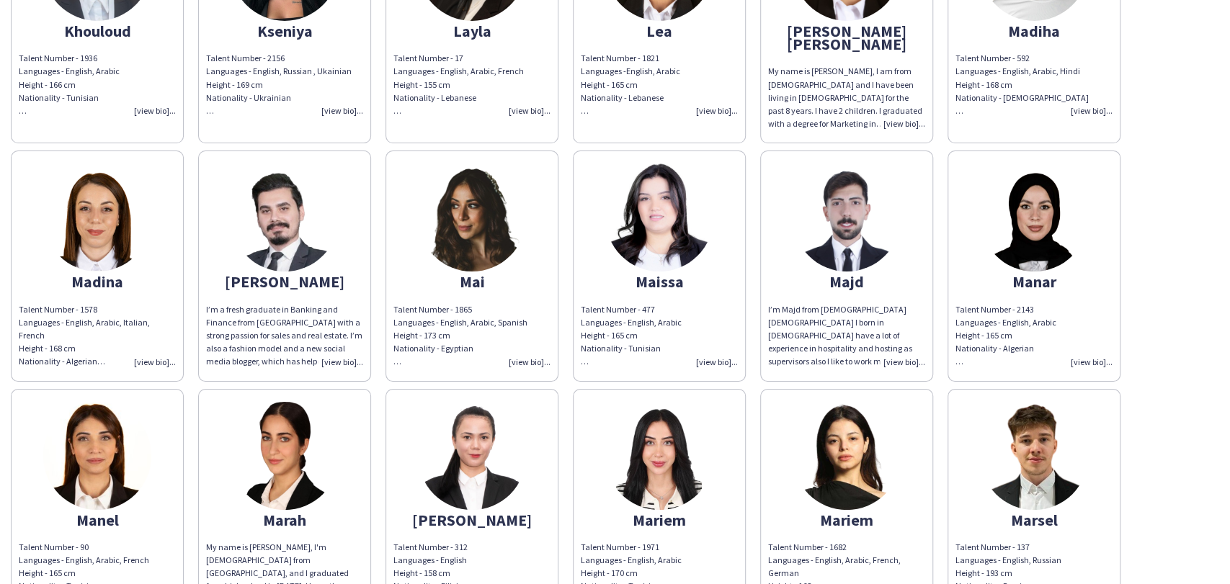
click at [267, 223] on app-share-pages-crew-card "Mahmoud I’m a fresh graduate in Banking and Finance from Beirut Arab University…" at bounding box center [284, 266] width 173 height 231
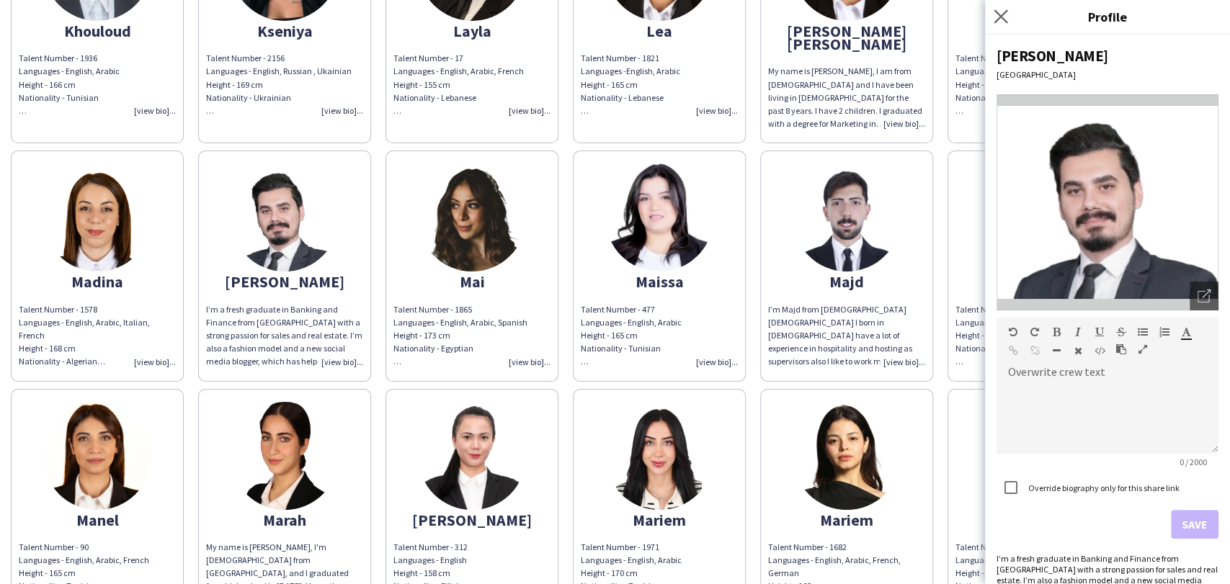
click at [991, 17] on app-icon "Close pop-in" at bounding box center [1001, 16] width 21 height 21
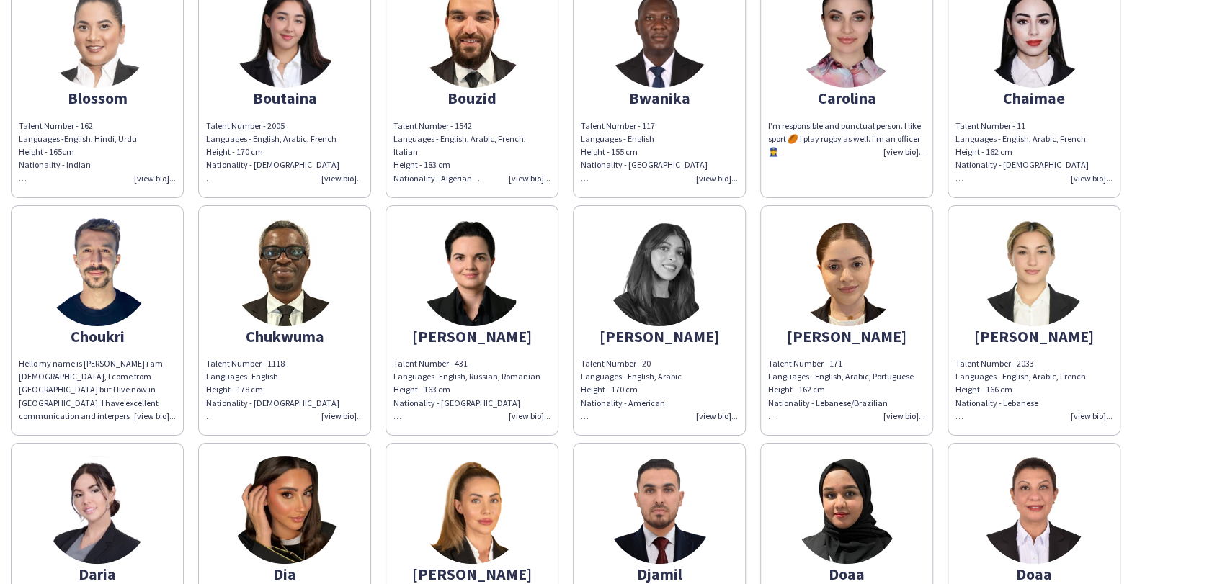
scroll to position [3693, 0]
